Goal: Task Accomplishment & Management: Use online tool/utility

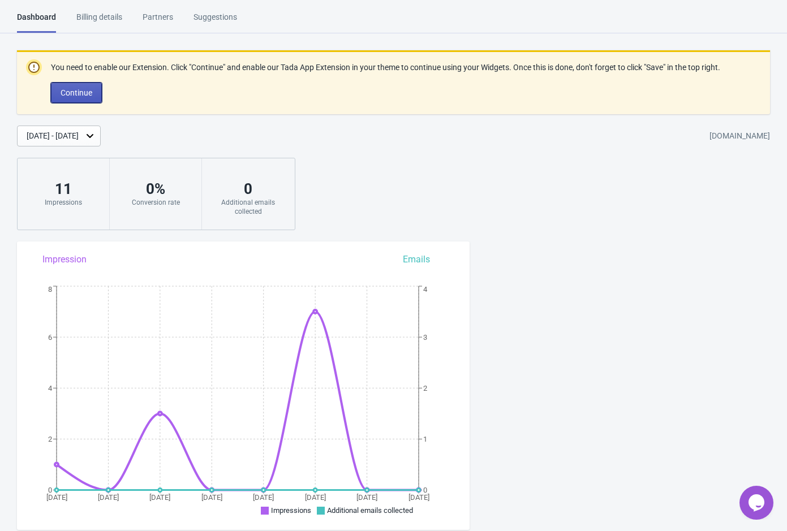
click at [94, 103] on button "Continue" at bounding box center [76, 93] width 51 height 20
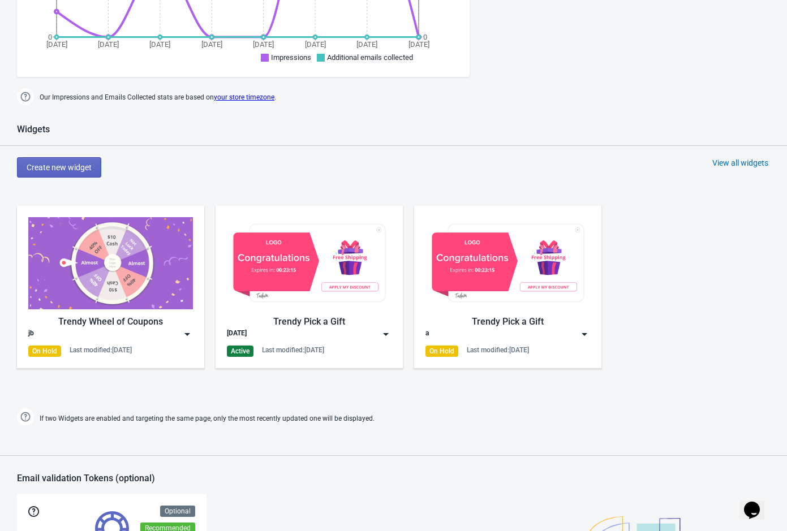
scroll to position [370, 0]
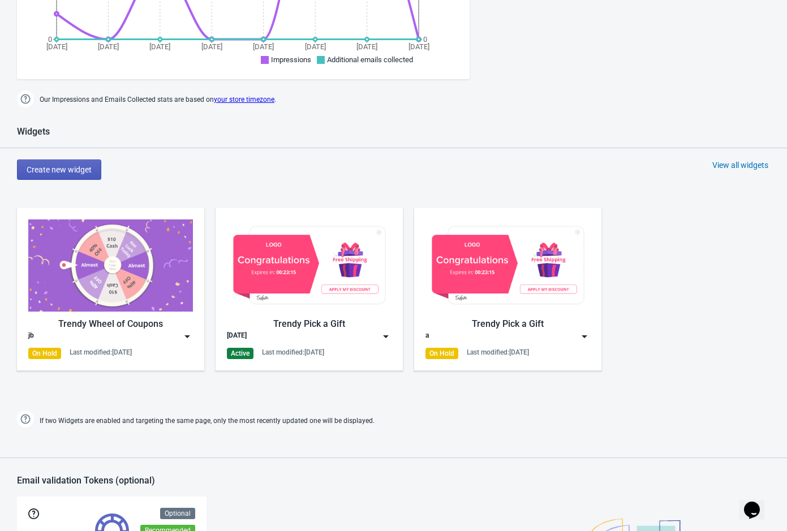
click at [77, 173] on button "Create new widget" at bounding box center [59, 170] width 84 height 20
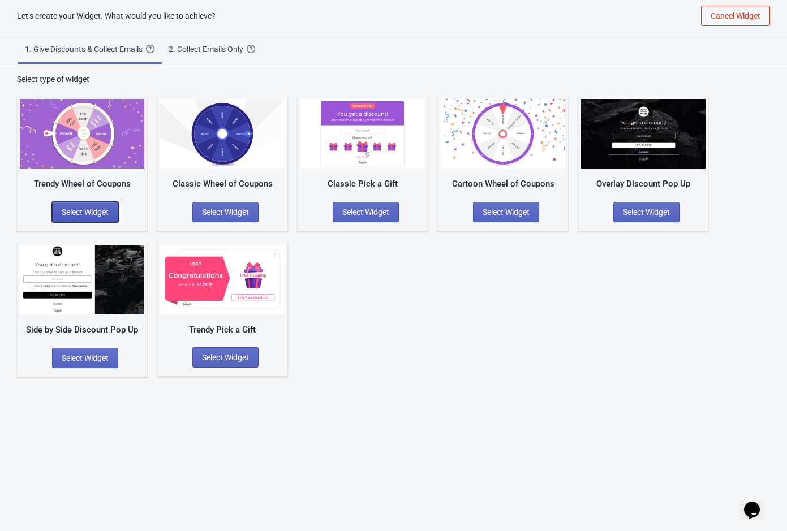
click at [100, 208] on span "Select Widget" at bounding box center [85, 212] width 47 height 9
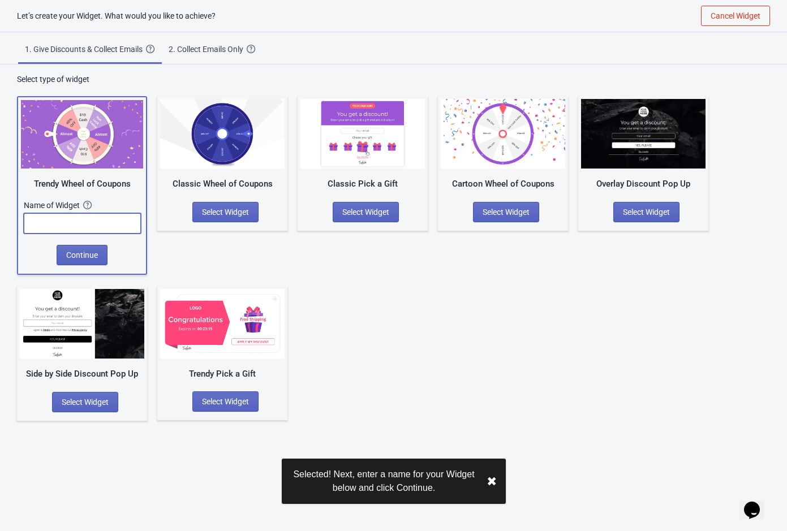
click at [100, 218] on input "text" at bounding box center [82, 223] width 117 height 20
type input "njhnn"
click at [96, 258] on span "Continue" at bounding box center [82, 255] width 32 height 9
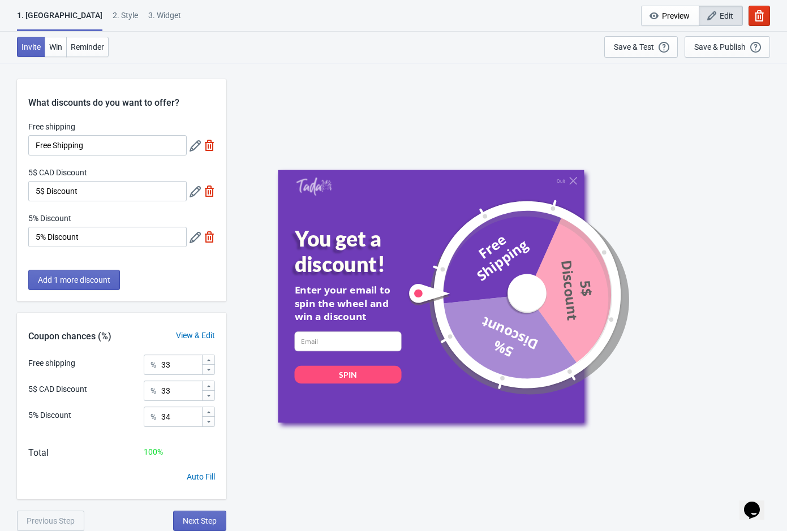
click at [197, 196] on icon at bounding box center [195, 191] width 11 height 11
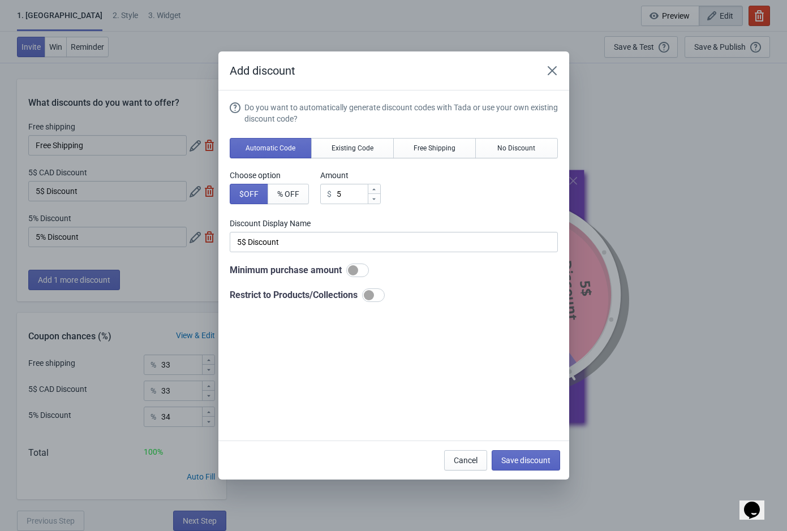
click at [446, 216] on div "Do you want to automatically generate discount codes with Tada or use your own …" at bounding box center [394, 202] width 328 height 200
click at [421, 184] on div "Choose option $ OFF % OFF Amount $ 5" at bounding box center [394, 187] width 328 height 35
click at [367, 147] on span "Existing Code" at bounding box center [352, 148] width 42 height 9
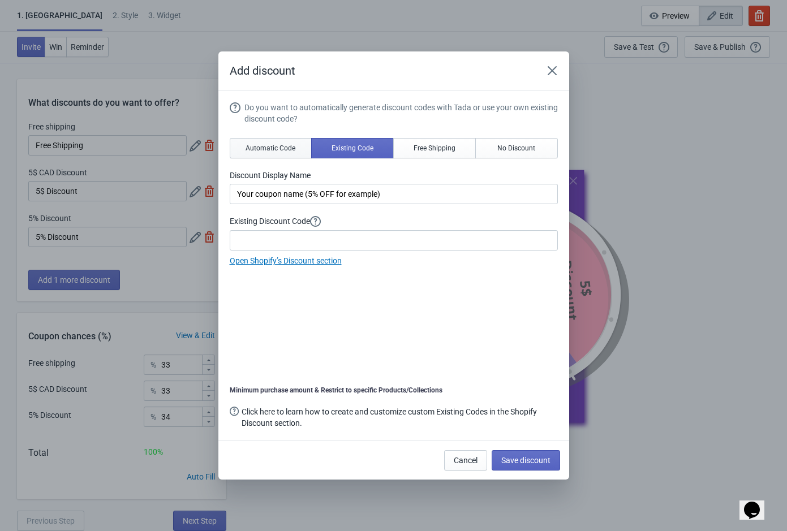
click at [282, 156] on button "Automatic Code" at bounding box center [271, 148] width 83 height 20
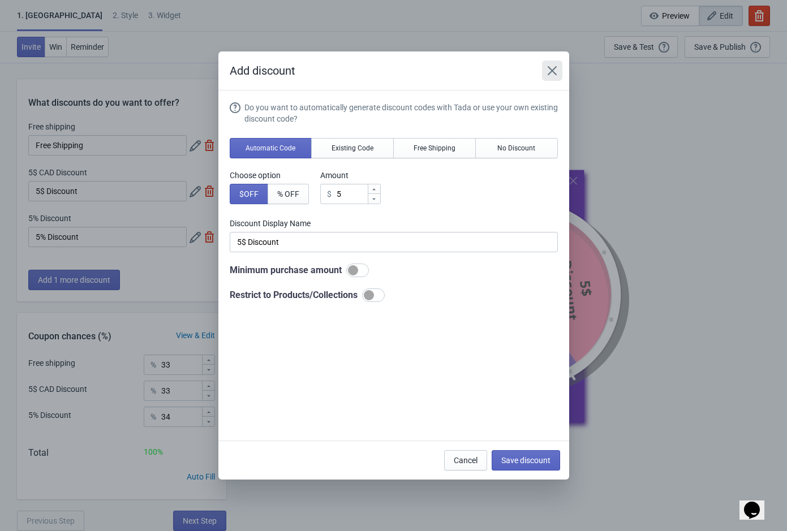
click at [553, 67] on icon "Close" at bounding box center [551, 70] width 11 height 11
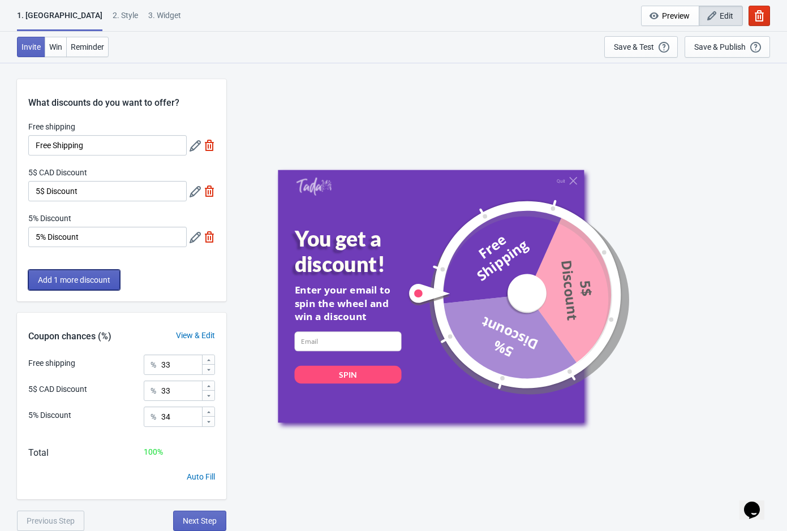
click at [67, 280] on span "Add 1 more discount" at bounding box center [74, 279] width 72 height 9
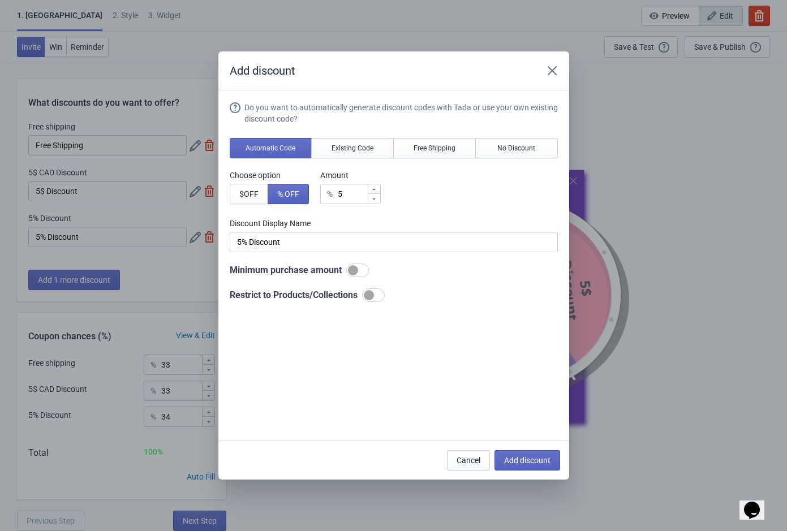
click at [432, 197] on div "Choose option $ OFF % OFF Amount % 5" at bounding box center [394, 187] width 328 height 35
click at [361, 150] on span "Existing Code" at bounding box center [352, 148] width 42 height 9
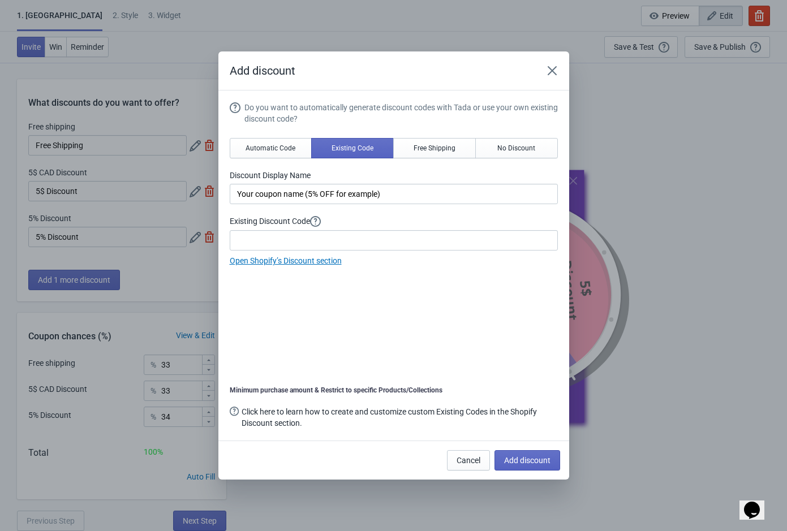
click at [338, 324] on div "Do you want to automatically generate discount codes with Tada or use your own …" at bounding box center [394, 267] width 328 height 330
click at [273, 152] on span "Automatic Code" at bounding box center [271, 148] width 50 height 9
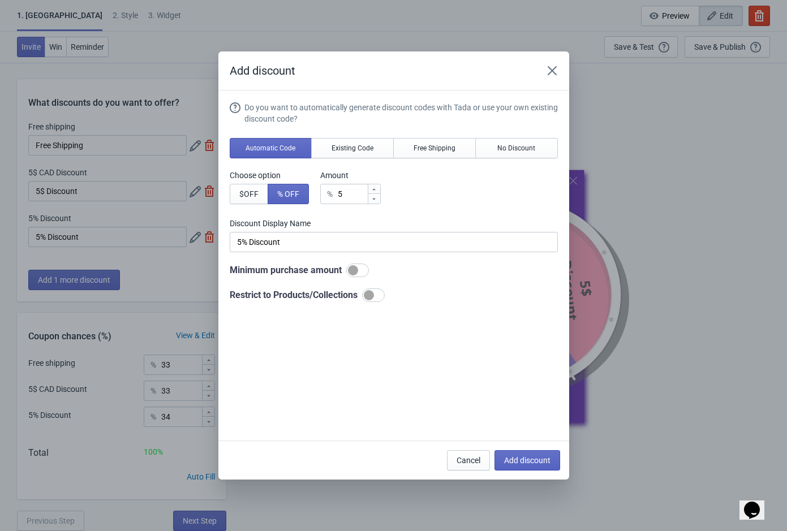
click at [385, 300] on div at bounding box center [373, 295] width 23 height 14
checkbox input "false"
click at [549, 73] on icon "Close" at bounding box center [551, 70] width 9 height 9
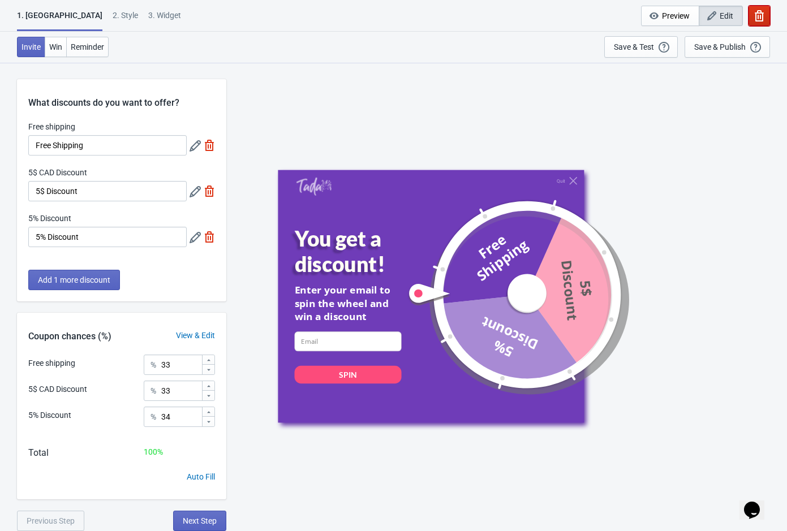
click at [752, 20] on button "button" at bounding box center [758, 16] width 21 height 20
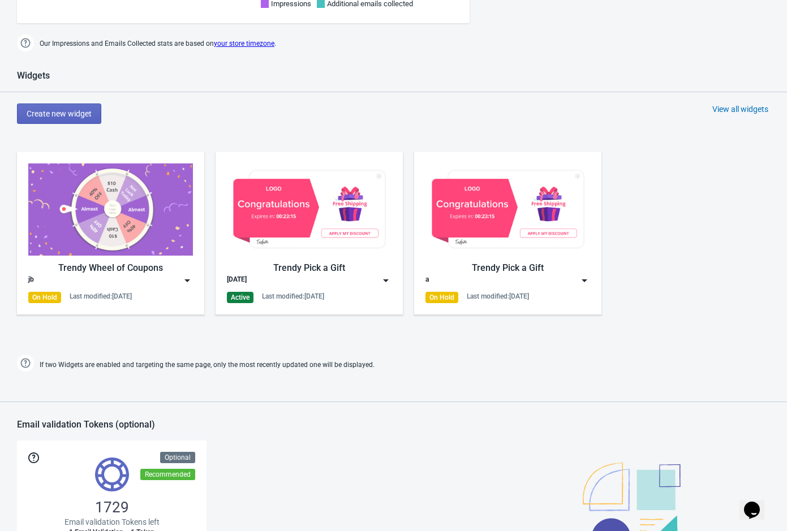
scroll to position [372, 0]
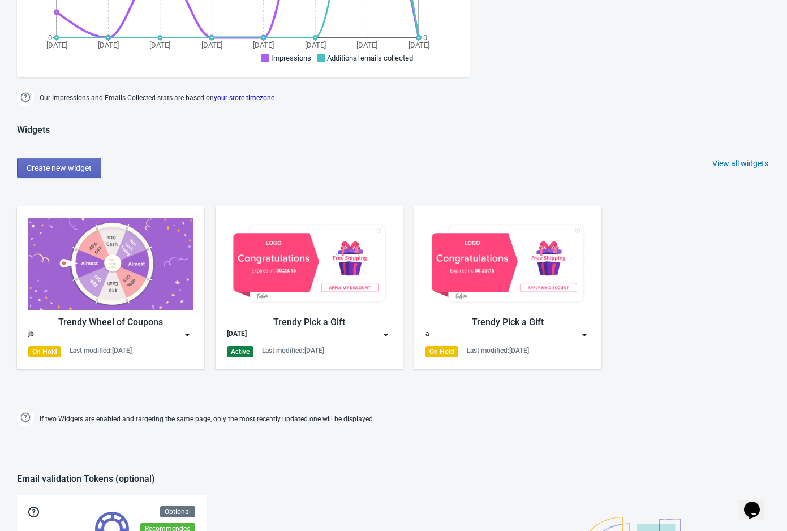
click at [386, 335] on img at bounding box center [385, 334] width 11 height 11
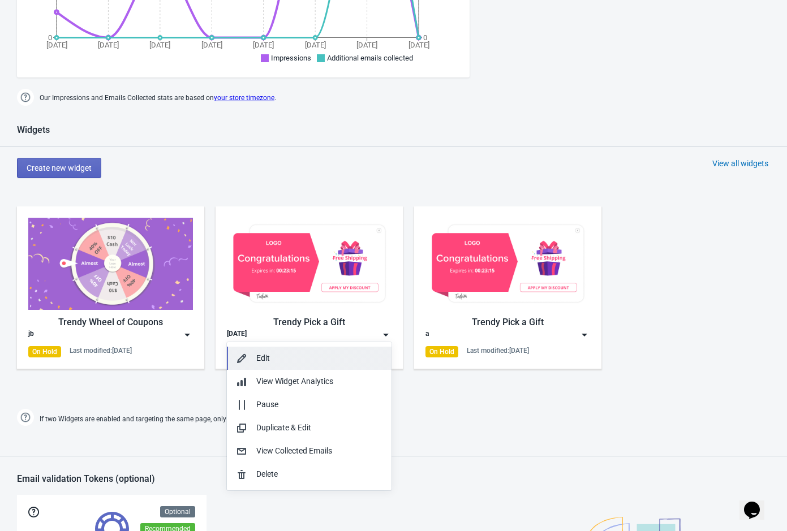
click at [348, 360] on div "Edit" at bounding box center [319, 358] width 126 height 12
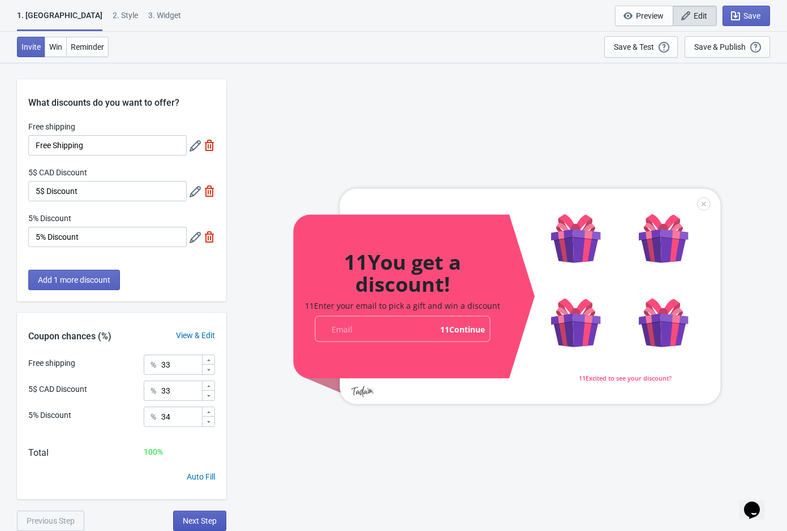
click at [200, 523] on span "Next Step" at bounding box center [200, 520] width 34 height 9
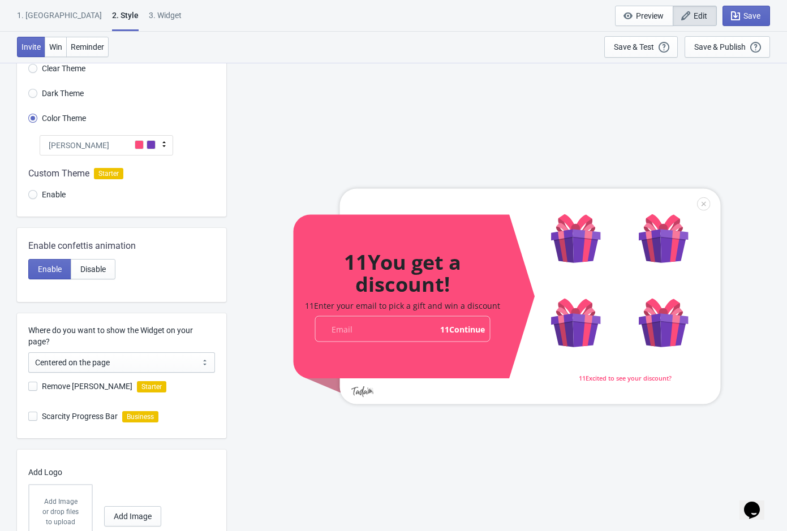
scroll to position [116, 0]
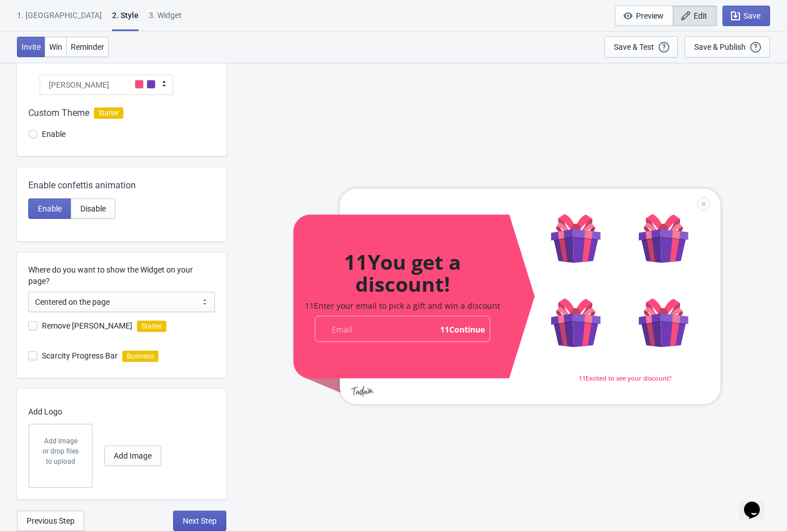
click at [201, 527] on button "Next Step" at bounding box center [199, 521] width 53 height 20
select select "1"
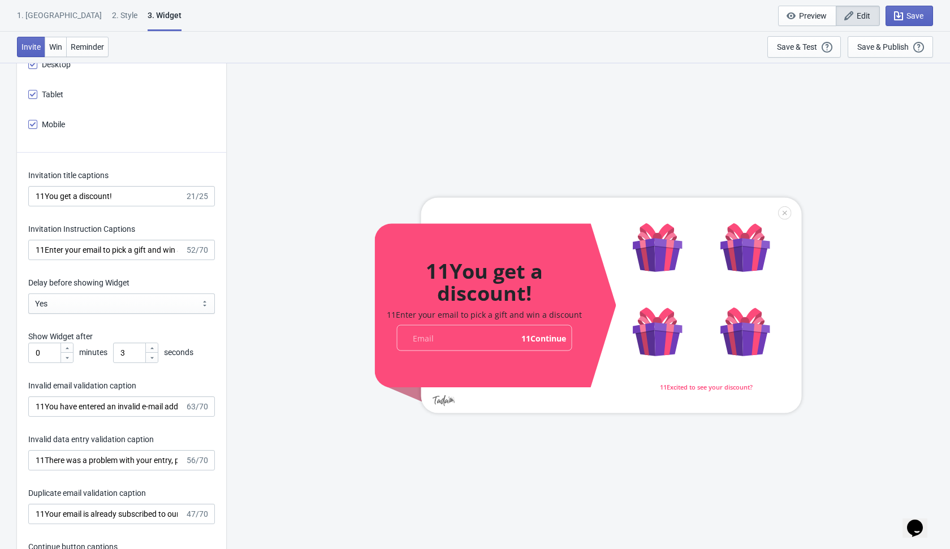
scroll to position [1466, 0]
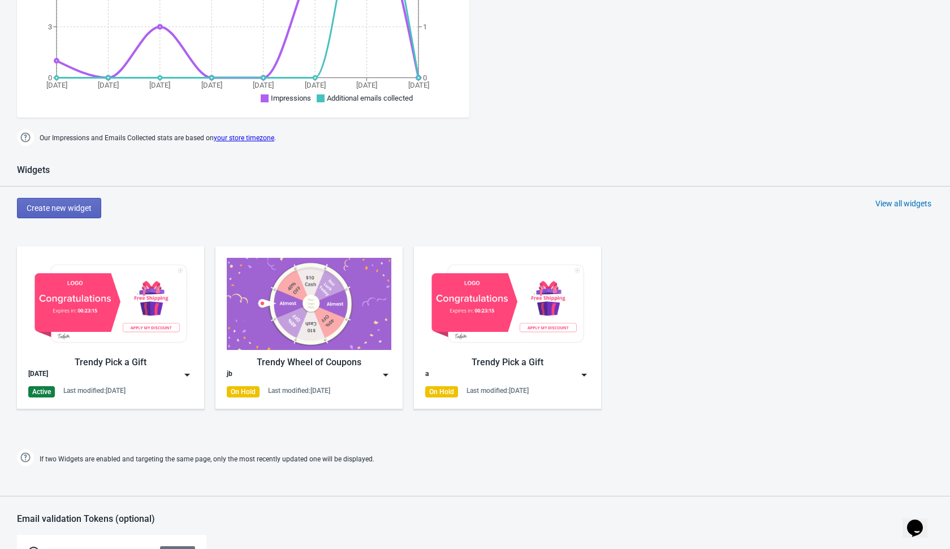
scroll to position [360, 0]
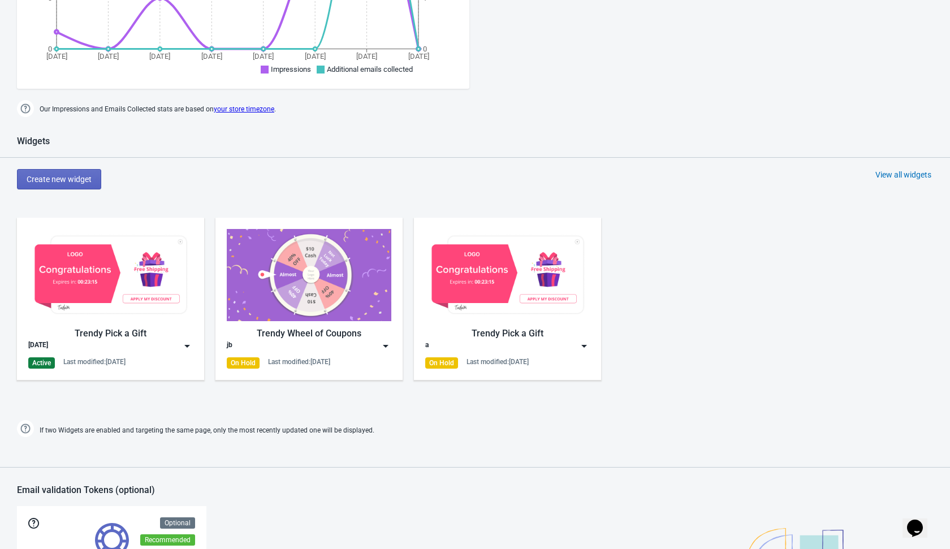
click at [190, 347] on img at bounding box center [187, 346] width 11 height 11
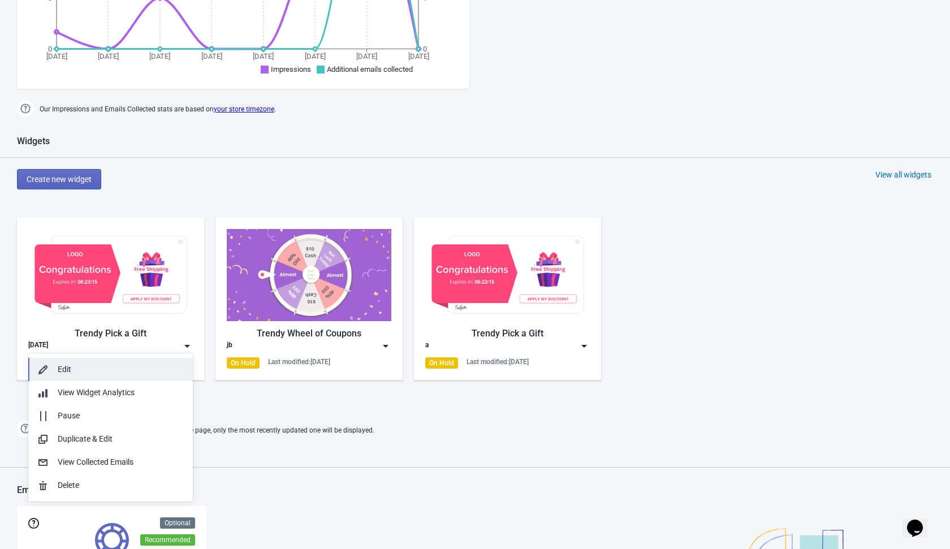
click at [158, 371] on div "Edit" at bounding box center [121, 370] width 126 height 12
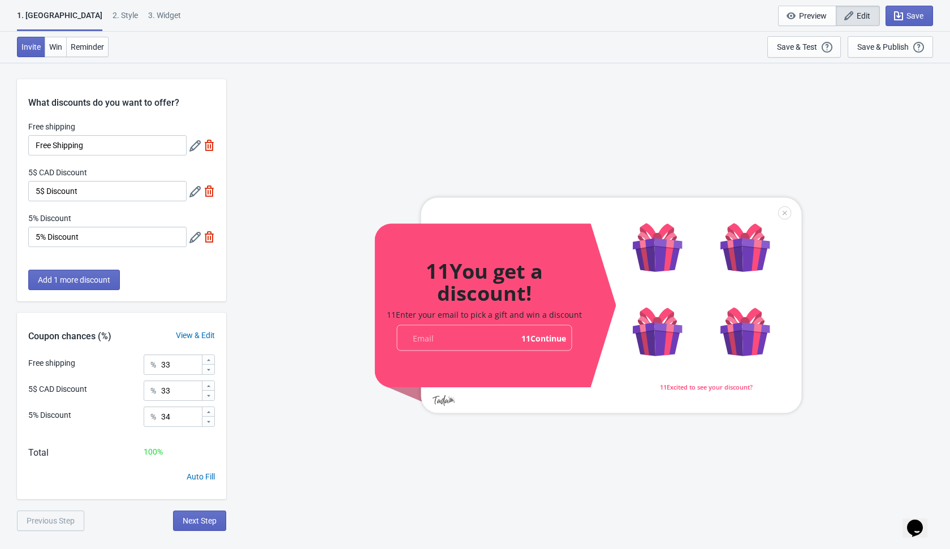
click at [206, 149] on img at bounding box center [209, 145] width 11 height 11
type input "50"
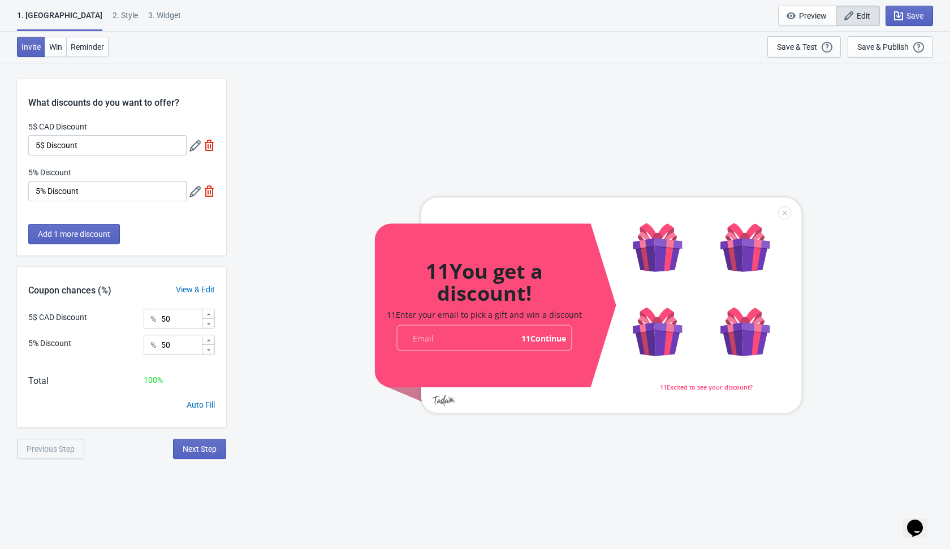
click at [190, 232] on div "Add 1 more discount" at bounding box center [121, 240] width 209 height 32
click at [204, 445] on span "Next Step" at bounding box center [200, 449] width 34 height 9
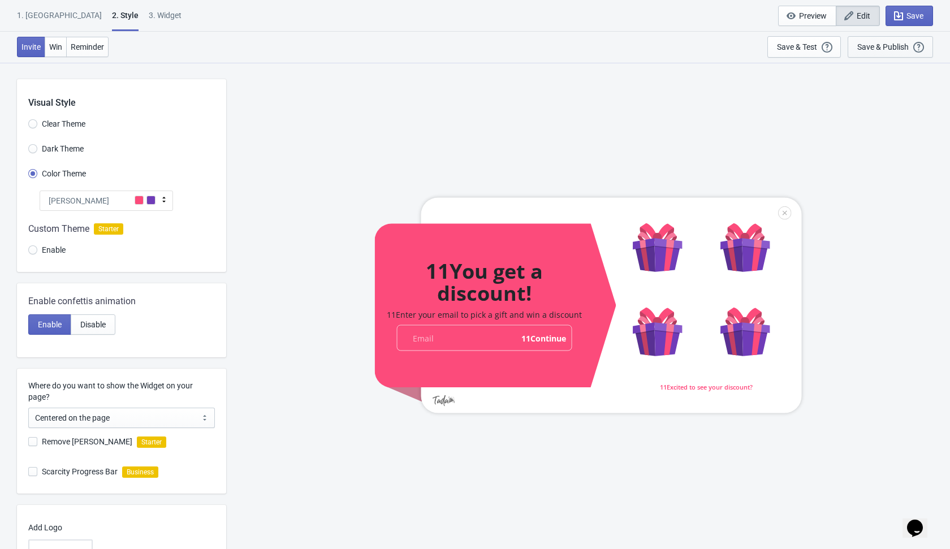
click at [786, 45] on div "Save & Publish" at bounding box center [883, 46] width 51 height 9
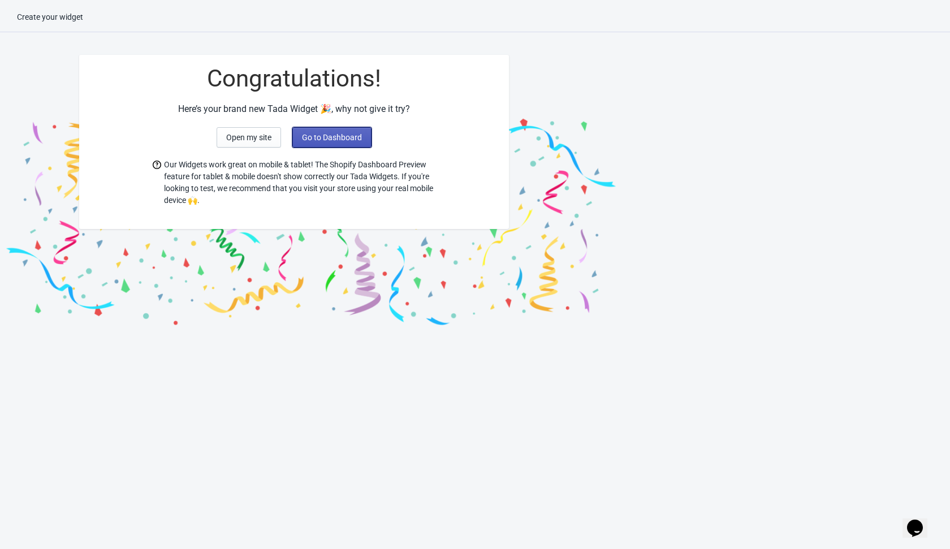
click at [340, 143] on button "Go to Dashboard" at bounding box center [331, 137] width 79 height 20
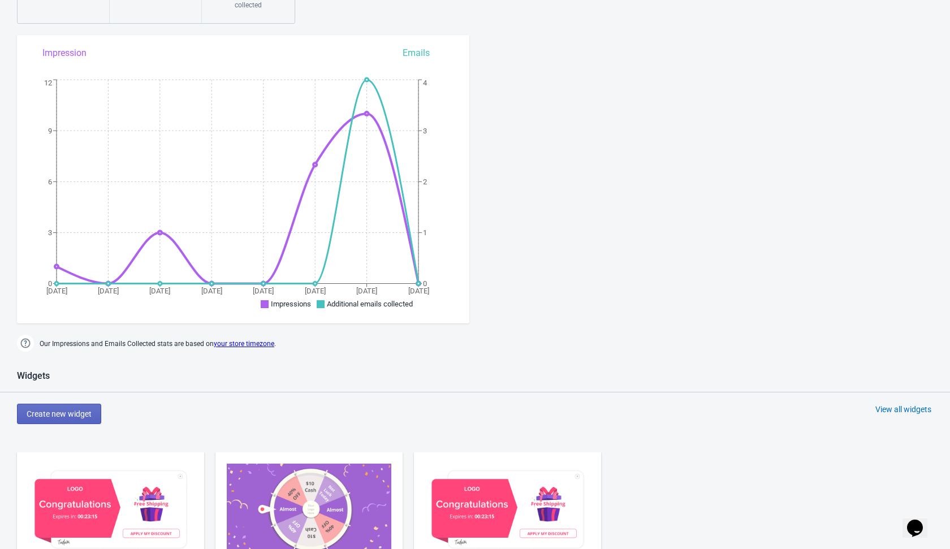
scroll to position [315, 0]
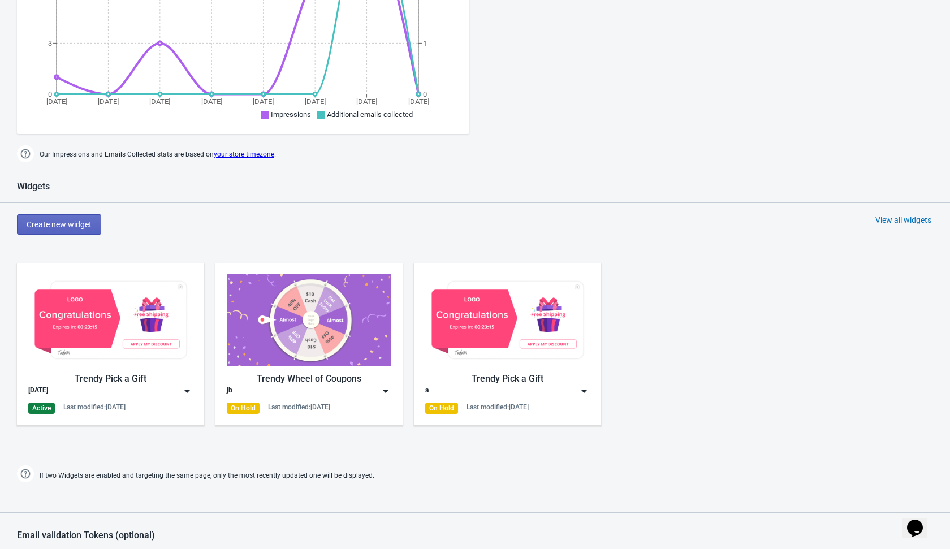
click at [188, 390] on img at bounding box center [187, 391] width 11 height 11
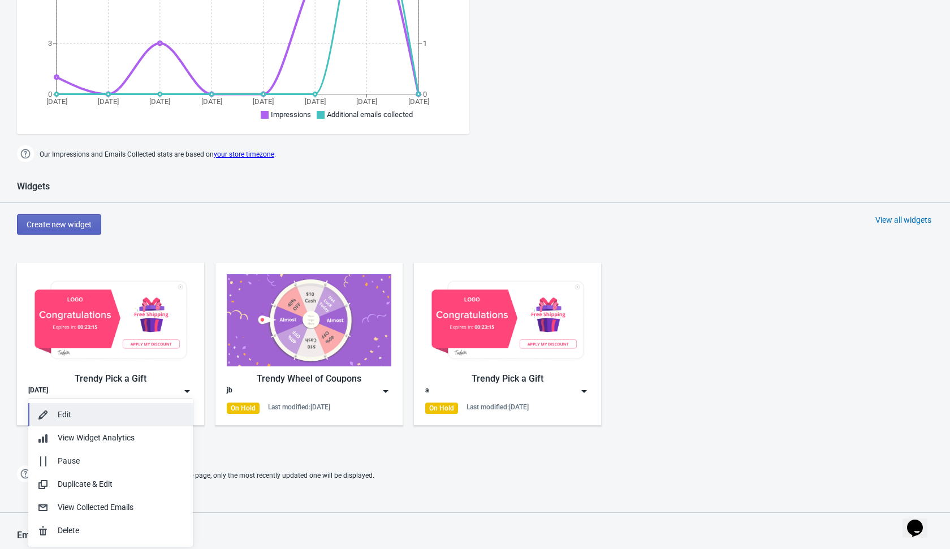
click at [156, 416] on div "Edit" at bounding box center [121, 415] width 126 height 12
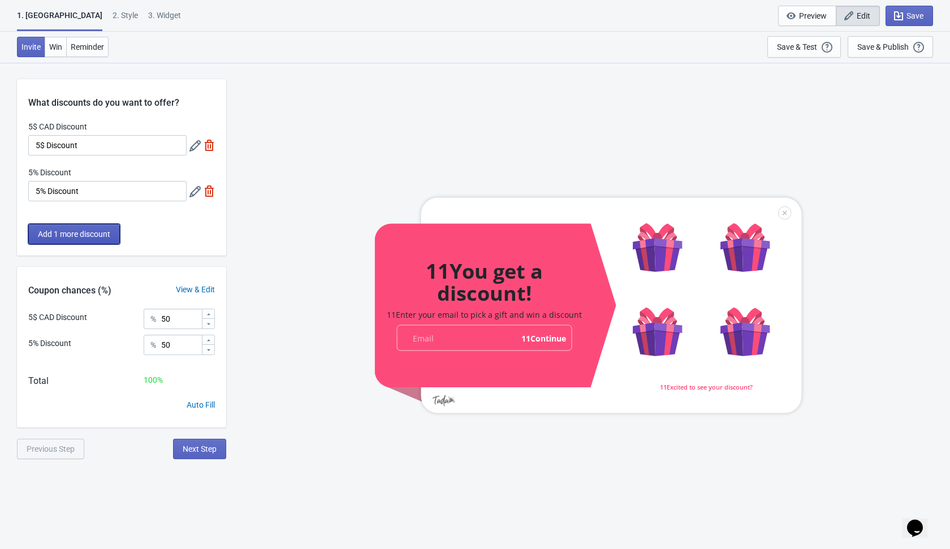
click at [103, 231] on span "Add 1 more discount" at bounding box center [74, 234] width 72 height 9
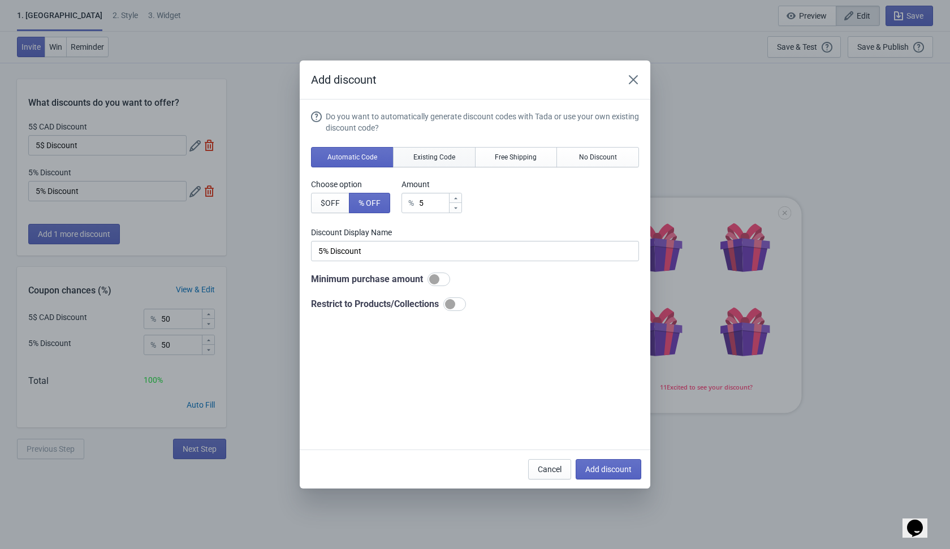
click at [459, 161] on button "Existing Code" at bounding box center [434, 157] width 83 height 20
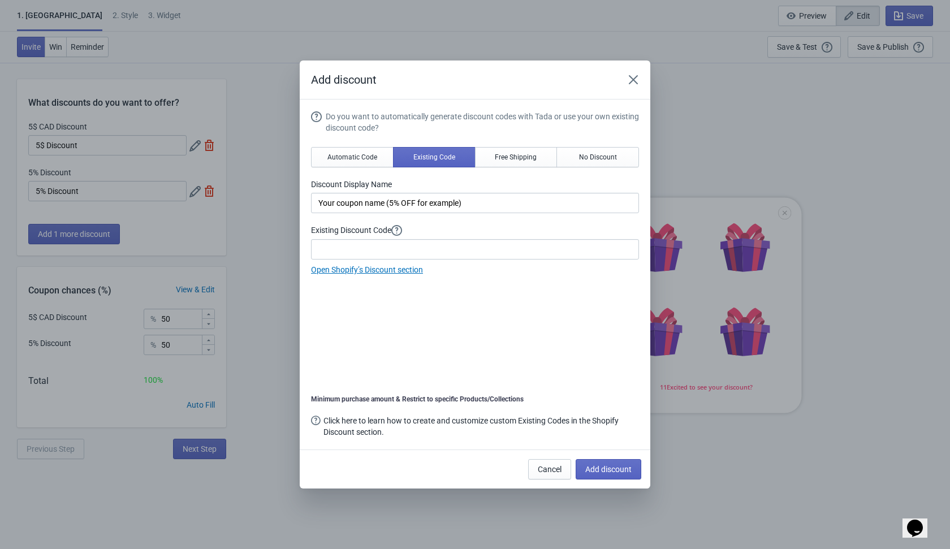
click at [645, 83] on div "Add discount" at bounding box center [475, 80] width 351 height 39
click at [631, 81] on icon "Close" at bounding box center [633, 79] width 11 height 11
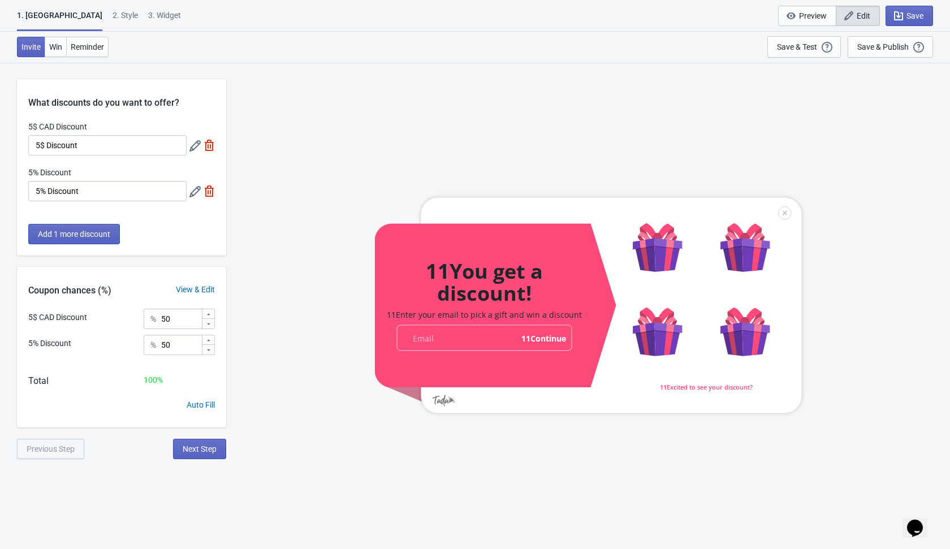
click at [211, 145] on img at bounding box center [209, 145] width 11 height 11
type input "100"
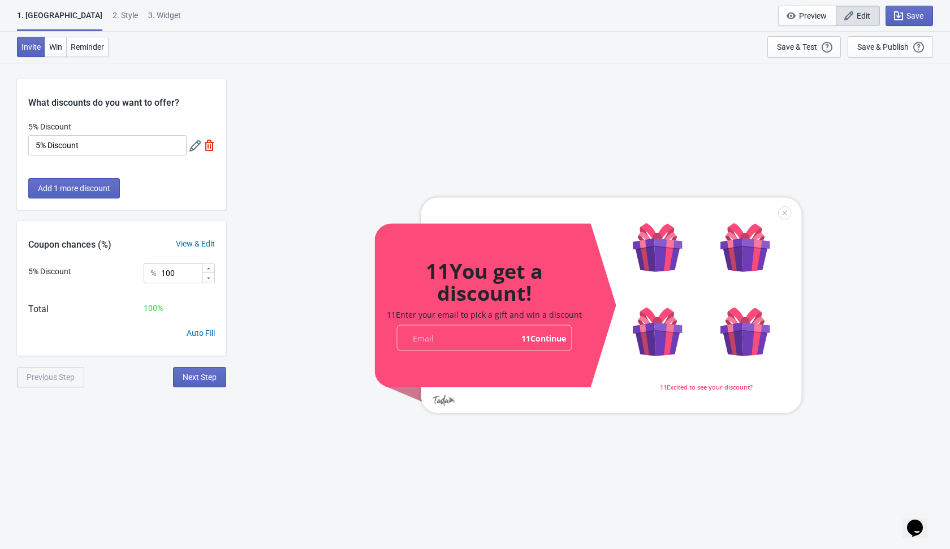
click at [206, 146] on img at bounding box center [209, 145] width 11 height 11
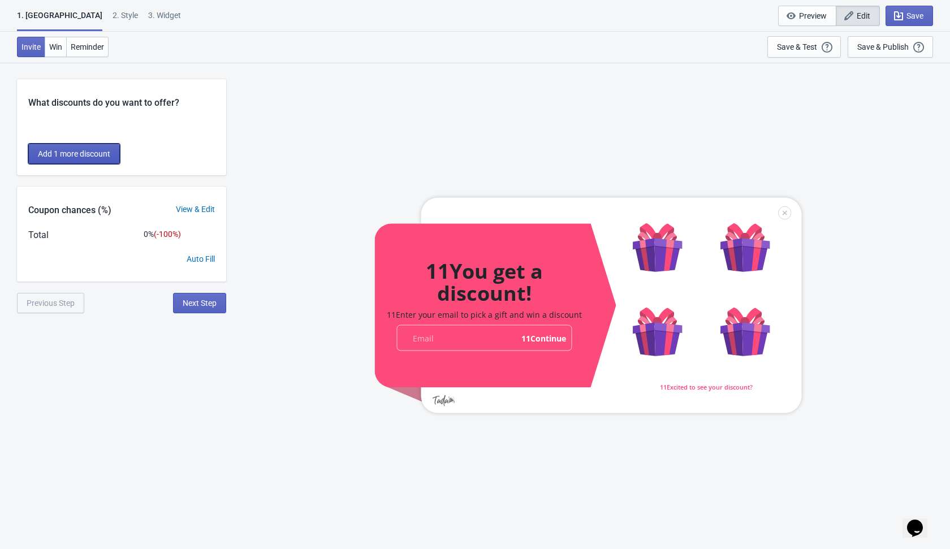
click at [98, 147] on button "Add 1 more discount" at bounding box center [74, 154] width 92 height 20
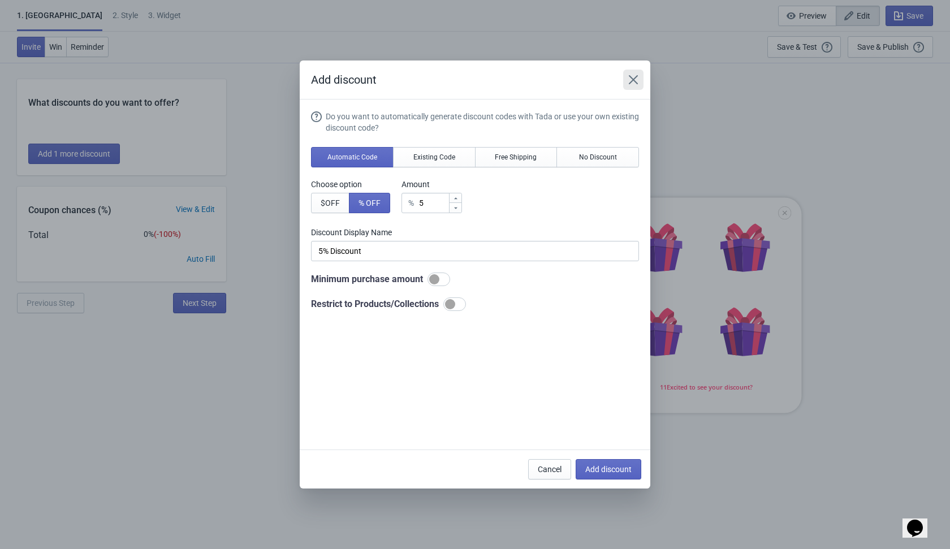
click at [631, 81] on icon "Close" at bounding box center [633, 79] width 9 height 9
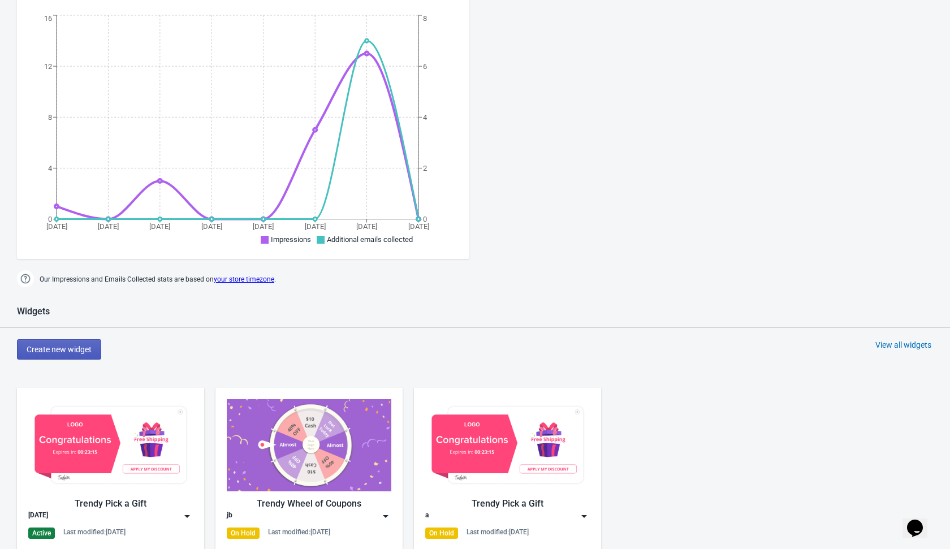
scroll to position [281, 0]
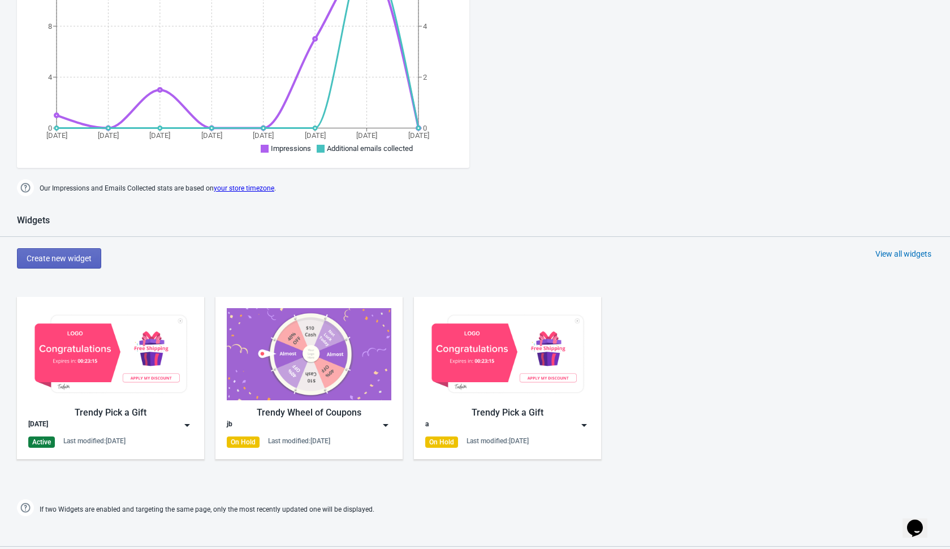
click at [190, 428] on img at bounding box center [187, 425] width 11 height 11
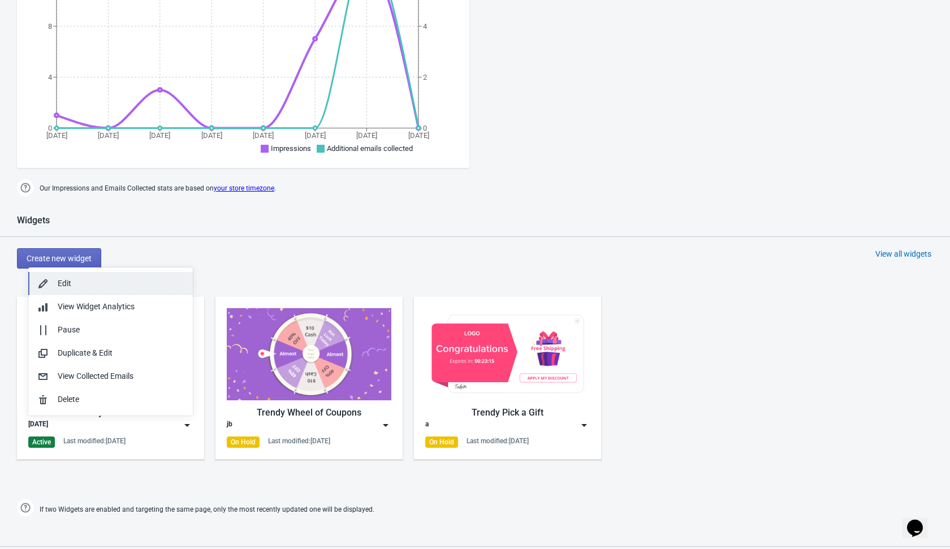
click at [141, 285] on div "Edit" at bounding box center [121, 284] width 126 height 12
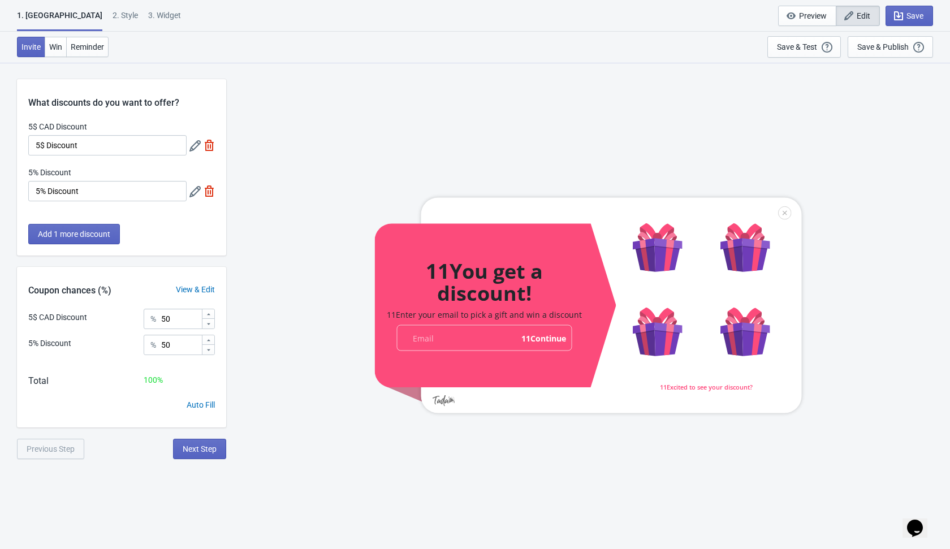
click at [210, 146] on img at bounding box center [209, 145] width 11 height 11
type input "100"
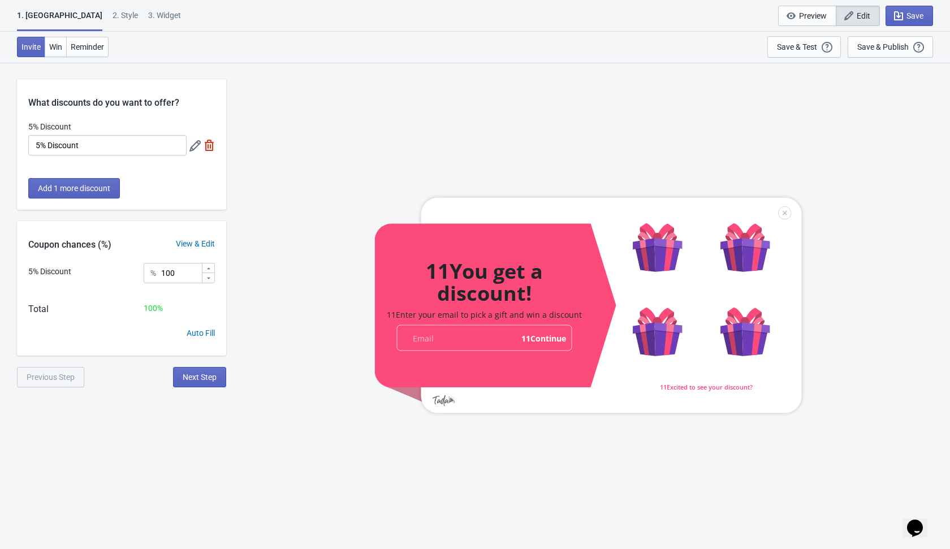
click at [210, 146] on img at bounding box center [209, 145] width 11 height 11
click at [210, 178] on div "Add 1 more discount" at bounding box center [121, 194] width 209 height 32
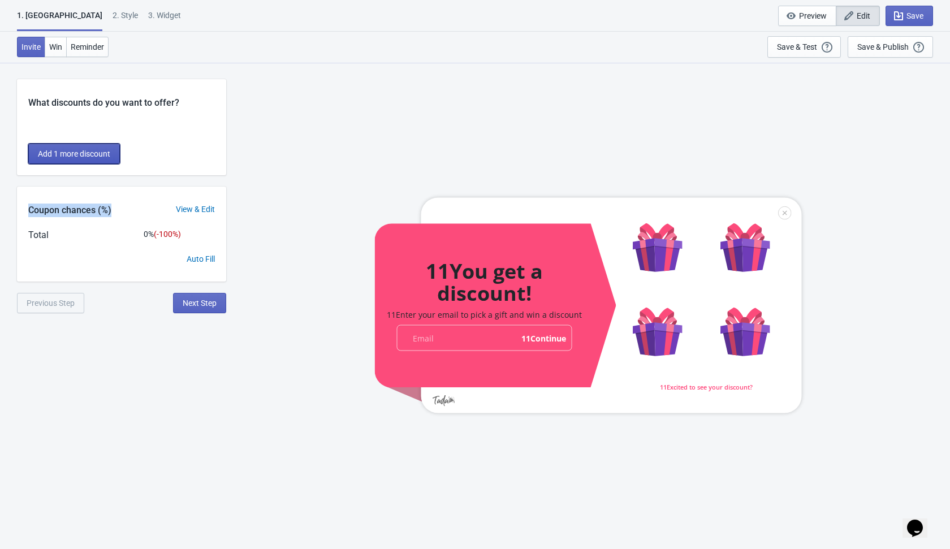
click at [92, 154] on span "Add 1 more discount" at bounding box center [74, 153] width 72 height 9
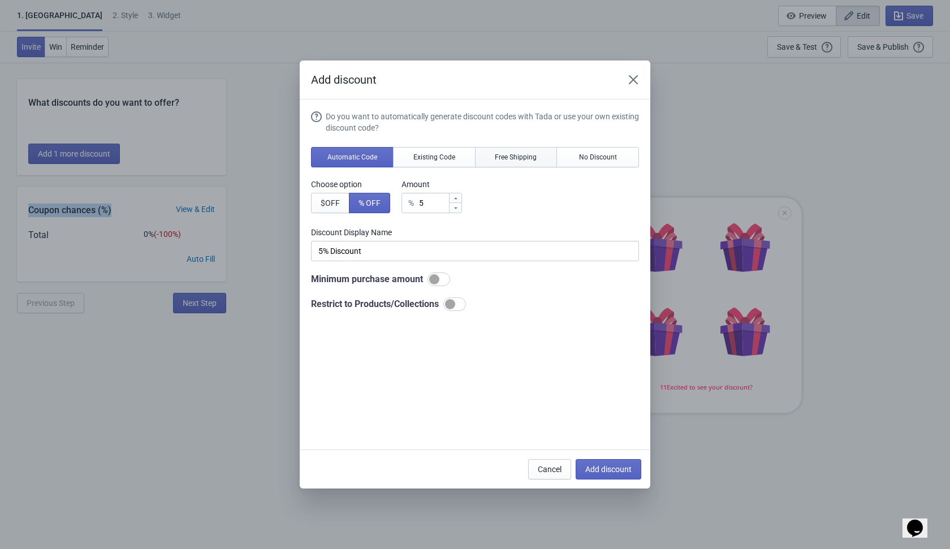
click at [533, 157] on span "Free Shipping" at bounding box center [516, 157] width 42 height 9
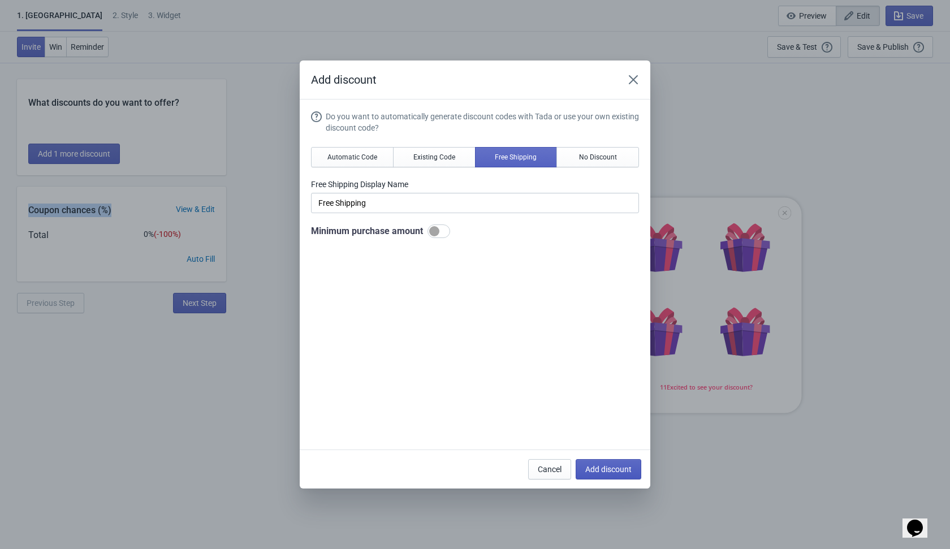
click at [597, 475] on button "Add discount" at bounding box center [609, 469] width 66 height 20
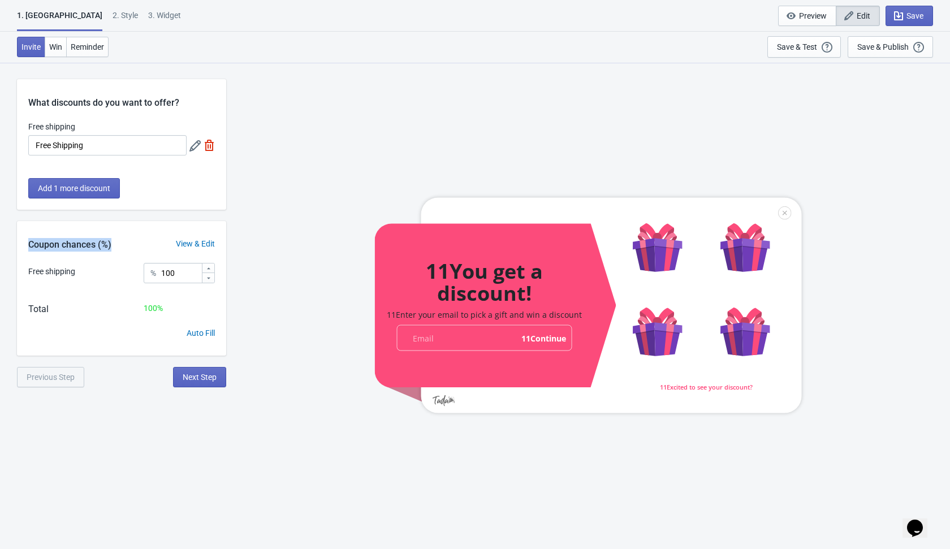
click at [782, 142] on div "11You get a discount! 11Enter your email to pick a gift and win a discount emai…" at bounding box center [588, 305] width 713 height 486
click at [786, 50] on div "Save & Publish" at bounding box center [883, 46] width 51 height 9
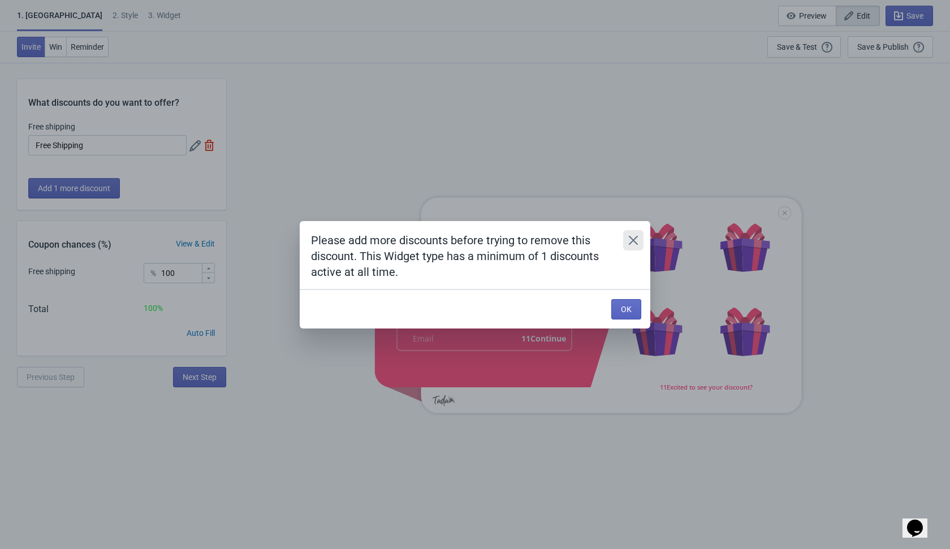
click at [633, 239] on icon "Close" at bounding box center [633, 240] width 11 height 11
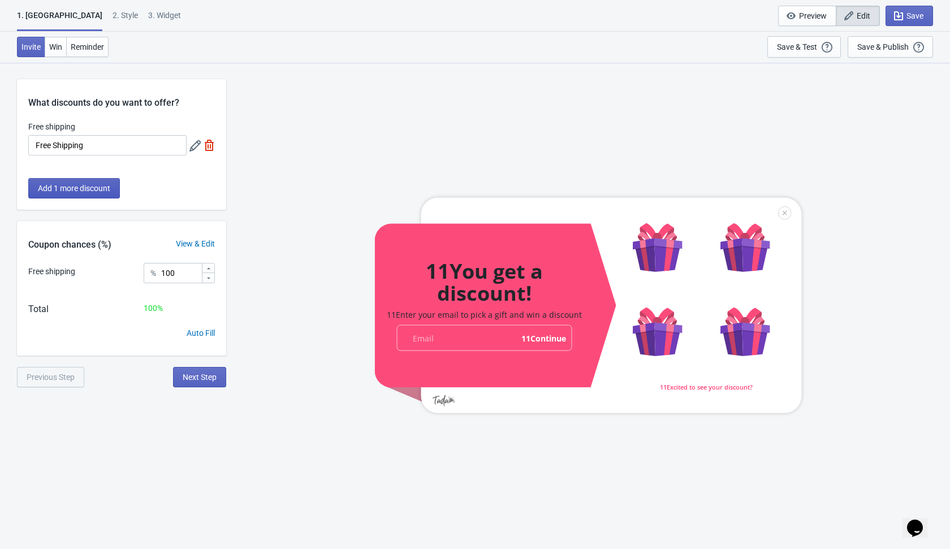
click at [107, 191] on span "Add 1 more discount" at bounding box center [74, 188] width 72 height 9
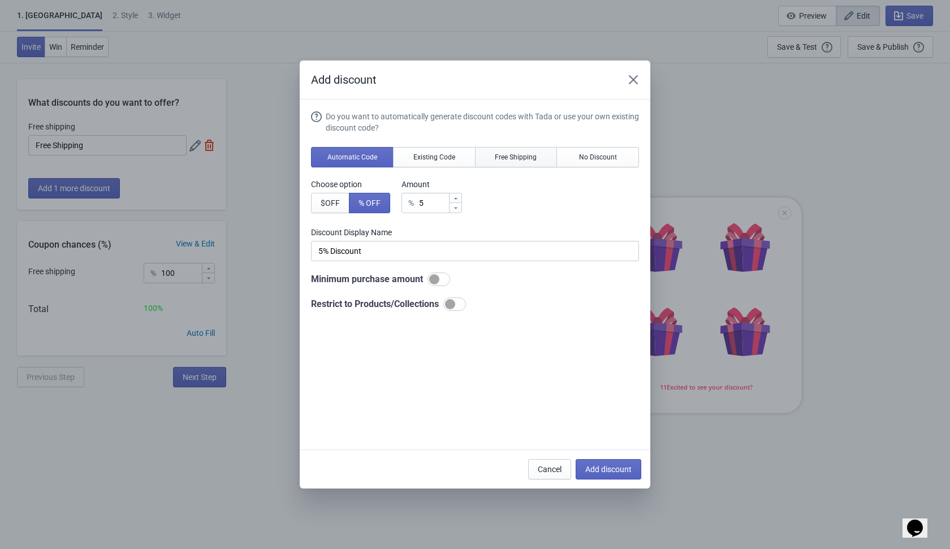
click at [532, 159] on span "Free Shipping" at bounding box center [516, 157] width 42 height 9
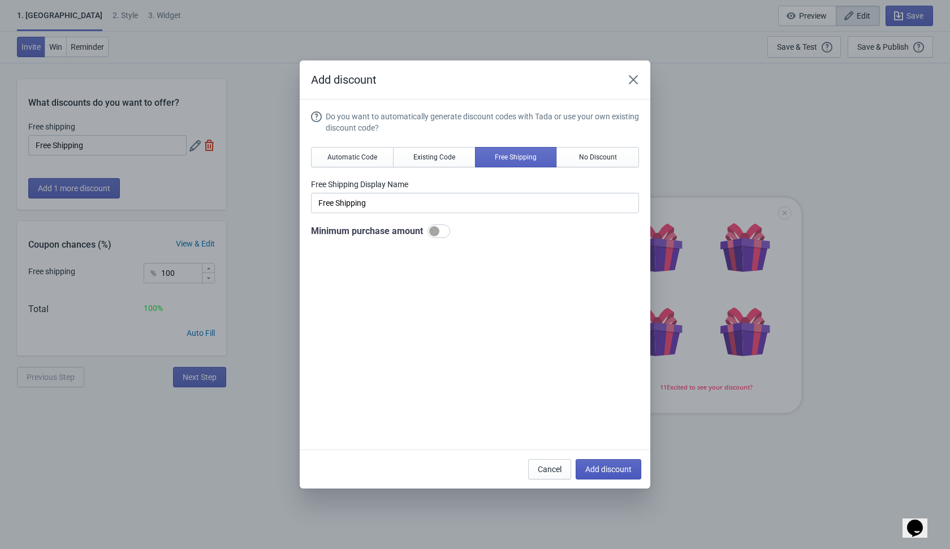
click at [595, 471] on span "Add discount" at bounding box center [608, 469] width 46 height 9
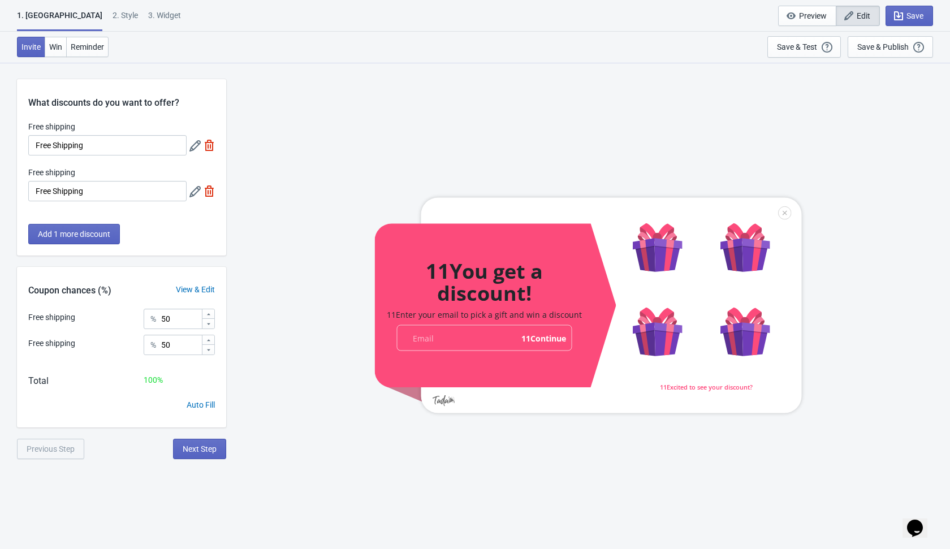
click at [751, 152] on div "11You get a discount! 11Enter your email to pick a gift and win a discount emai…" at bounding box center [588, 305] width 713 height 486
click at [786, 50] on div "Save & Publish" at bounding box center [883, 46] width 51 height 9
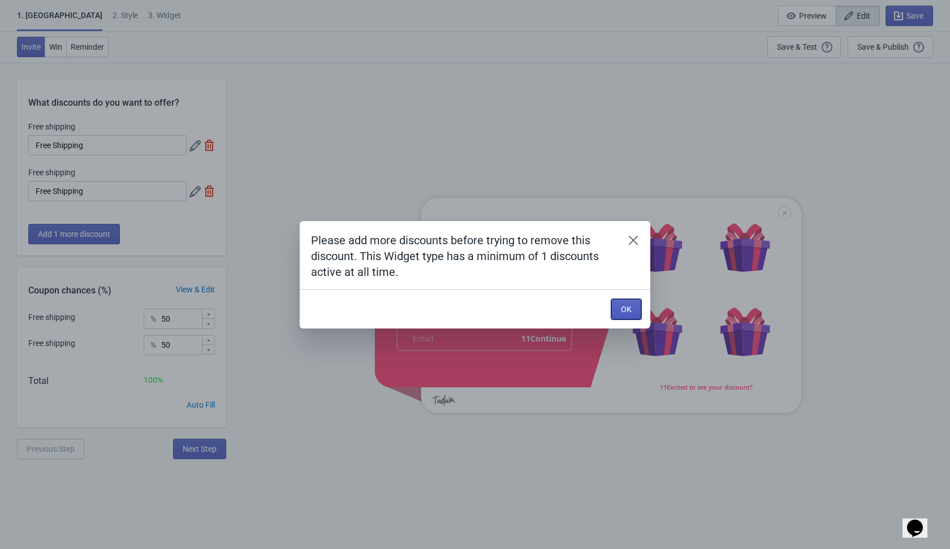
click at [628, 311] on span "OK" at bounding box center [626, 309] width 11 height 9
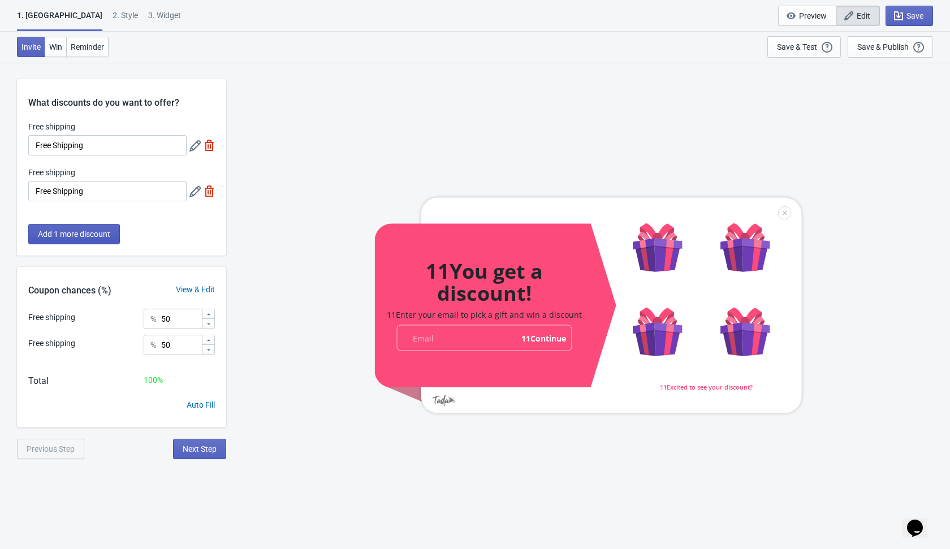
click at [103, 231] on span "Add 1 more discount" at bounding box center [74, 234] width 72 height 9
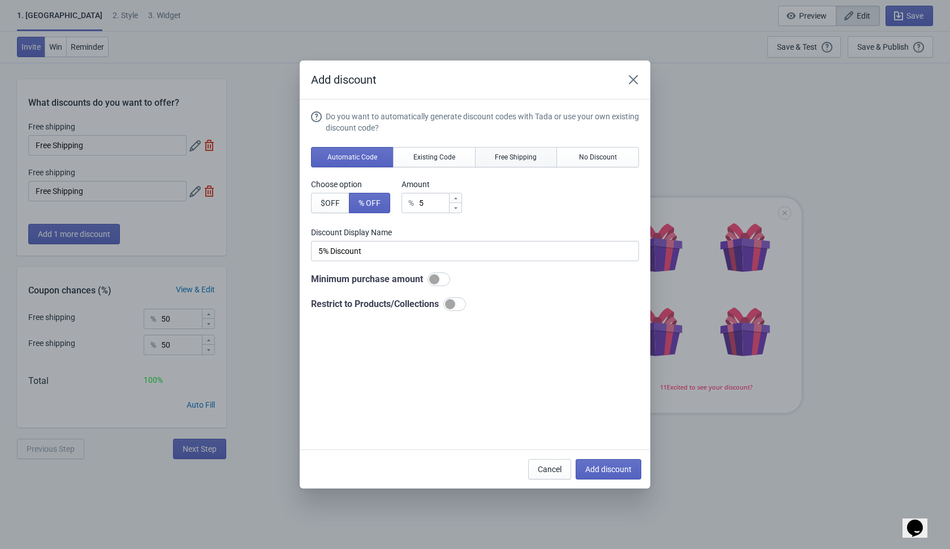
click at [533, 155] on span "Free Shipping" at bounding box center [516, 157] width 42 height 9
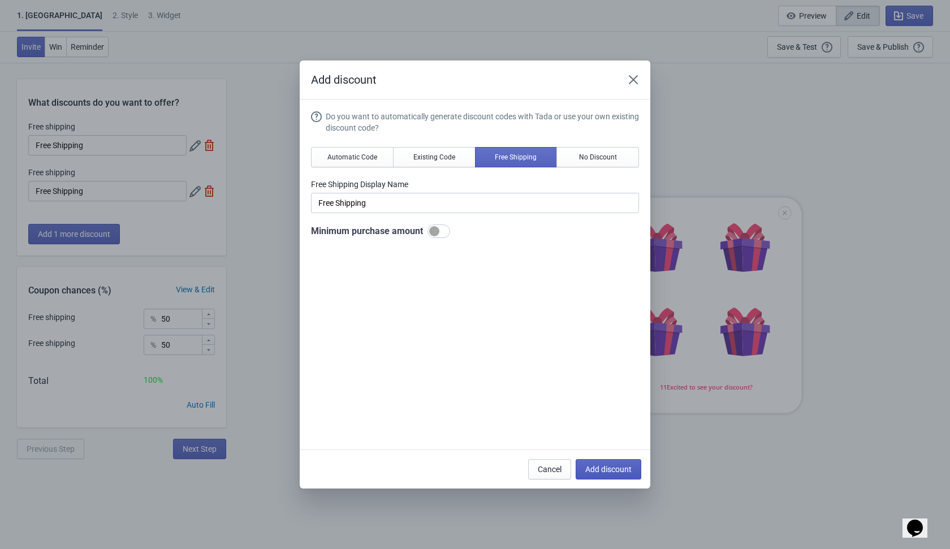
click at [611, 467] on span "Add discount" at bounding box center [608, 469] width 46 height 9
type input "33"
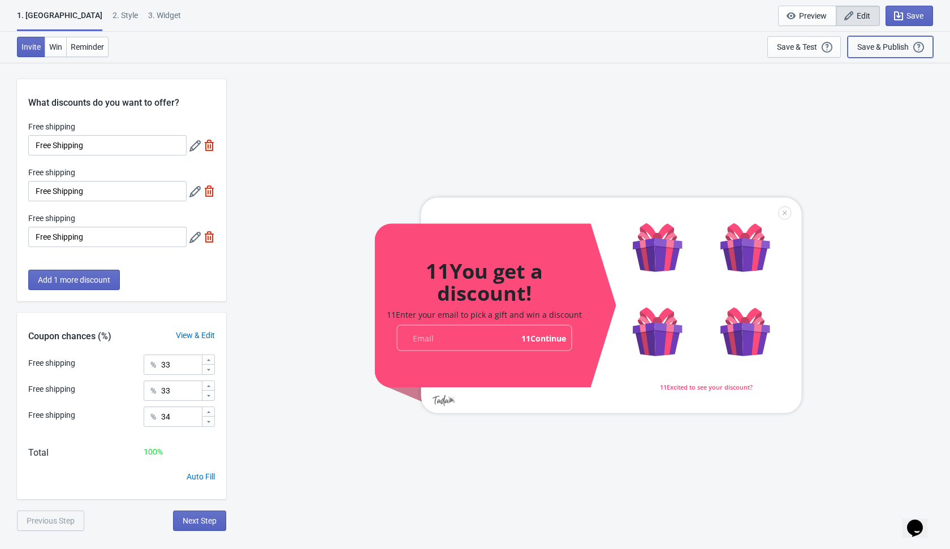
click at [786, 41] on div "Save & Publish This option will save your Widget so that it will be visible to …" at bounding box center [891, 47] width 66 height 12
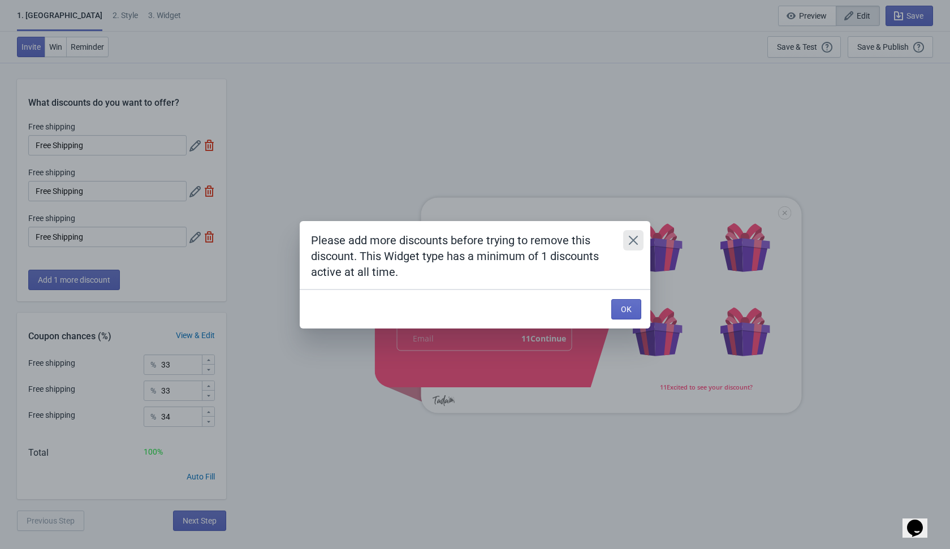
click at [634, 239] on icon "Close" at bounding box center [633, 239] width 9 height 9
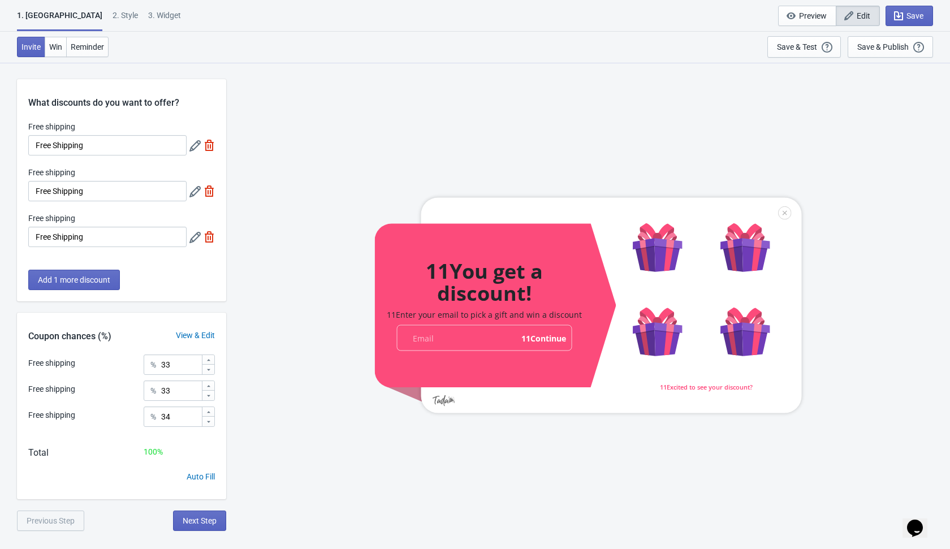
click at [191, 238] on icon at bounding box center [195, 237] width 11 height 11
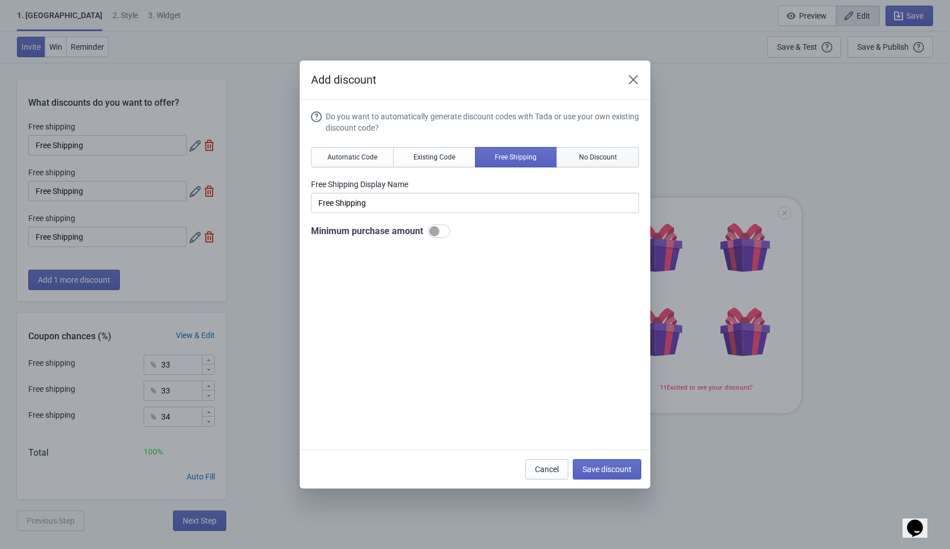
click at [587, 161] on span "No Discount" at bounding box center [598, 157] width 38 height 9
type input "Better luck next time"
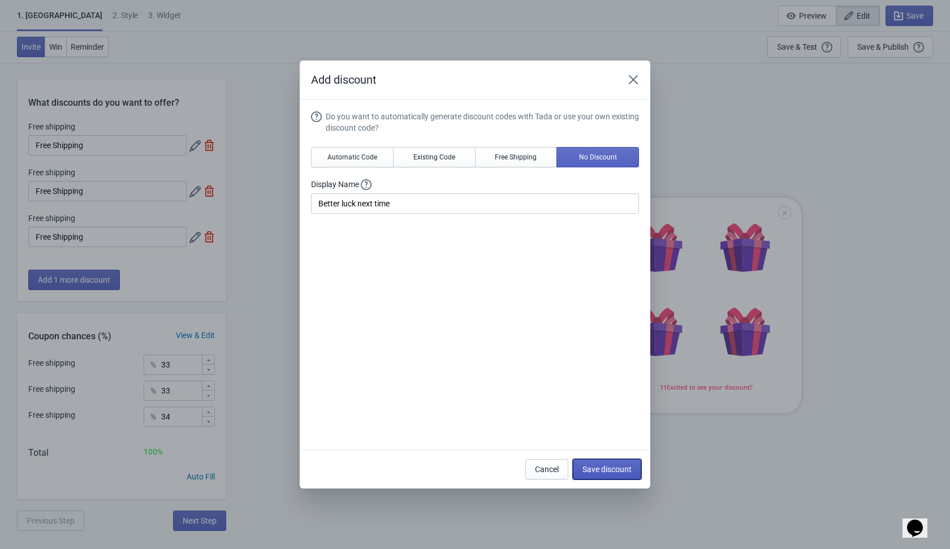
click at [592, 467] on span "Save discount" at bounding box center [607, 469] width 49 height 9
type input "Better luck next time"
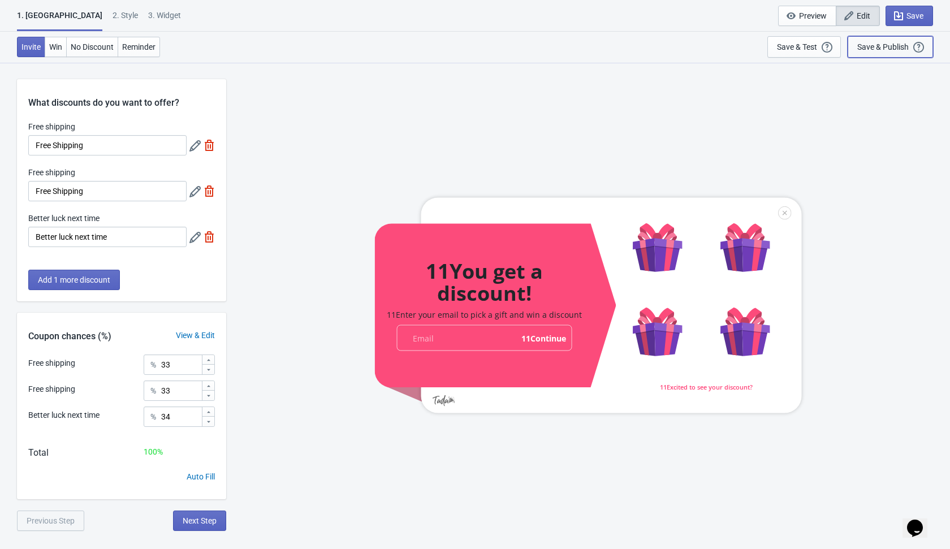
click at [786, 54] on button "Save & Publish This option will save your Widget so that it will be visible to …" at bounding box center [890, 46] width 85 height 21
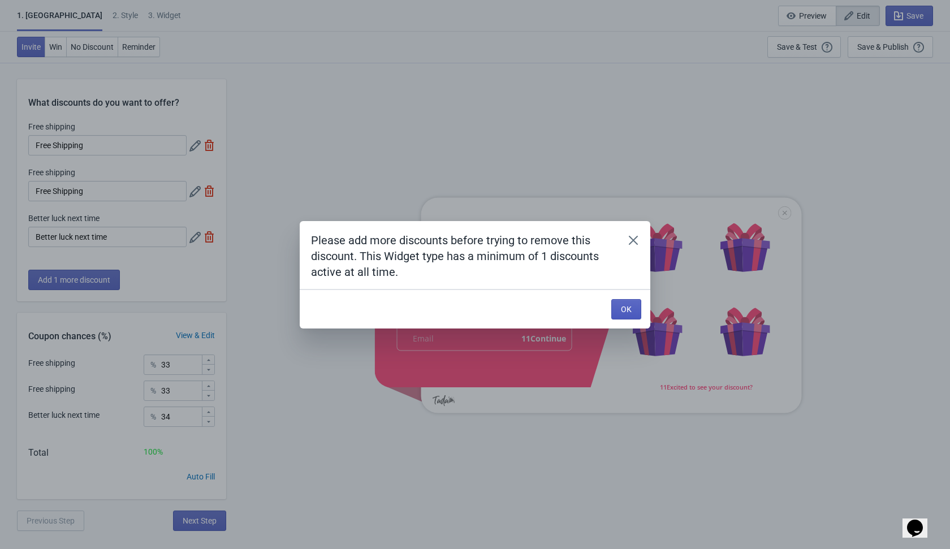
click at [626, 307] on span "OK" at bounding box center [626, 309] width 11 height 9
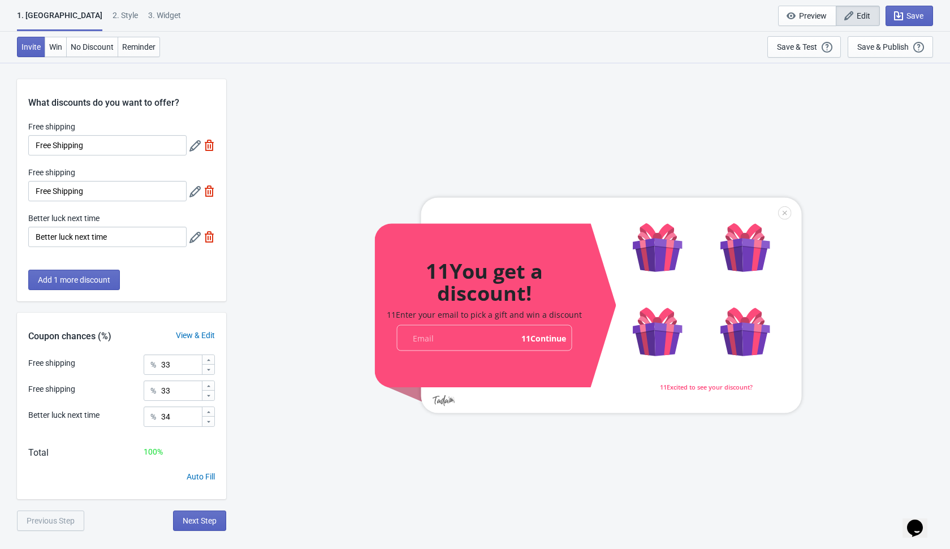
click at [204, 187] on img at bounding box center [209, 191] width 11 height 11
type input "50"
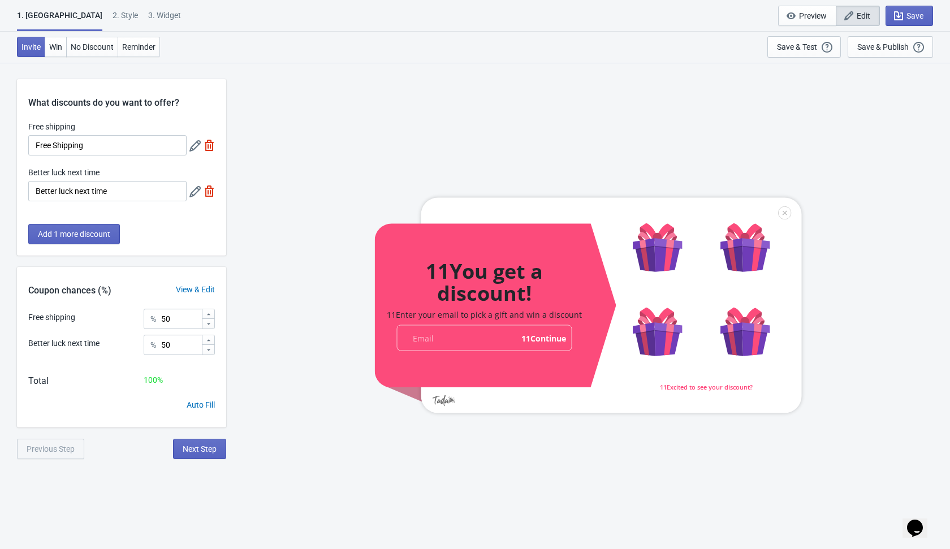
click at [542, 174] on div "11You get a discount! 11Enter your email to pick a gift and win a discount emai…" at bounding box center [588, 305] width 713 height 486
click at [786, 46] on div "Save & Publish" at bounding box center [883, 46] width 51 height 9
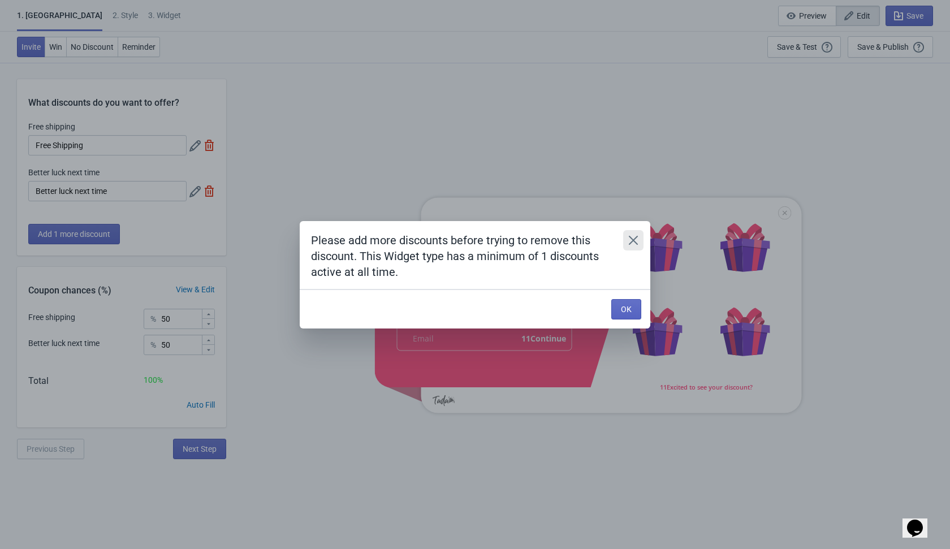
click at [636, 240] on icon "Close" at bounding box center [633, 240] width 11 height 11
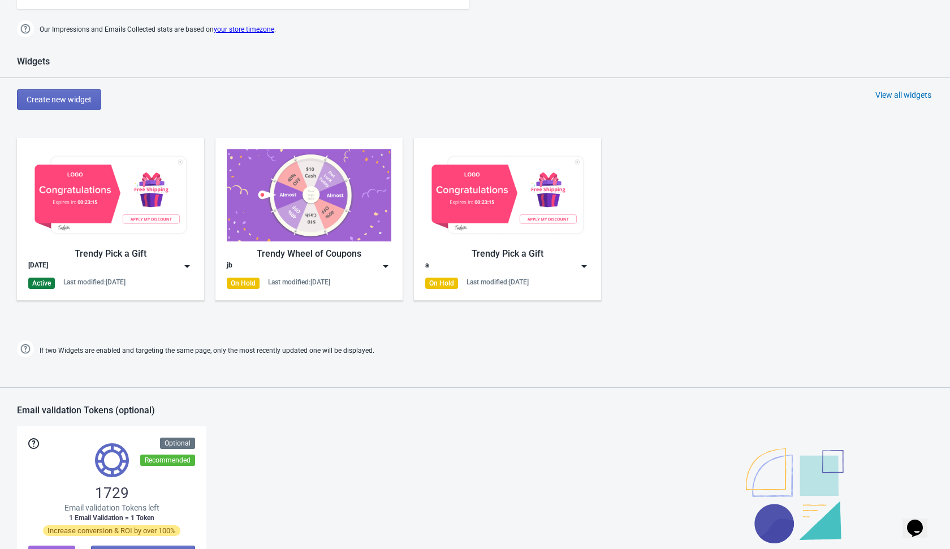
scroll to position [402, 0]
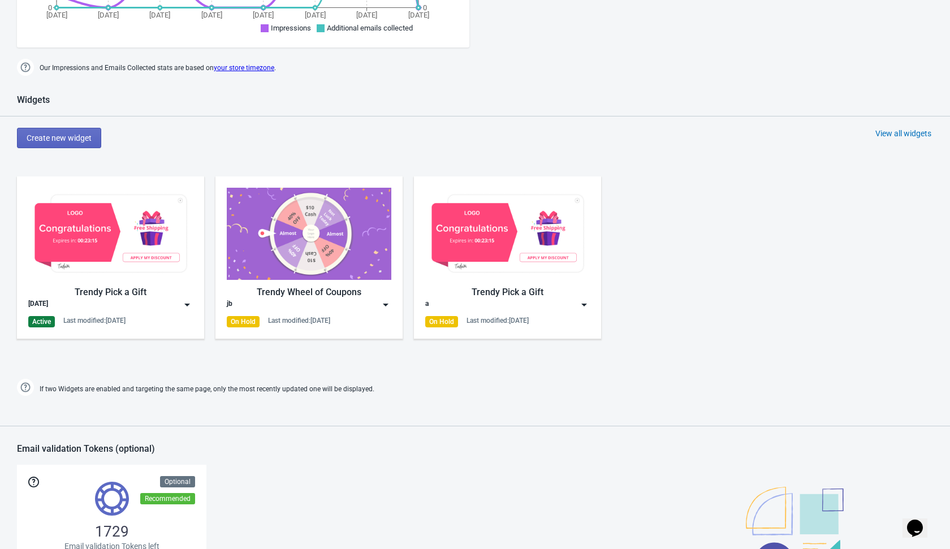
click at [191, 300] on img at bounding box center [187, 304] width 11 height 11
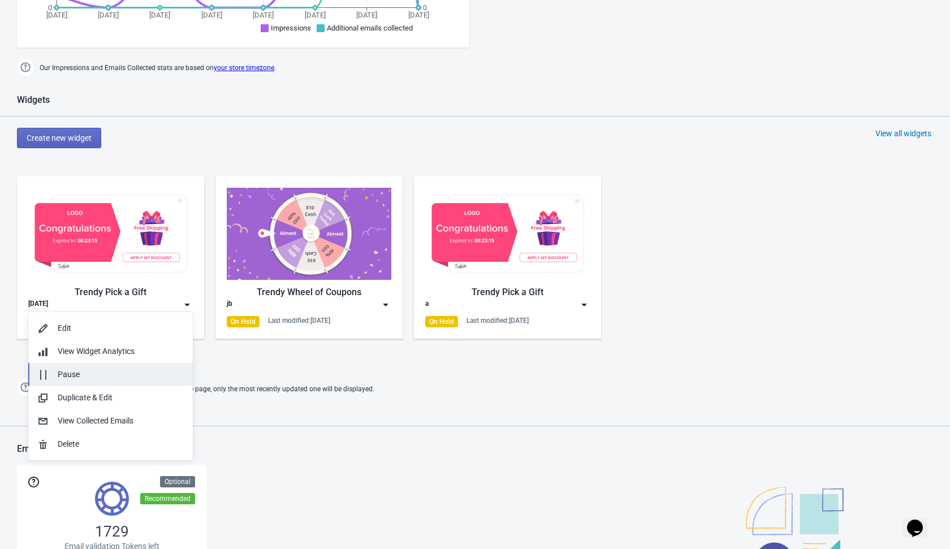
click at [130, 375] on div "Pause" at bounding box center [121, 375] width 126 height 12
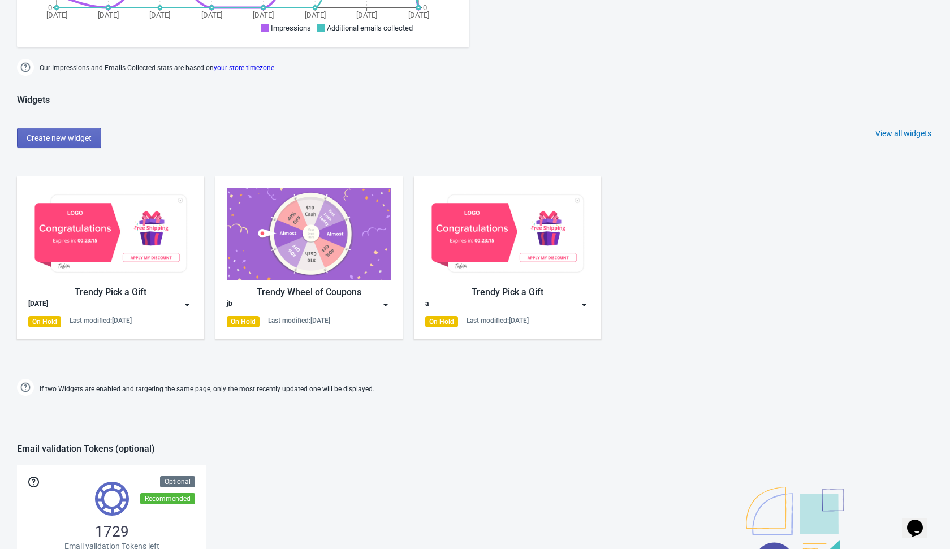
click at [197, 144] on div "Create new widget View all widgets" at bounding box center [483, 138] width 933 height 20
click at [87, 134] on span "Create new widget" at bounding box center [59, 138] width 65 height 9
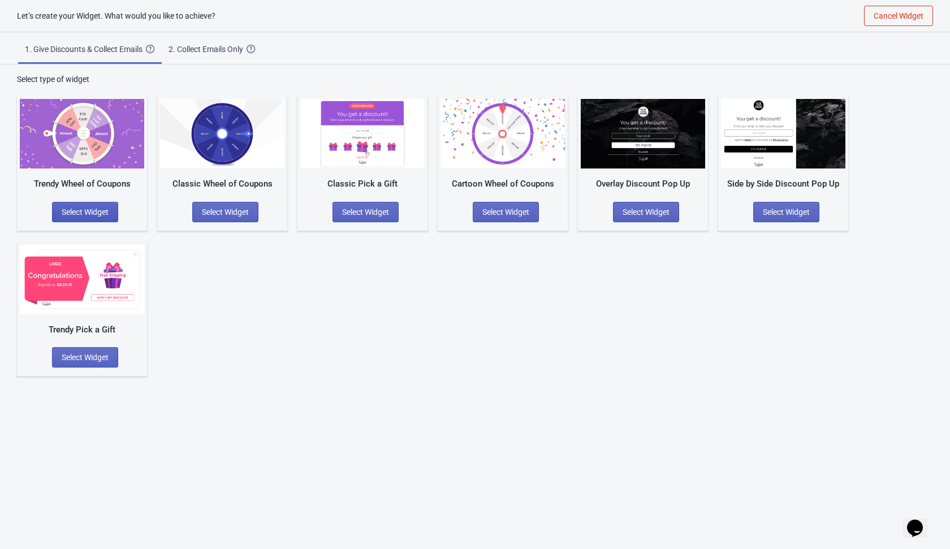
click at [97, 214] on span "Select Widget" at bounding box center [85, 212] width 47 height 9
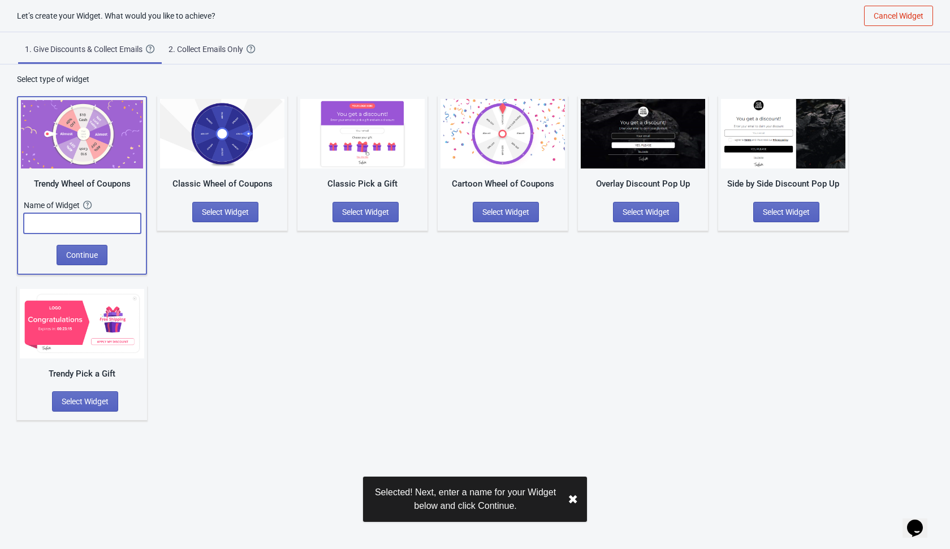
click at [102, 226] on input "text" at bounding box center [82, 223] width 117 height 20
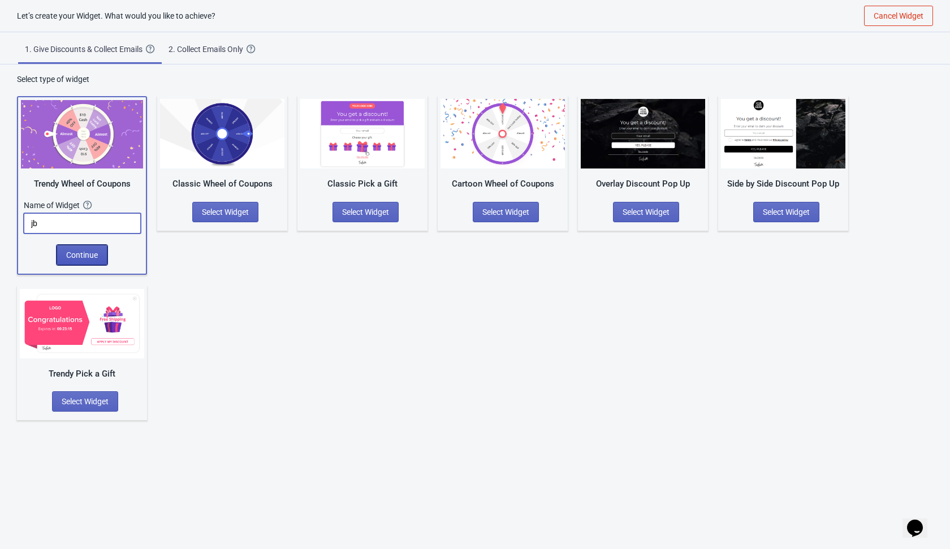
click at [88, 256] on span "Continue" at bounding box center [82, 255] width 32 height 9
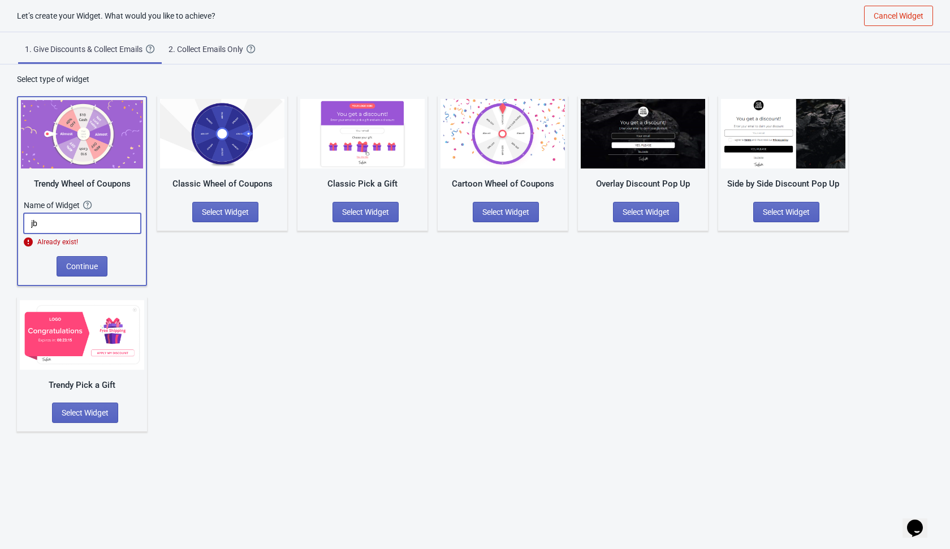
click at [99, 226] on input "jb" at bounding box center [82, 223] width 117 height 20
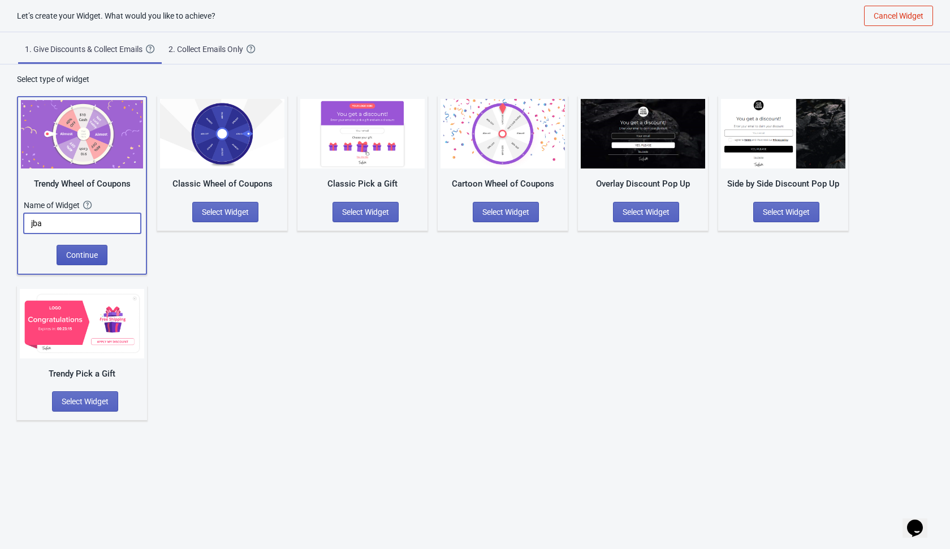
type input "jba"
click at [101, 252] on button "Continue" at bounding box center [82, 255] width 51 height 20
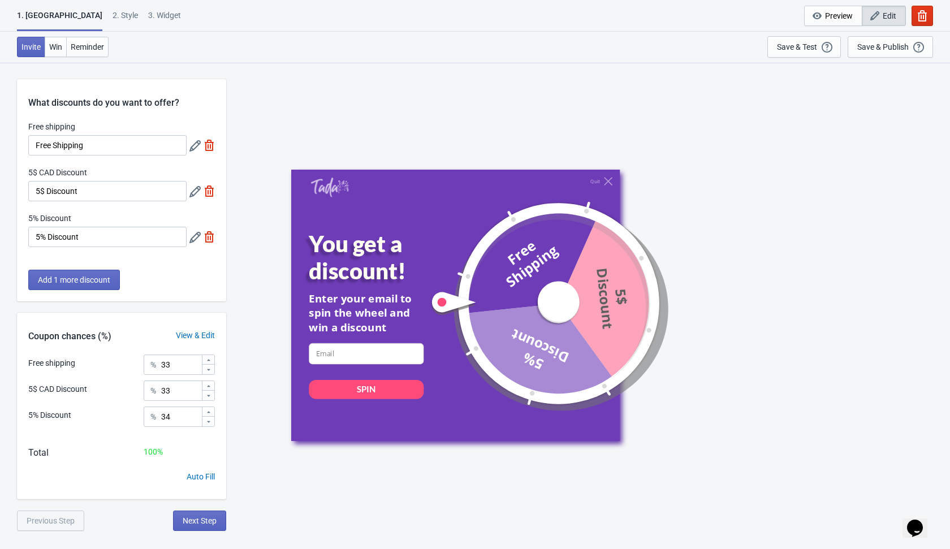
click at [208, 194] on img at bounding box center [209, 191] width 11 height 11
type input "50"
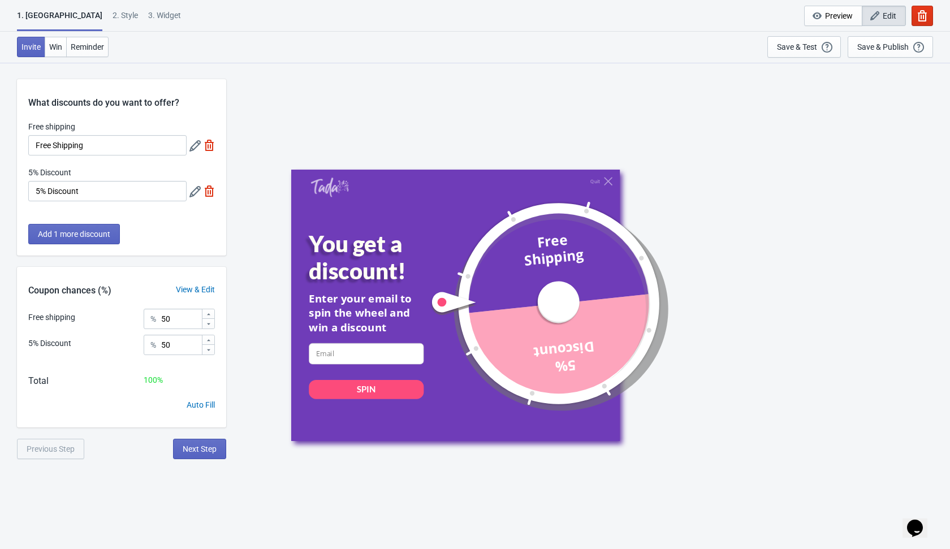
click at [208, 194] on img at bounding box center [209, 191] width 11 height 11
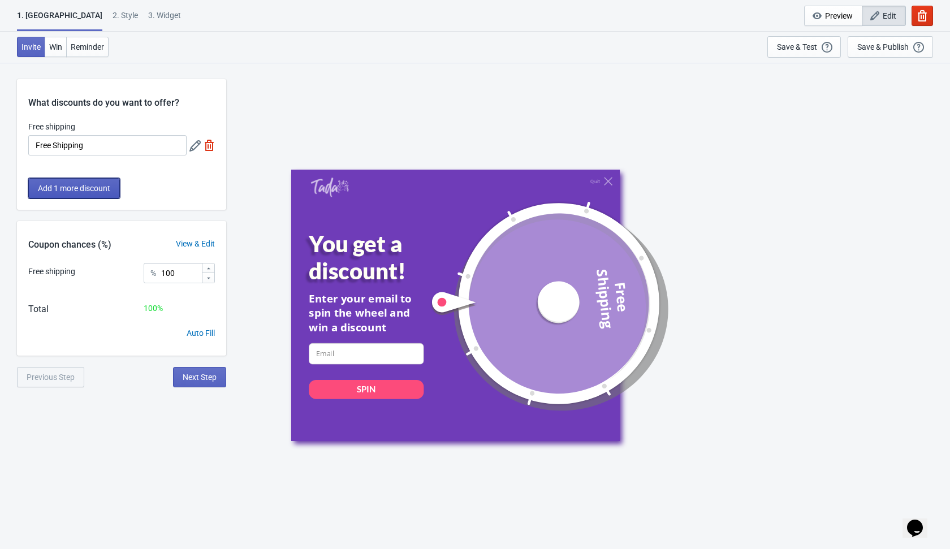
click at [114, 194] on button "Add 1 more discount" at bounding box center [74, 188] width 92 height 20
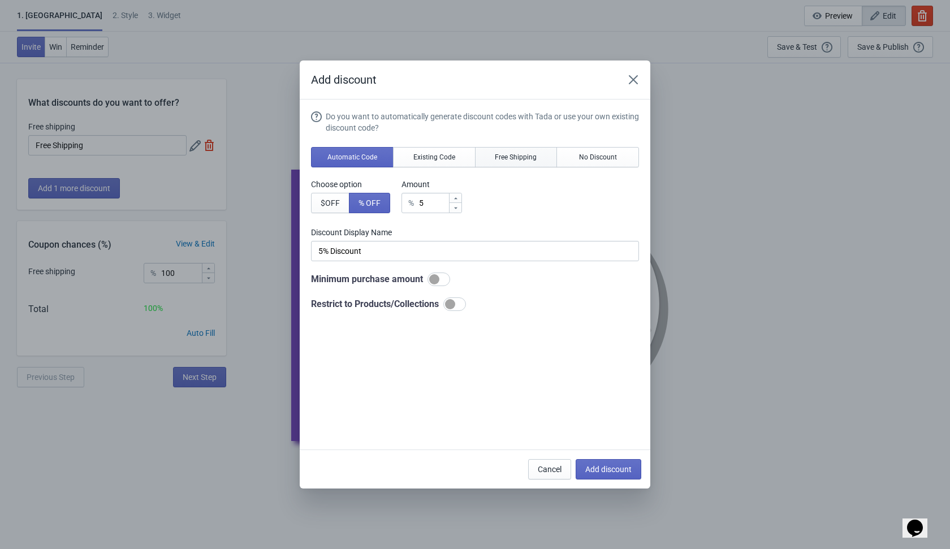
click at [528, 156] on span "Free Shipping" at bounding box center [516, 157] width 42 height 9
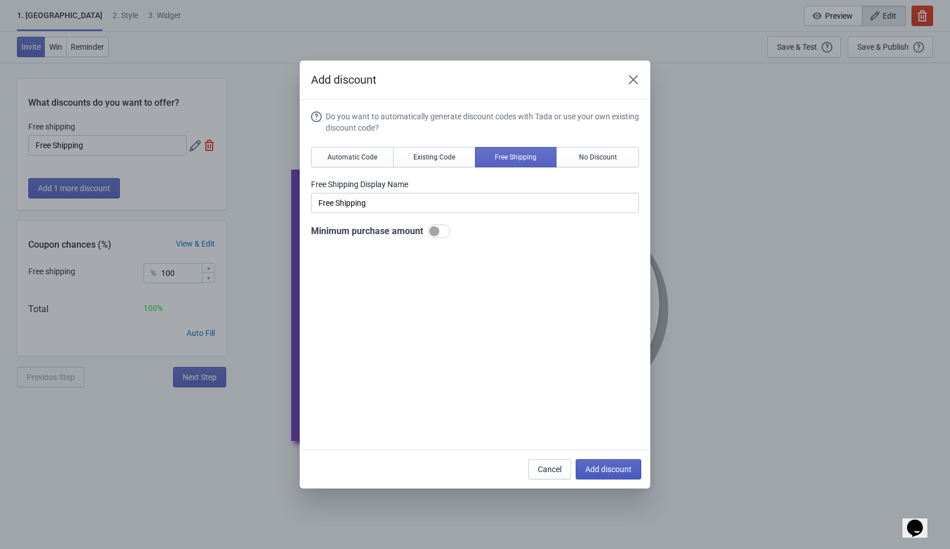
click at [600, 468] on span "Add discount" at bounding box center [608, 469] width 46 height 9
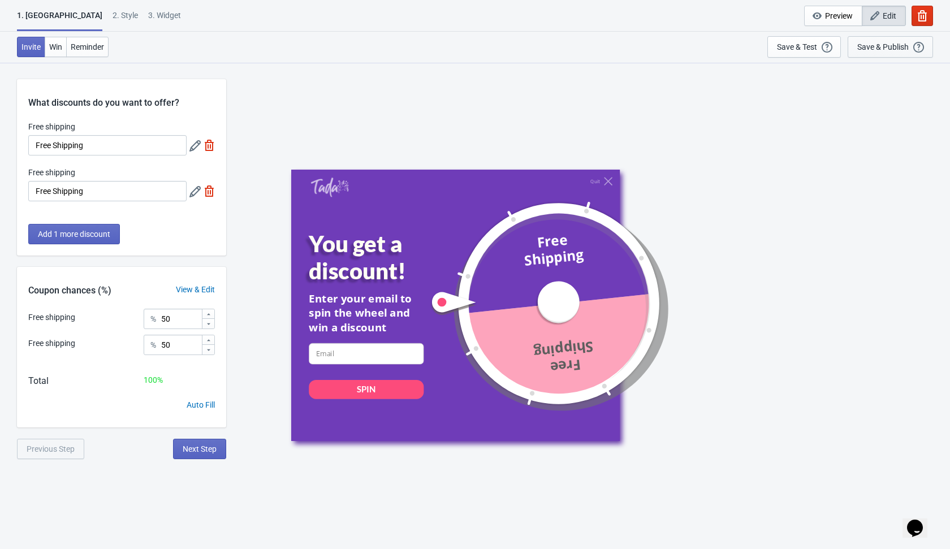
click at [786, 46] on div "Save & Publish" at bounding box center [883, 46] width 51 height 9
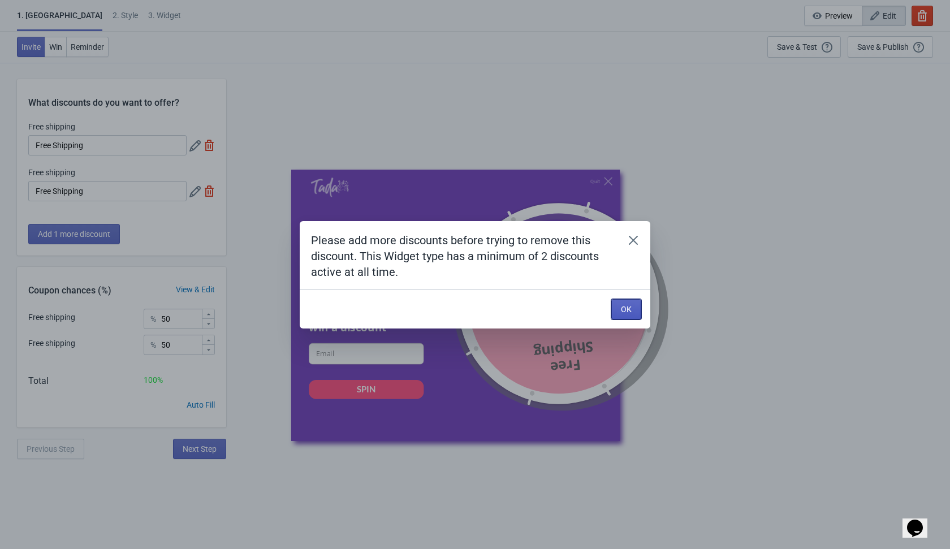
click at [619, 307] on button "OK" at bounding box center [626, 309] width 30 height 20
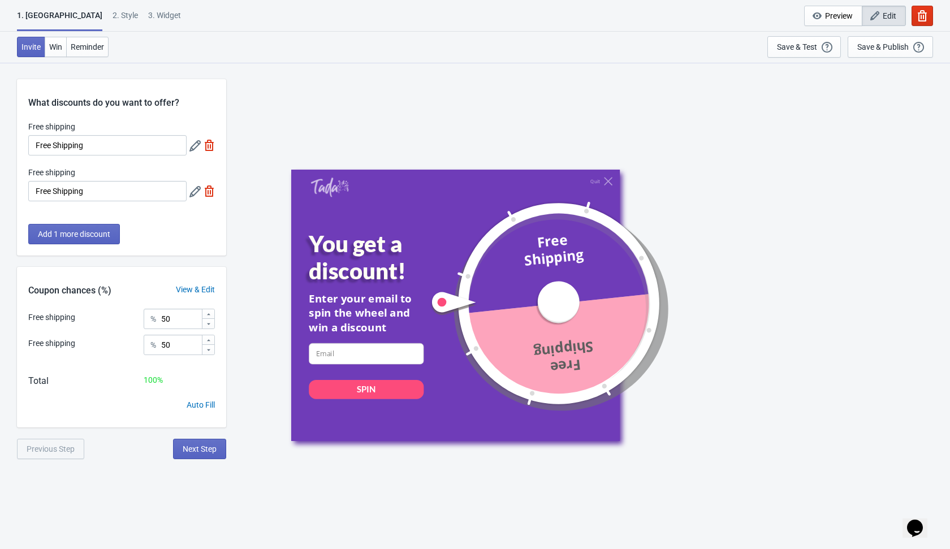
click at [210, 191] on img at bounding box center [209, 191] width 11 height 11
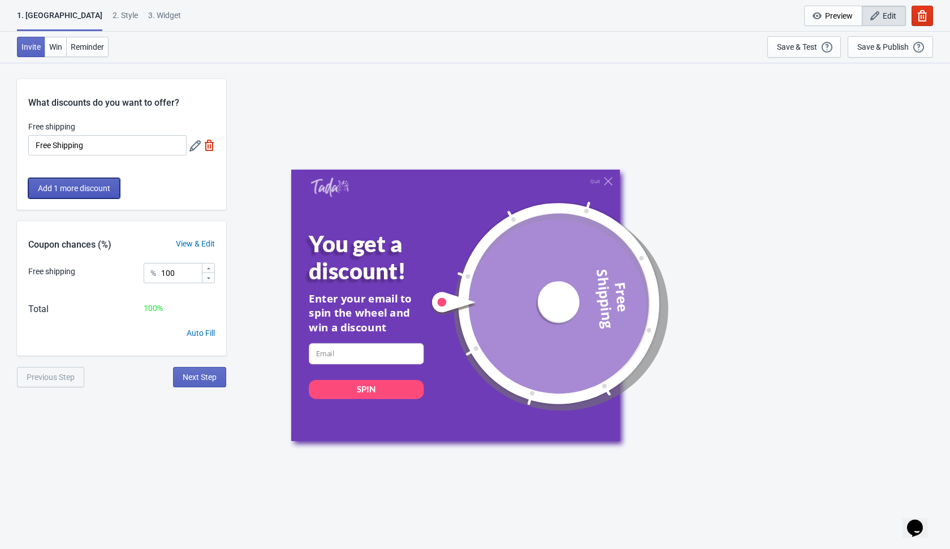
click at [111, 196] on button "Add 1 more discount" at bounding box center [74, 188] width 92 height 20
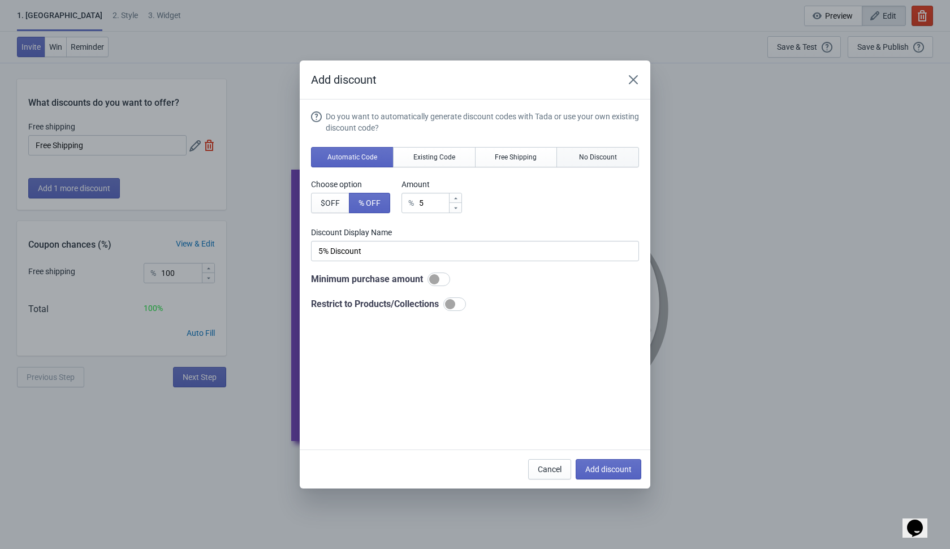
click at [597, 150] on button "No Discount" at bounding box center [598, 157] width 83 height 20
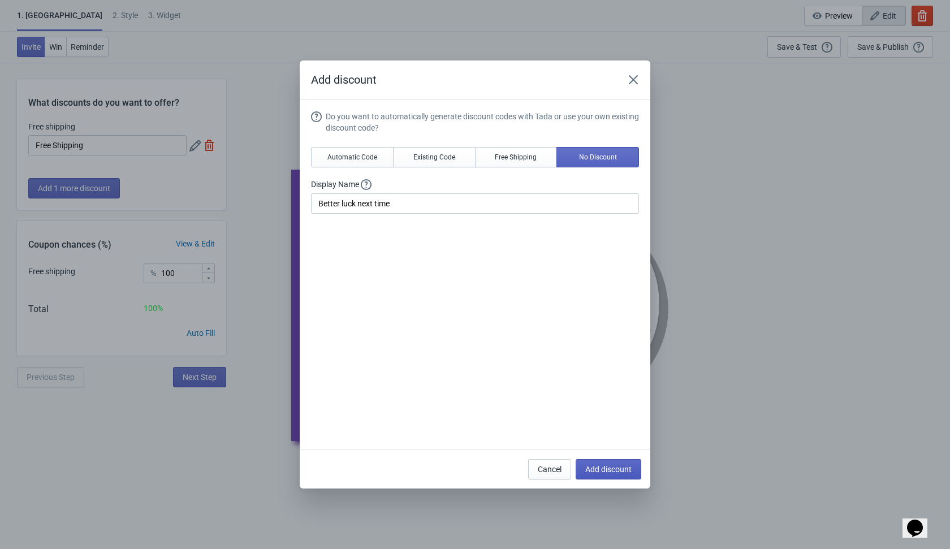
click at [592, 470] on span "Add discount" at bounding box center [608, 469] width 46 height 9
type input "50"
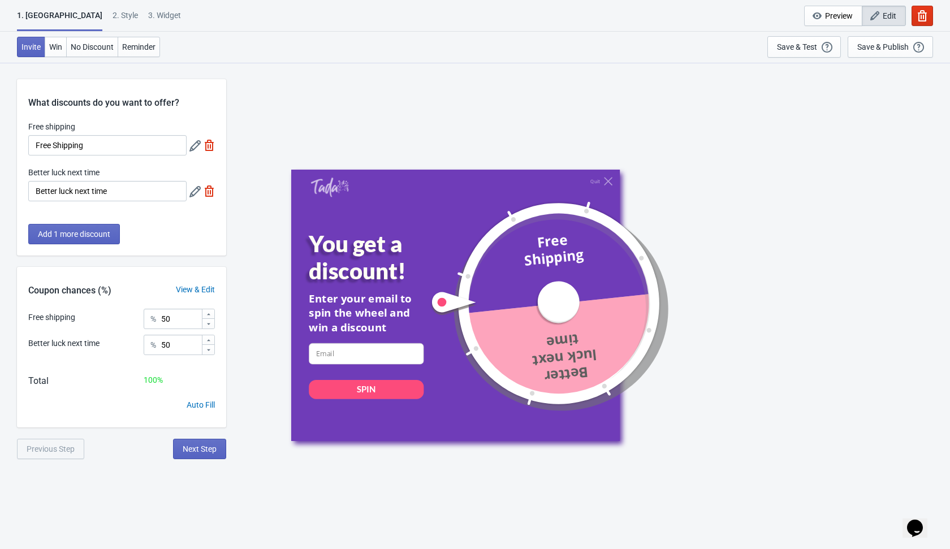
click at [755, 219] on div "Quit You get a discount! Enter your email to spin the wheel and win a discount …" at bounding box center [588, 306] width 594 height 272
click at [786, 49] on div "Save & Publish" at bounding box center [883, 46] width 51 height 9
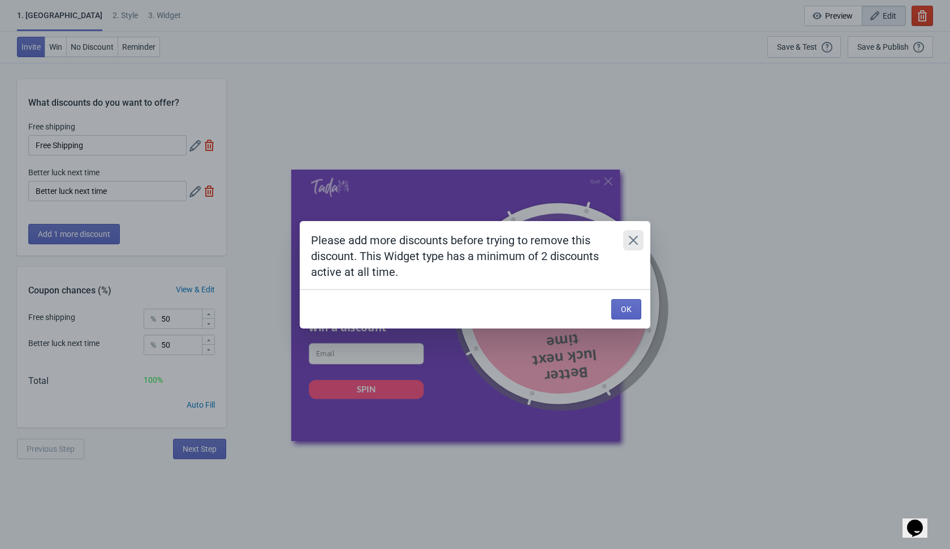
click at [628, 244] on icon "Close" at bounding box center [633, 240] width 11 height 11
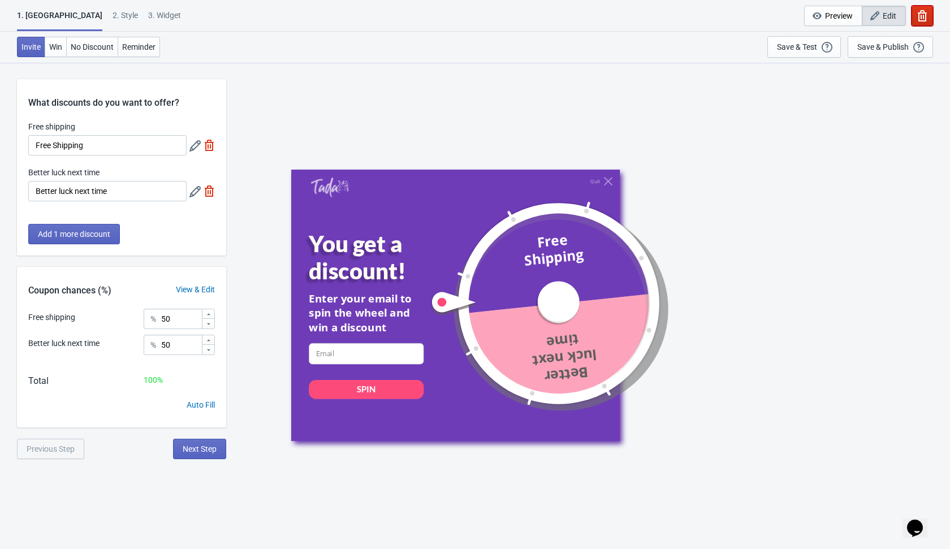
click at [786, 21] on icon "button" at bounding box center [922, 15] width 9 height 11
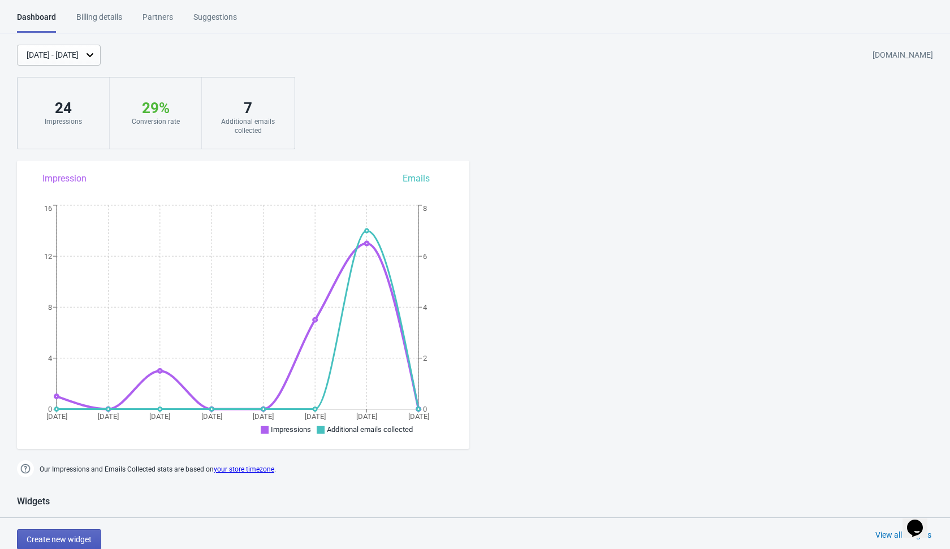
click at [70, 531] on button "Create new widget" at bounding box center [59, 539] width 84 height 20
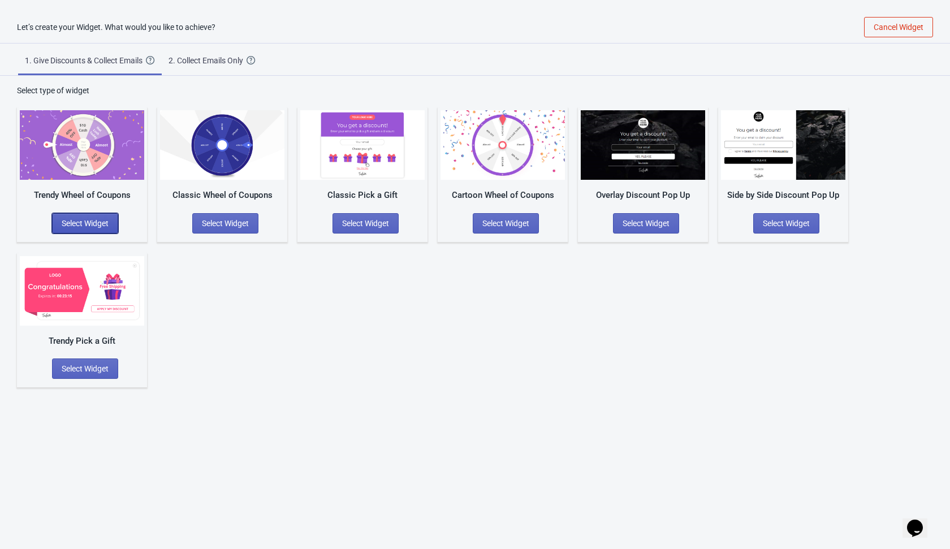
click at [77, 223] on span "Select Widget" at bounding box center [85, 223] width 47 height 9
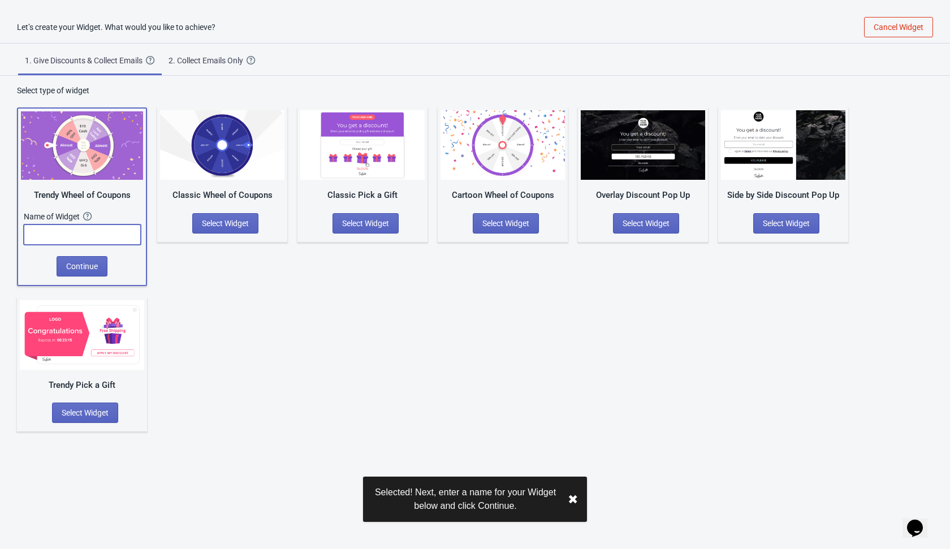
click at [100, 239] on input "text" at bounding box center [82, 235] width 117 height 20
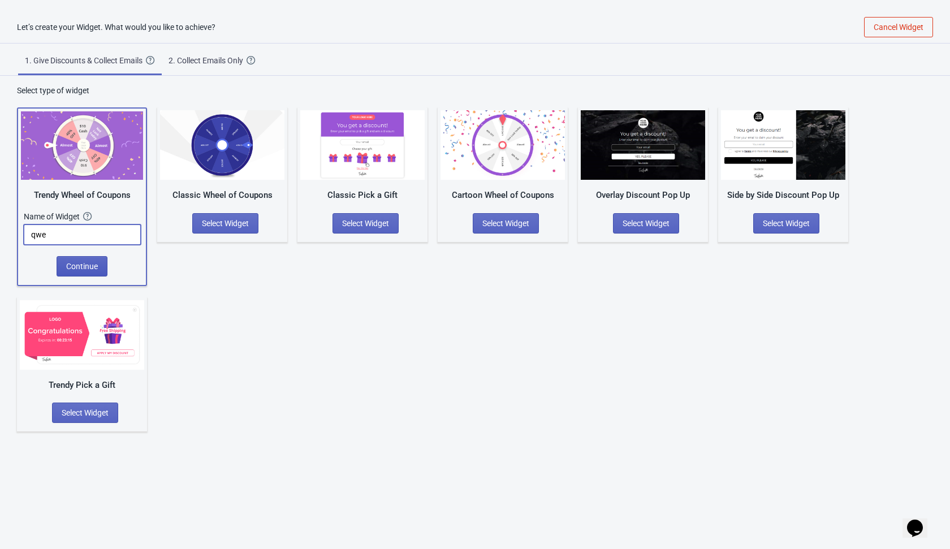
type input "qwe"
click at [92, 264] on span "Continue" at bounding box center [82, 266] width 32 height 9
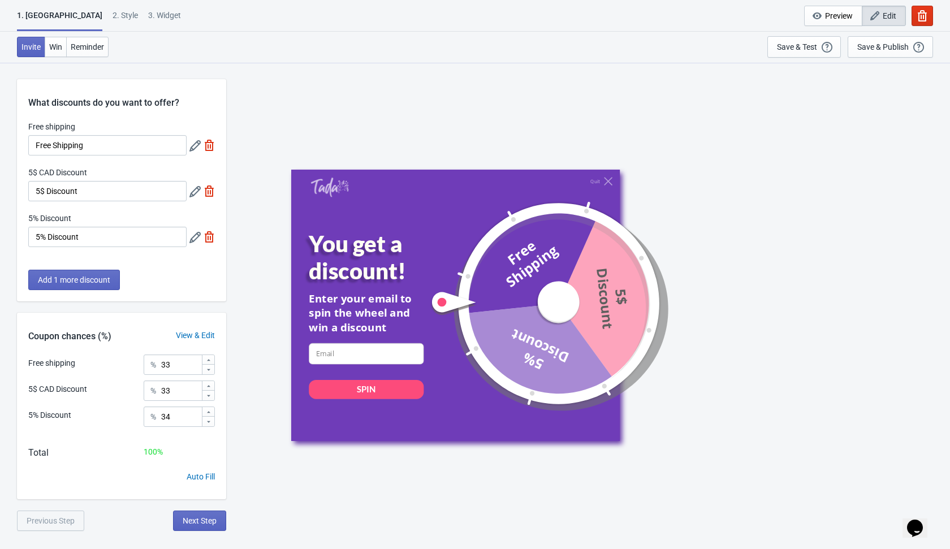
click at [208, 190] on img at bounding box center [209, 191] width 11 height 11
type input "50"
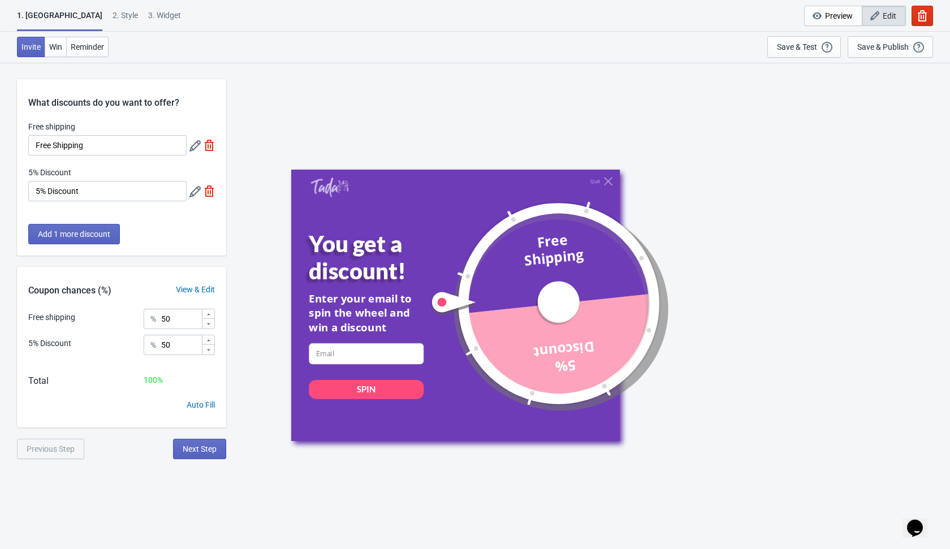
click at [199, 195] on icon at bounding box center [195, 191] width 11 height 11
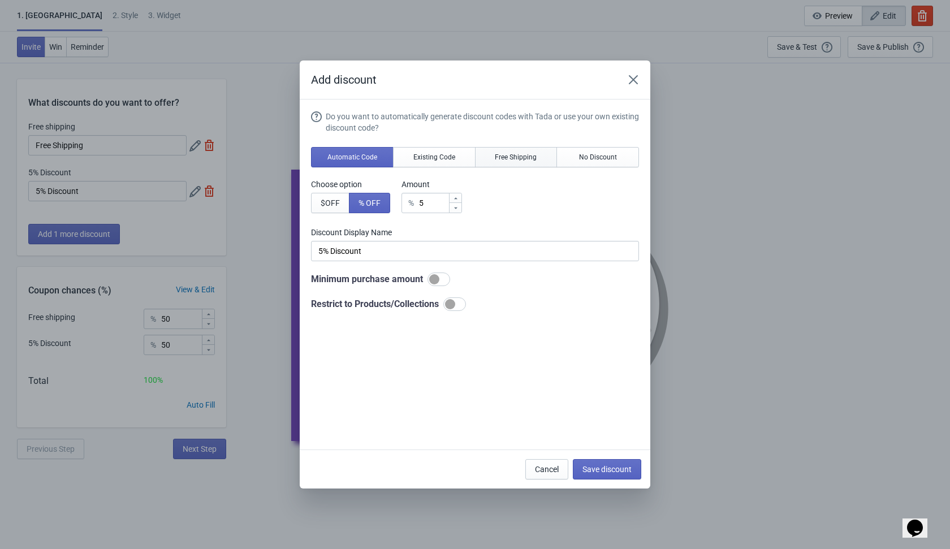
click at [502, 159] on span "Free Shipping" at bounding box center [516, 157] width 42 height 9
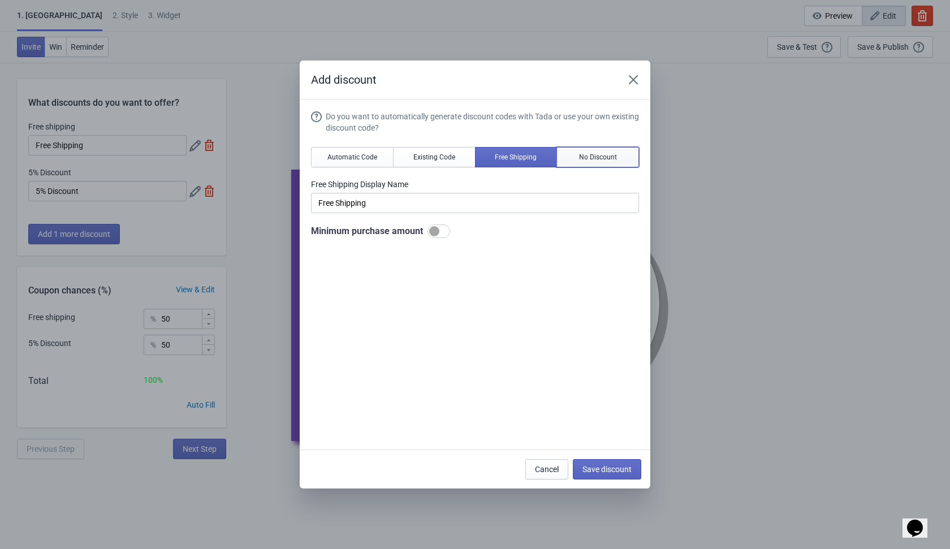
click at [591, 157] on span "No Discount" at bounding box center [598, 157] width 38 height 9
type input "Better luck next time"
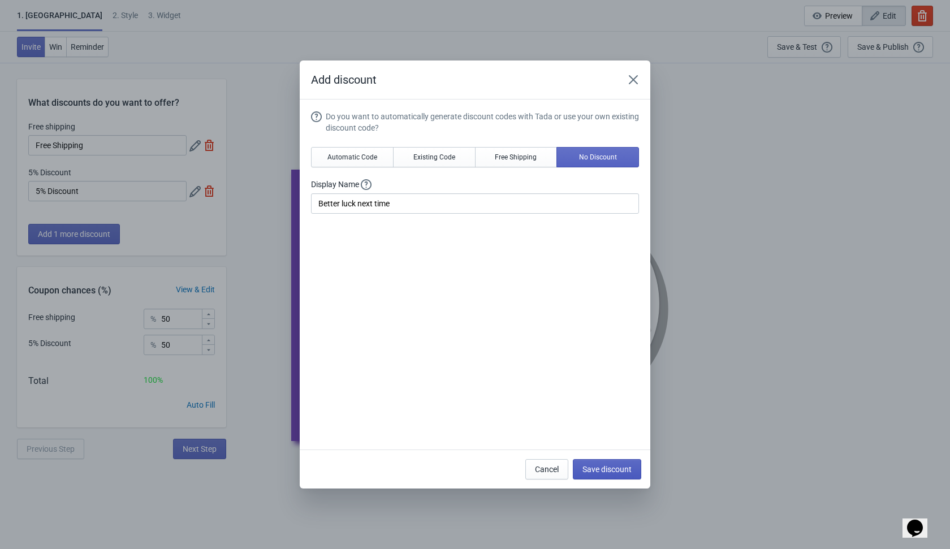
click at [601, 467] on span "Save discount" at bounding box center [607, 469] width 49 height 9
type input "Better luck next time"
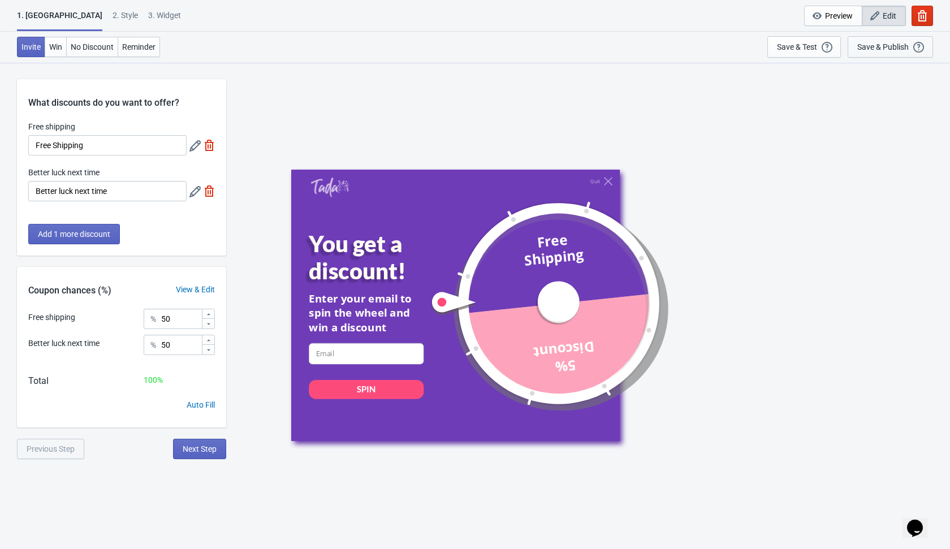
click at [786, 38] on button "Save & Publish This option will save your Widget so that it will be visible to …" at bounding box center [890, 46] width 85 height 21
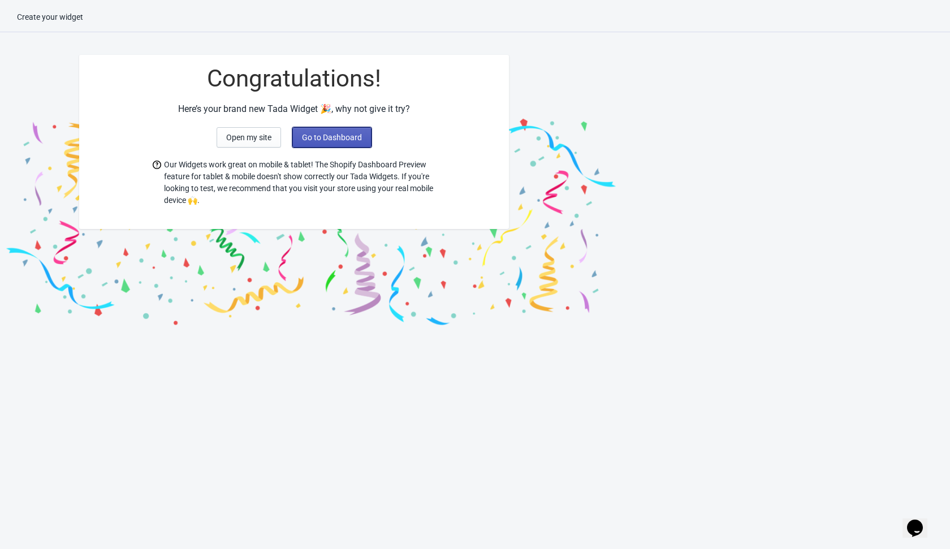
click at [340, 141] on span "Go to Dashboard" at bounding box center [332, 137] width 60 height 9
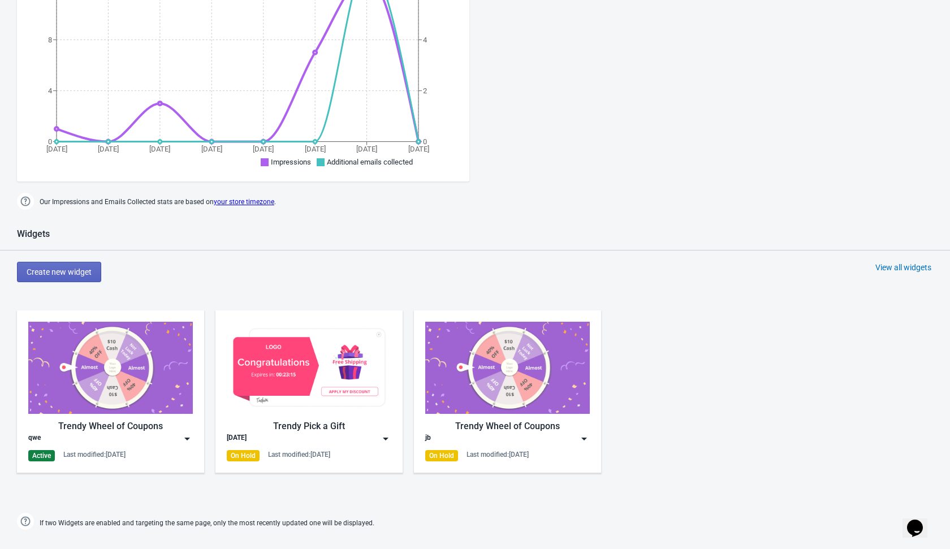
scroll to position [511, 0]
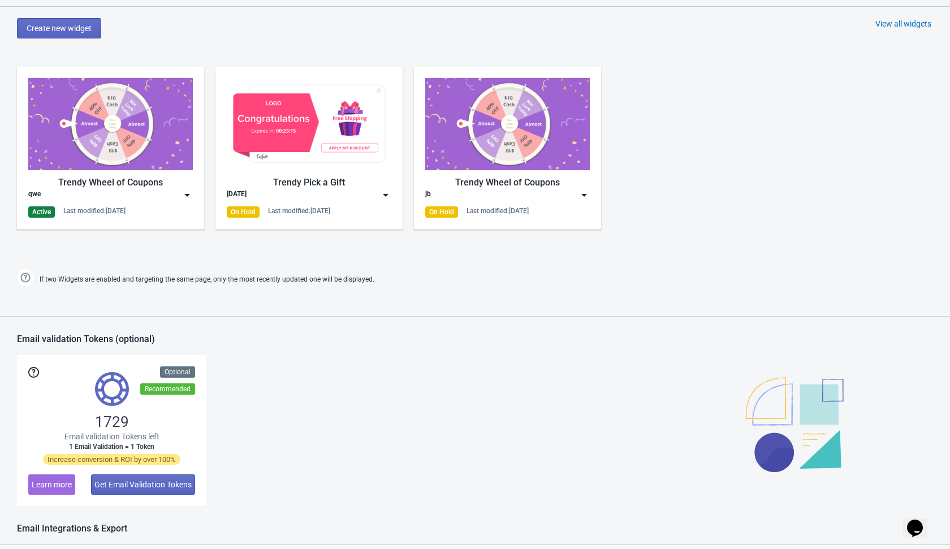
click at [182, 195] on img at bounding box center [187, 195] width 11 height 11
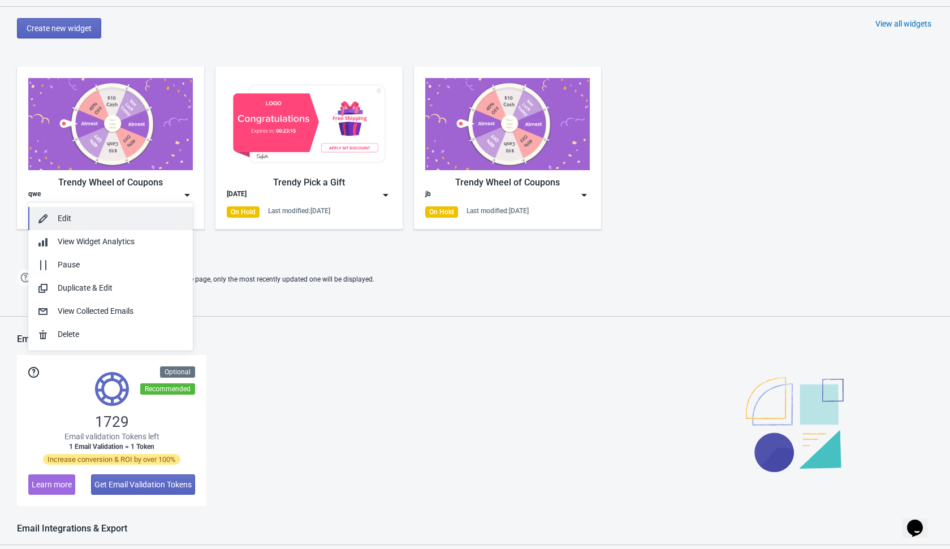
click at [131, 225] on button "Edit" at bounding box center [110, 218] width 165 height 23
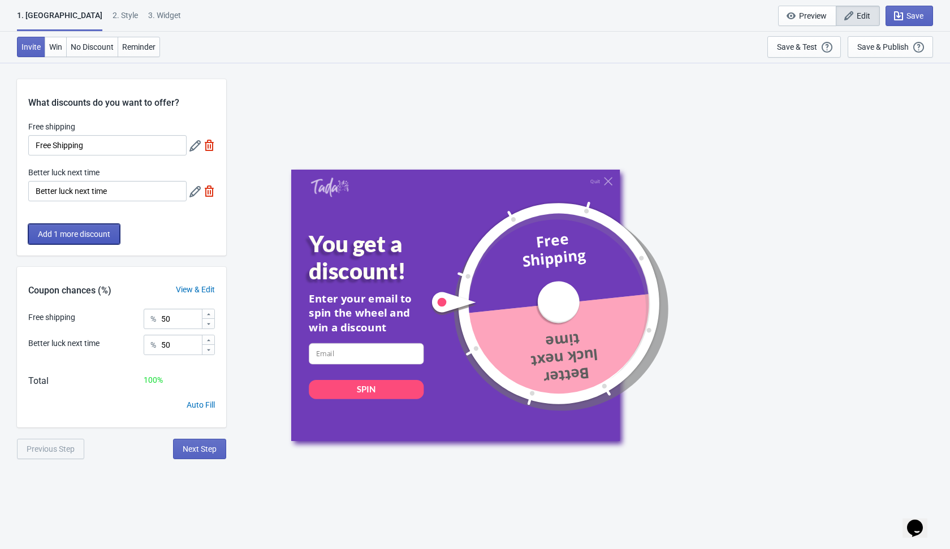
click at [101, 234] on span "Add 1 more discount" at bounding box center [74, 234] width 72 height 9
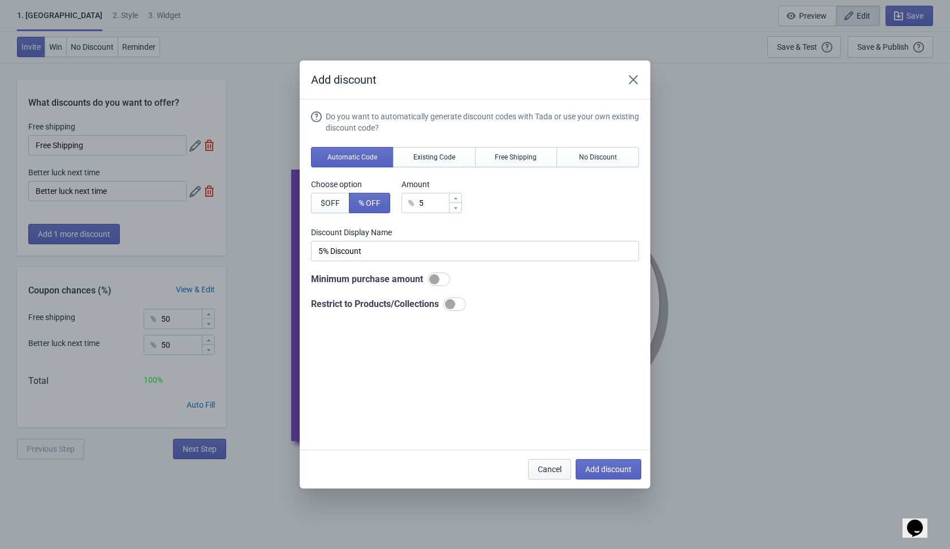
click at [541, 470] on span "Cancel" at bounding box center [550, 469] width 24 height 9
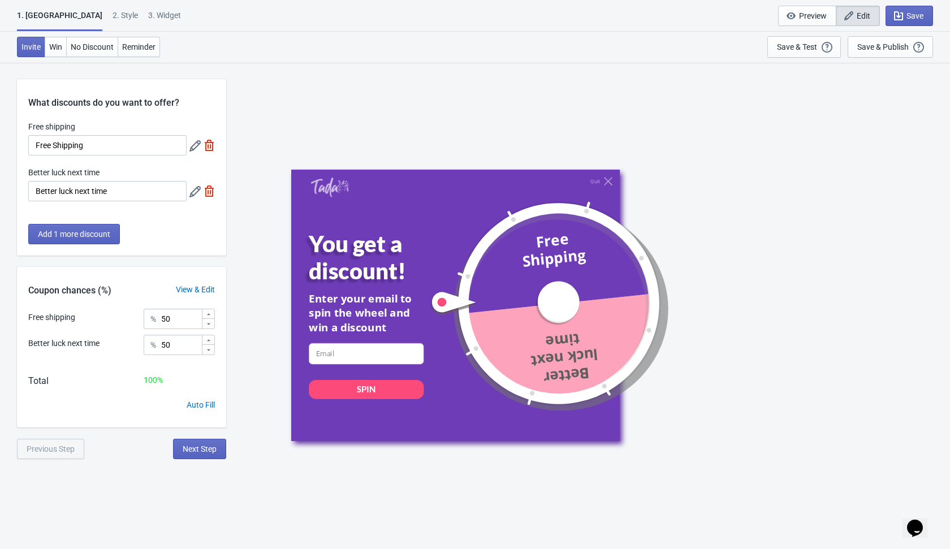
click at [208, 145] on img at bounding box center [209, 145] width 11 height 11
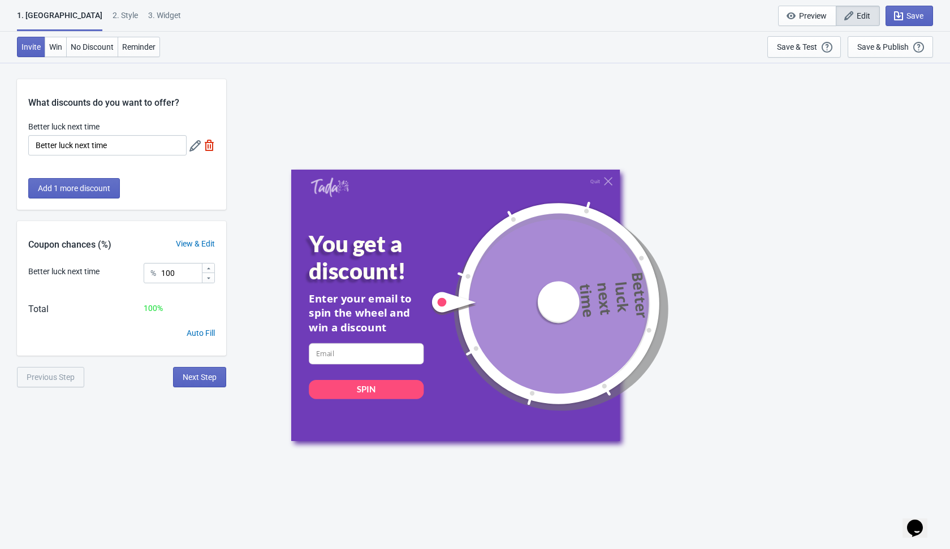
click at [107, 201] on div "Add 1 more discount" at bounding box center [121, 194] width 209 height 32
click at [103, 188] on span "Add 1 more discount" at bounding box center [74, 188] width 72 height 9
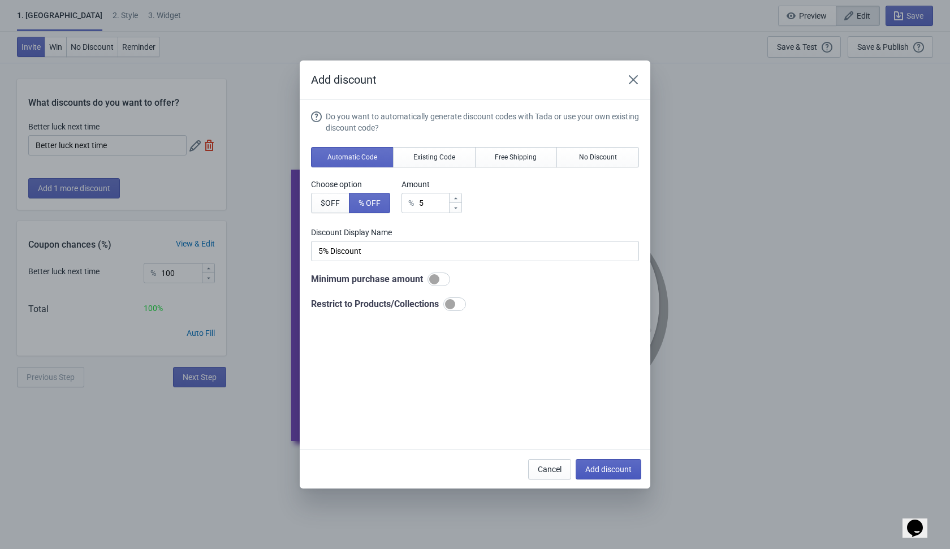
click at [606, 469] on span "Add discount" at bounding box center [608, 469] width 46 height 9
type input "50"
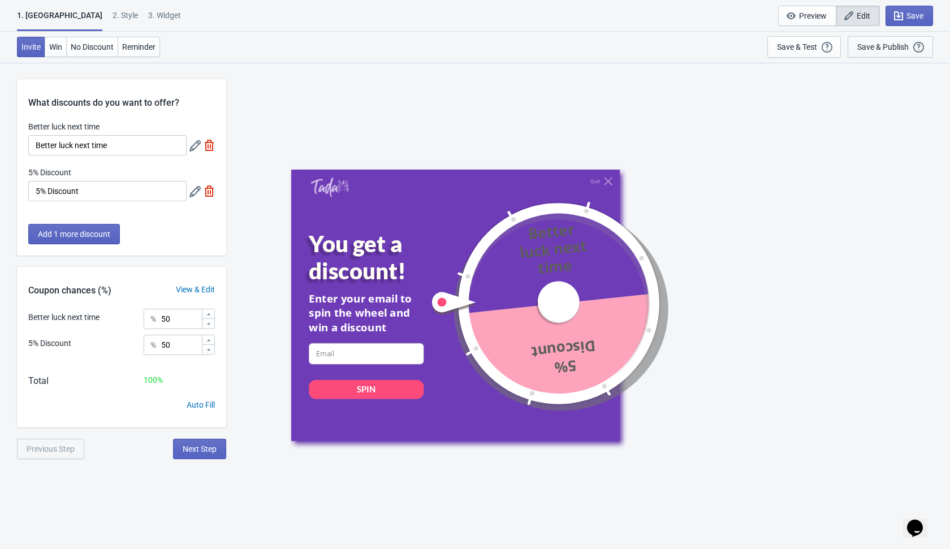
click at [786, 55] on button "Save & Publish This option will save your Widget so that it will be visible to …" at bounding box center [890, 46] width 85 height 21
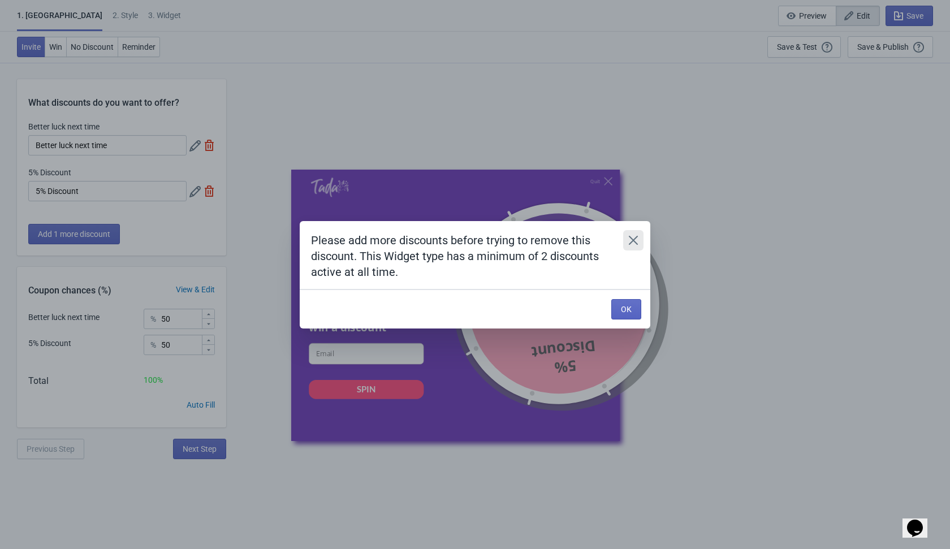
click at [639, 244] on icon "Close" at bounding box center [633, 240] width 11 height 11
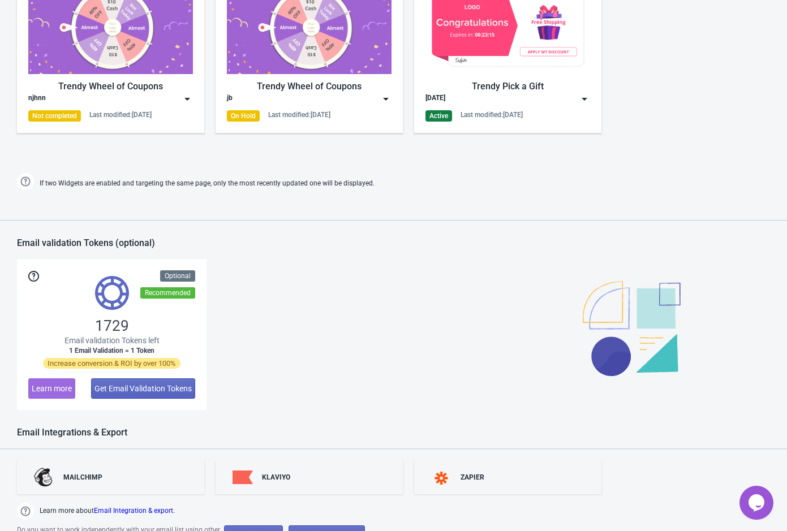
scroll to position [666, 0]
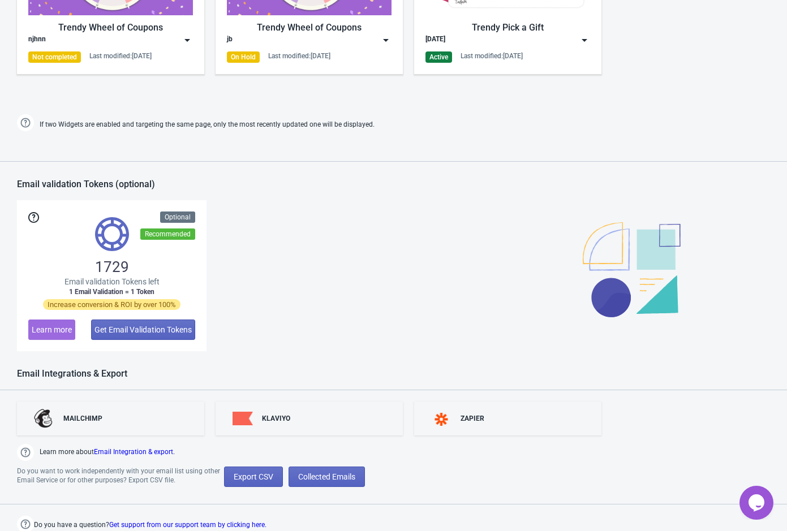
click at [189, 523] on link "Get support from our support team by clicking here." at bounding box center [187, 525] width 157 height 8
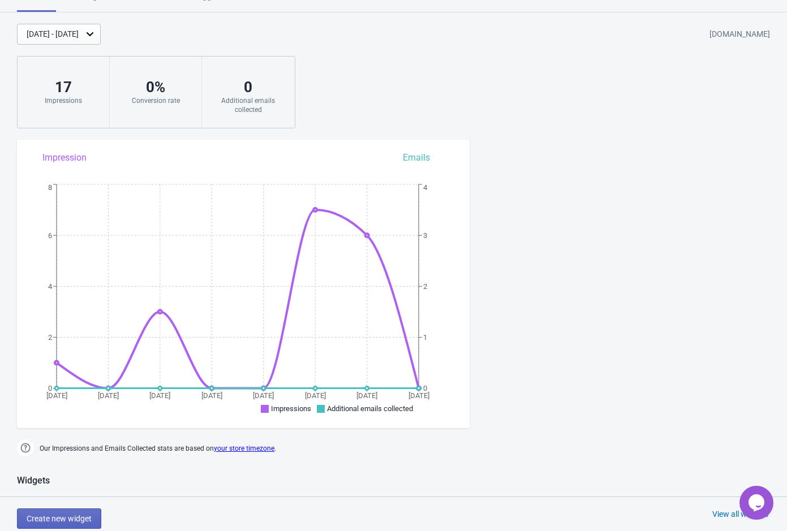
scroll to position [0, 0]
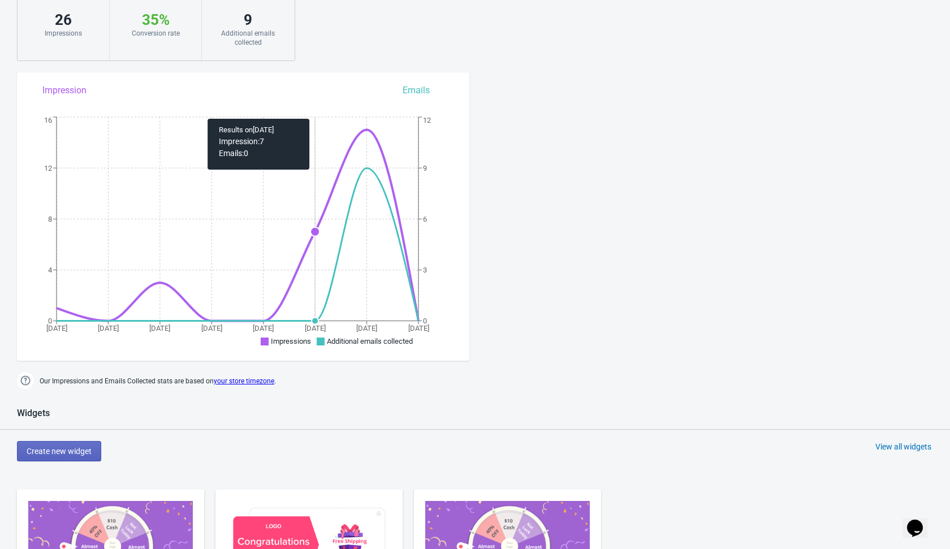
scroll to position [466, 0]
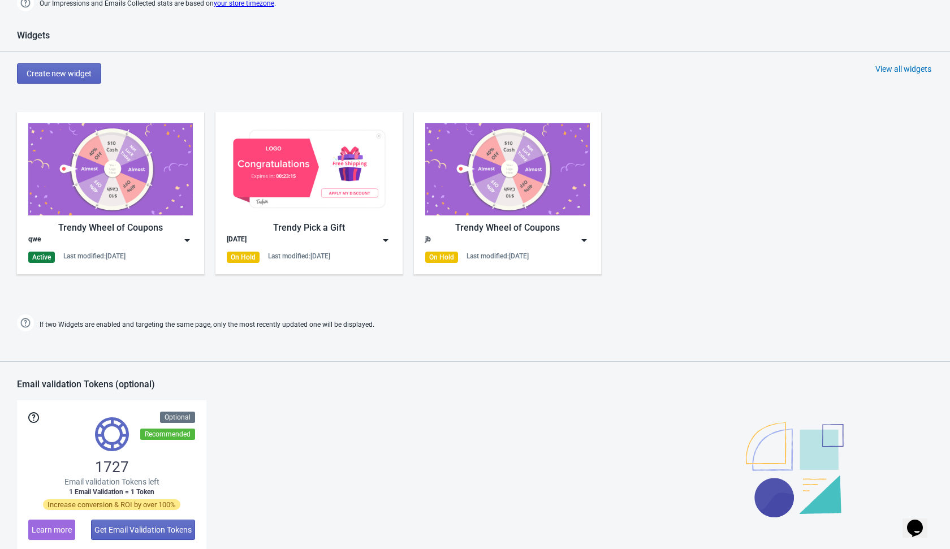
click at [191, 240] on img at bounding box center [187, 240] width 11 height 11
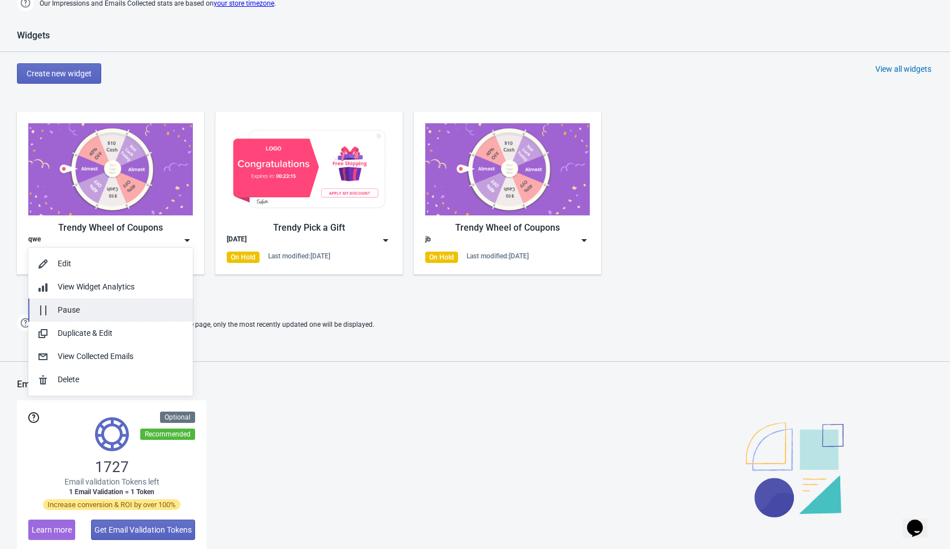
click at [111, 308] on div "Pause" at bounding box center [121, 310] width 126 height 12
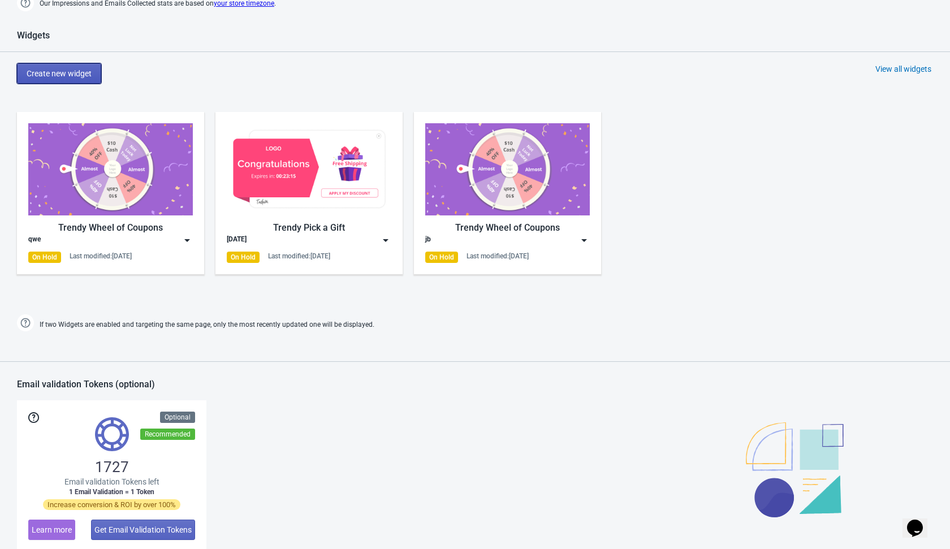
click at [76, 79] on button "Create new widget" at bounding box center [59, 73] width 84 height 20
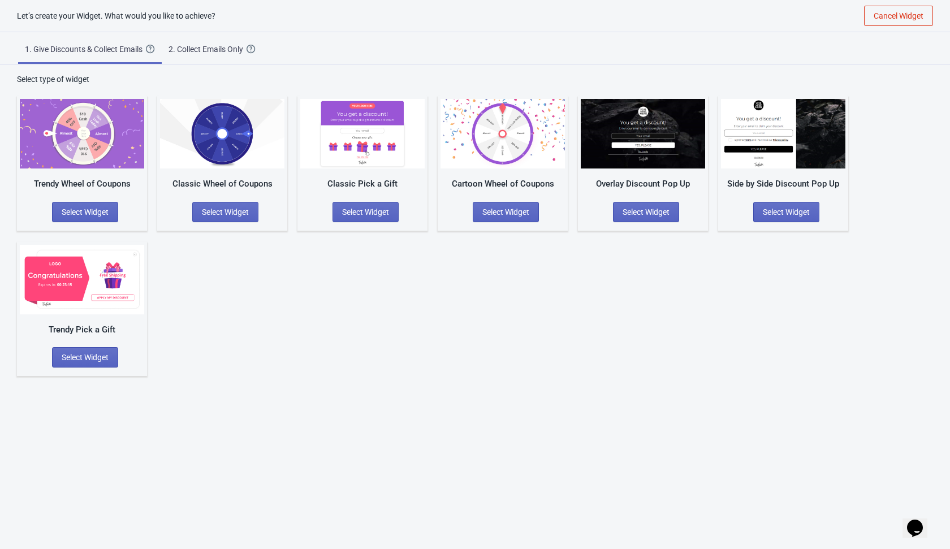
scroll to position [11, 0]
click at [100, 212] on span "Select Widget" at bounding box center [85, 212] width 47 height 9
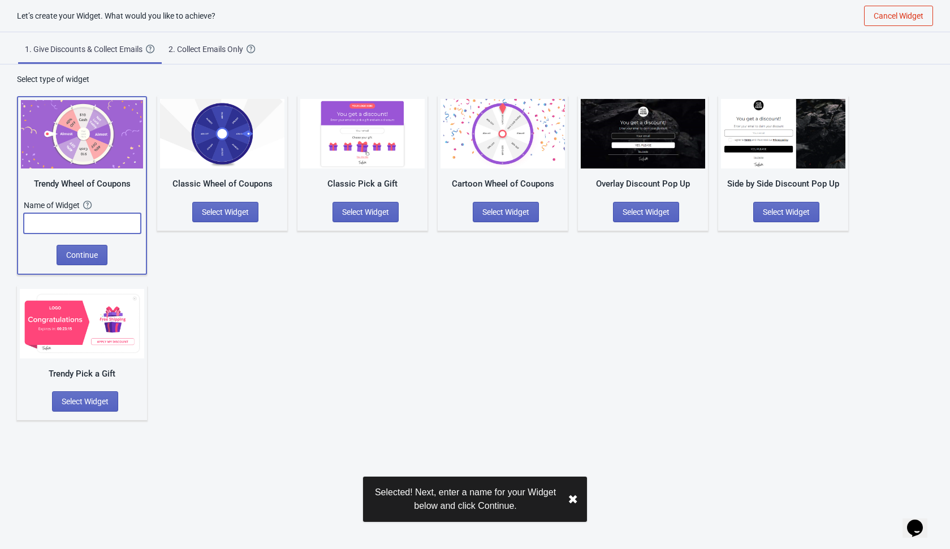
click at [113, 219] on input "text" at bounding box center [82, 223] width 117 height 20
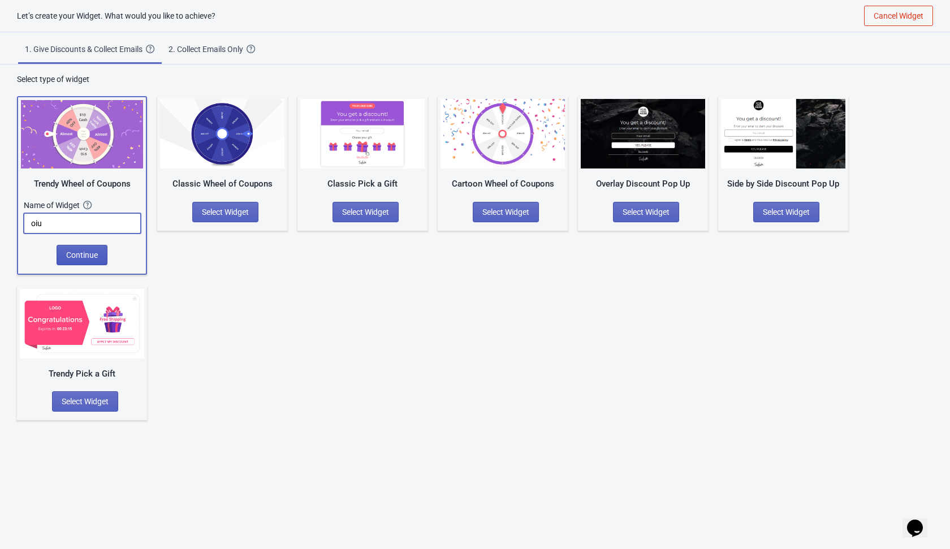
type input "oiu"
click at [94, 256] on span "Continue" at bounding box center [82, 255] width 32 height 9
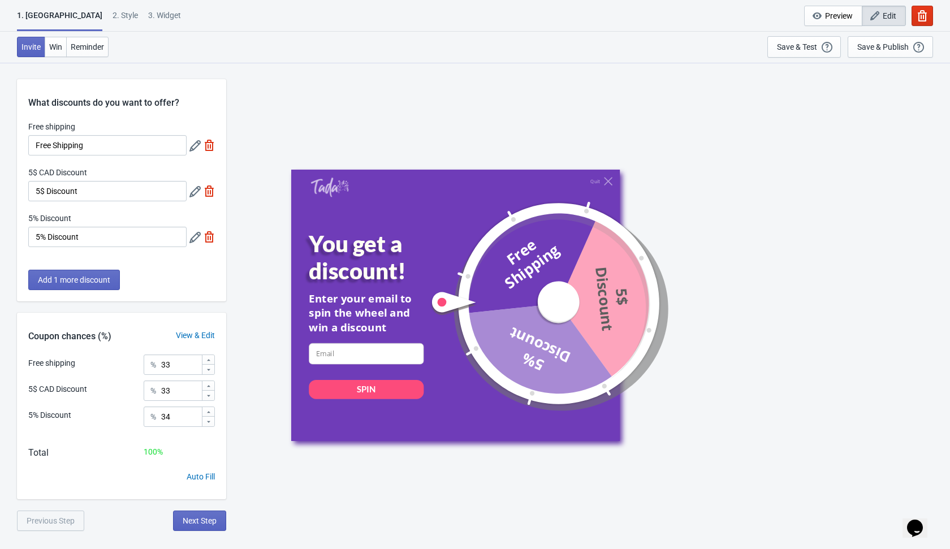
click at [230, 284] on div "What discounts do you want to offer? Free shipping Free Shipping 5$ CAD Discoun…" at bounding box center [475, 296] width 950 height 469
click at [209, 147] on img at bounding box center [209, 145] width 11 height 11
type input "50"
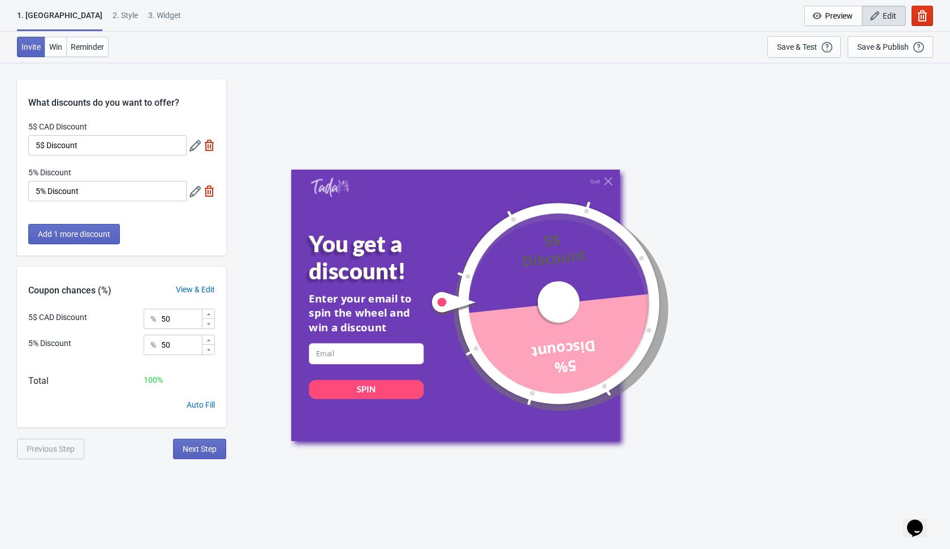
click at [258, 243] on div "Quit You get a discount! Enter your email to spin the wheel and win a discount …" at bounding box center [588, 305] width 713 height 486
click at [206, 450] on span "Next Step" at bounding box center [200, 449] width 34 height 9
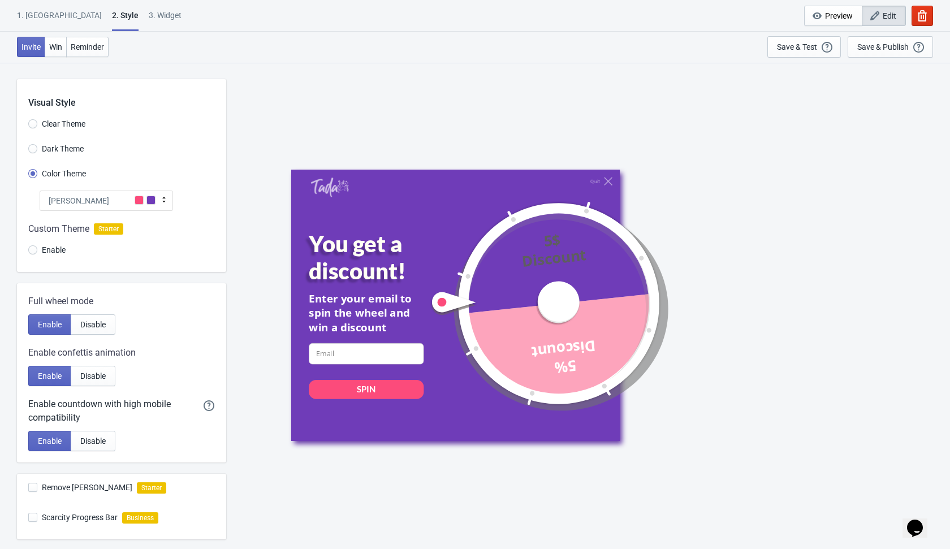
scroll to position [144, 0]
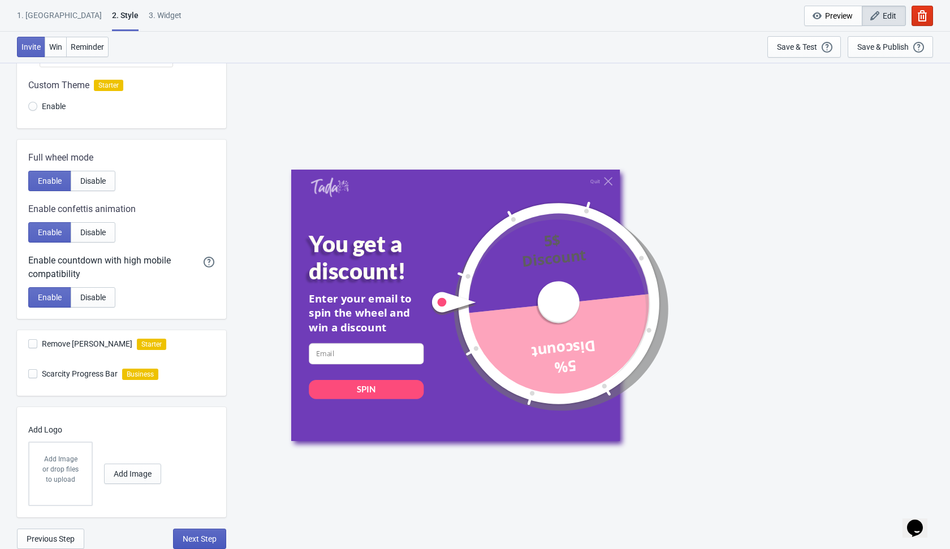
click at [198, 539] on span "Next Step" at bounding box center [200, 539] width 34 height 9
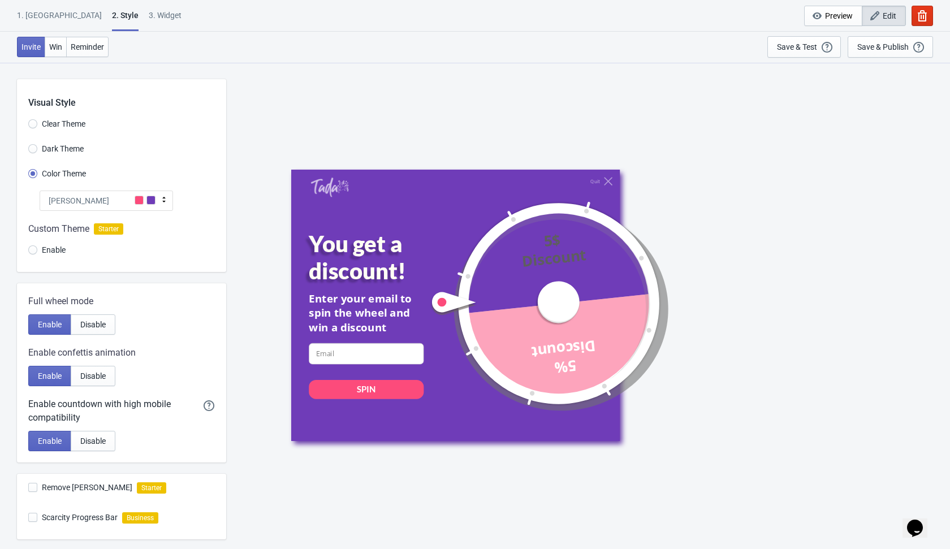
select select "once"
select select "1"
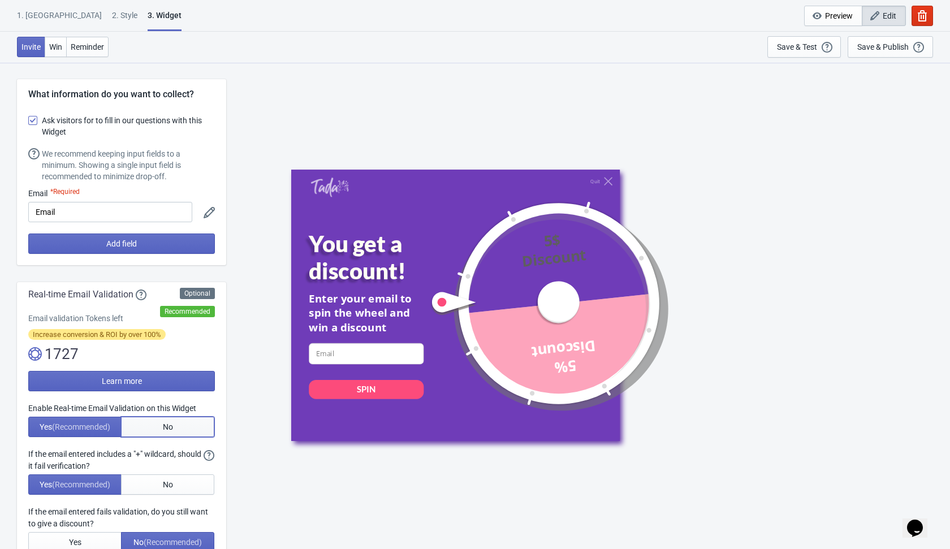
click at [173, 430] on button "No" at bounding box center [167, 427] width 93 height 20
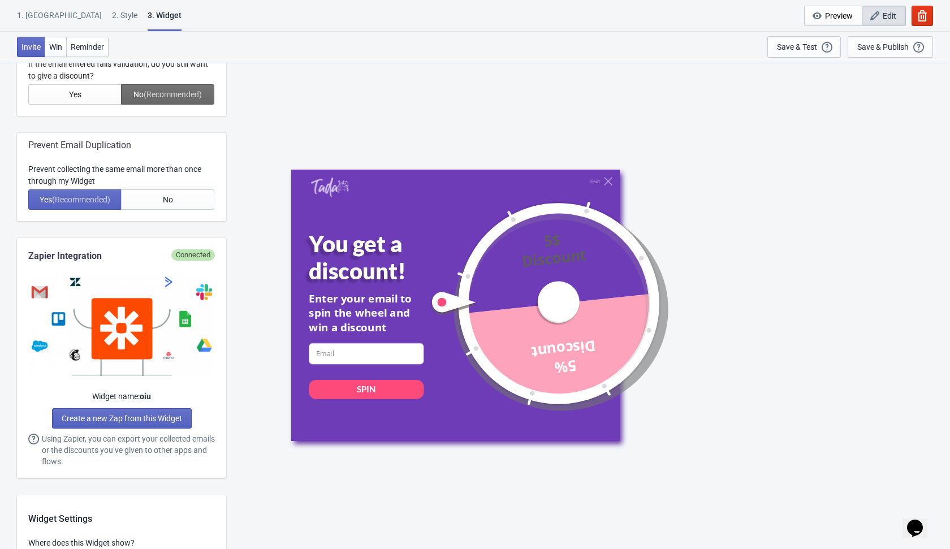
scroll to position [455, 0]
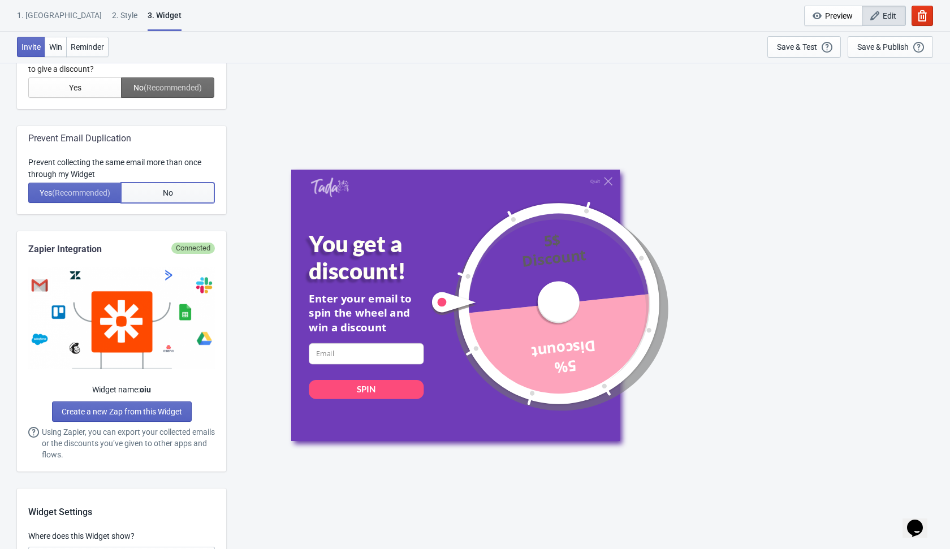
click at [187, 189] on button "No" at bounding box center [167, 193] width 93 height 20
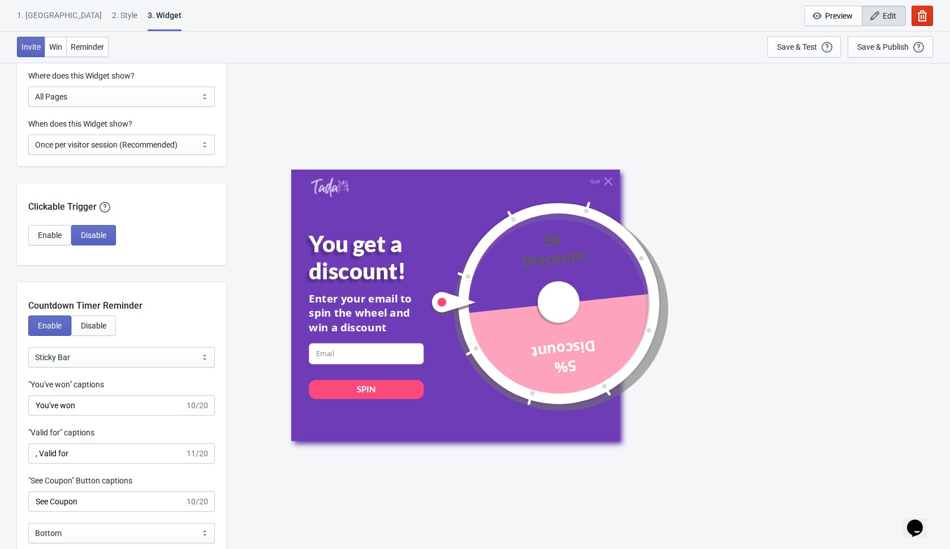
scroll to position [886, 0]
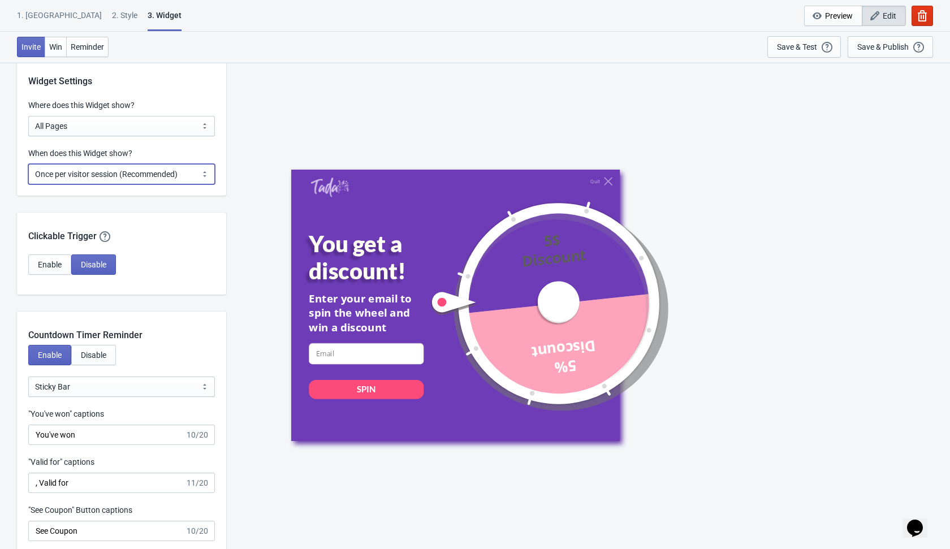
click at [169, 173] on select "Every new visit of page Once every period of time Once per visitor session (Rec…" at bounding box center [121, 174] width 187 height 20
select select "every"
click at [28, 164] on select "Every new visit of page Once every period of time Once per visitor session (Rec…" at bounding box center [121, 174] width 187 height 20
click at [174, 264] on div "Enable Disable" at bounding box center [121, 265] width 187 height 20
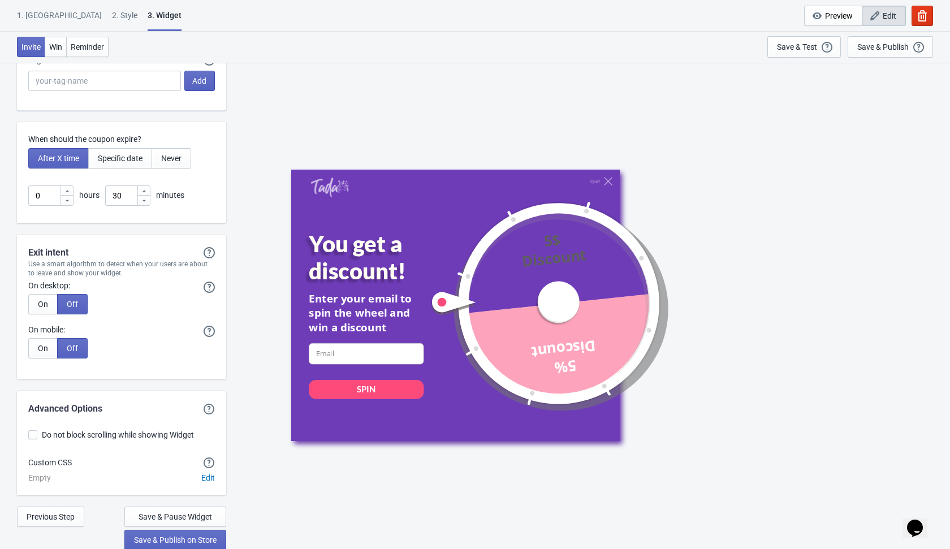
scroll to position [2747, 0]
click at [174, 538] on span "Save & Publish on Store" at bounding box center [175, 540] width 83 height 9
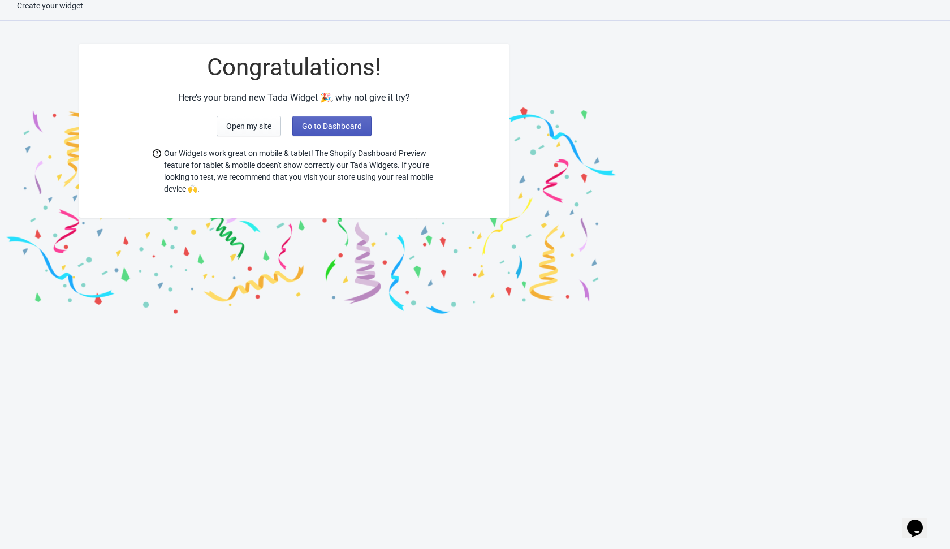
click at [350, 130] on button "Go to Dashboard" at bounding box center [331, 126] width 79 height 20
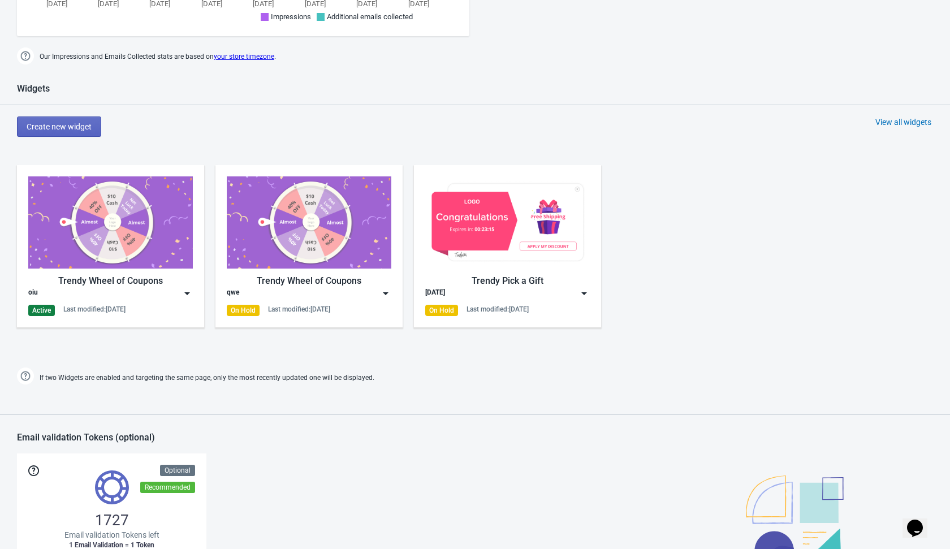
scroll to position [405, 0]
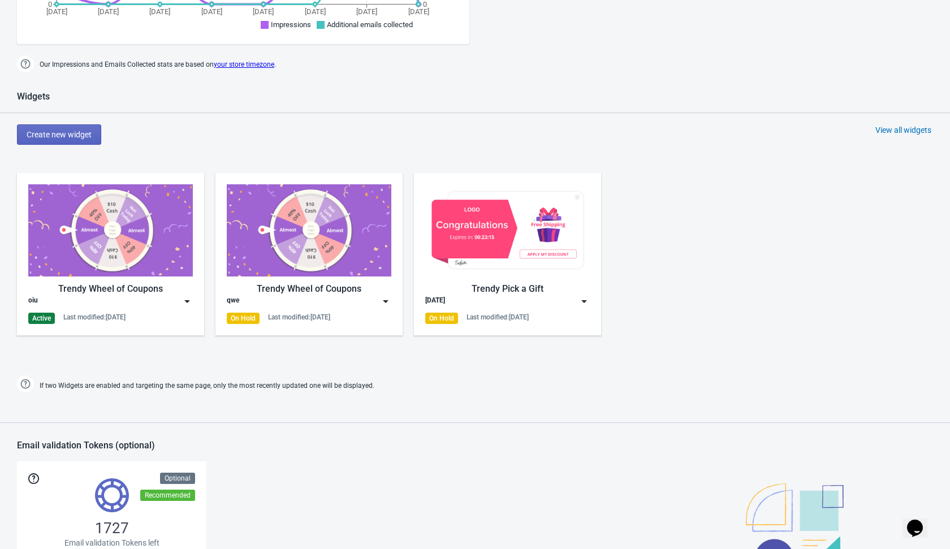
click at [187, 299] on img at bounding box center [187, 301] width 11 height 11
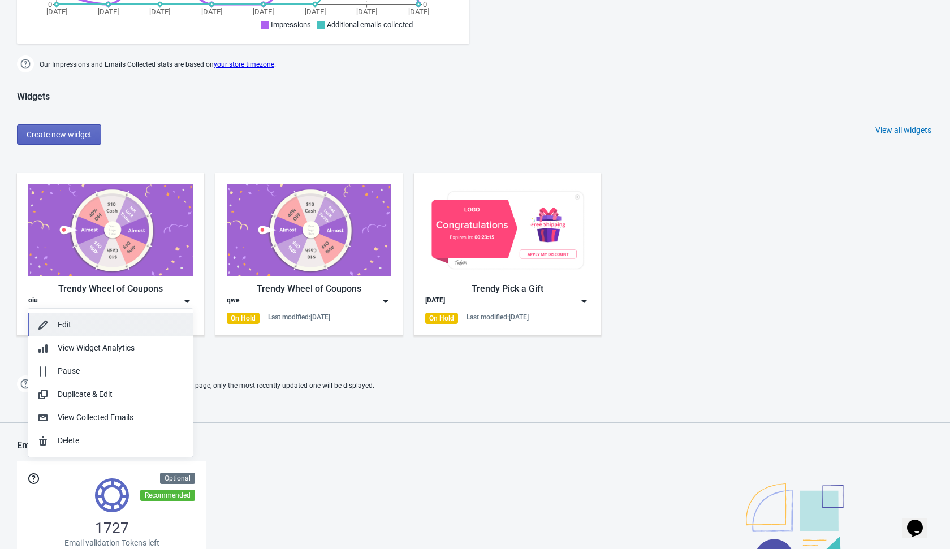
click at [101, 323] on div "Edit" at bounding box center [121, 325] width 126 height 12
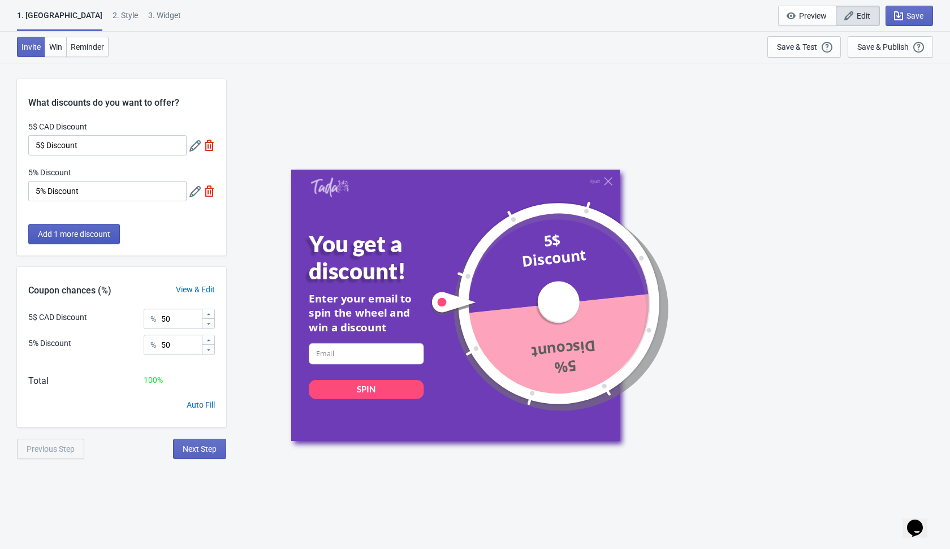
click at [69, 238] on span "Add 1 more discount" at bounding box center [74, 234] width 72 height 9
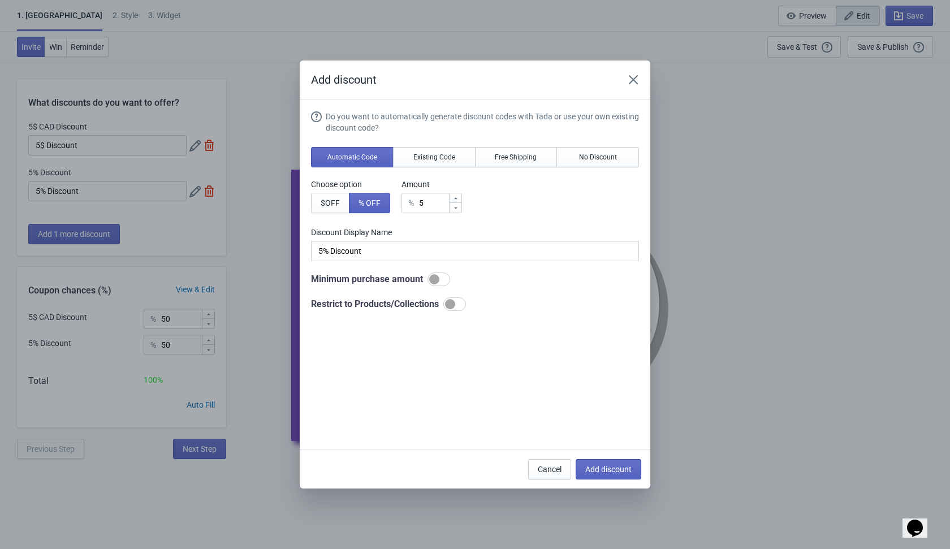
click at [538, 221] on div "Do you want to automatically generate discount codes with Tada or use your own …" at bounding box center [475, 211] width 328 height 200
